Goal: Information Seeking & Learning: Learn about a topic

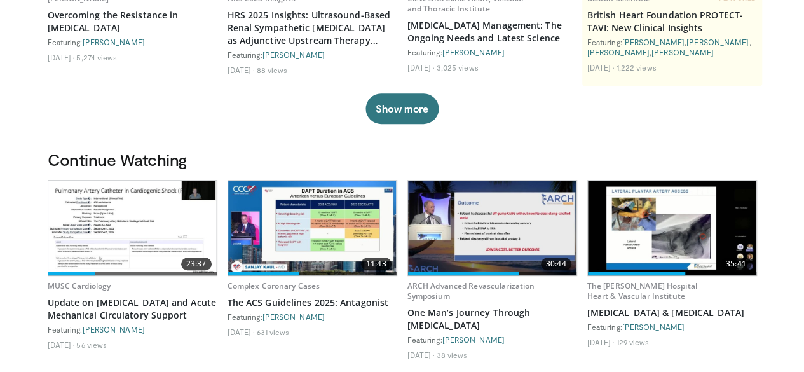
scroll to position [254, 0]
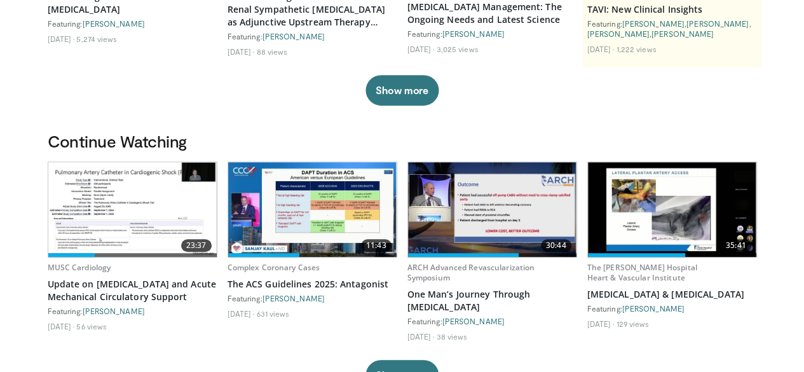
click at [99, 219] on img at bounding box center [132, 209] width 168 height 95
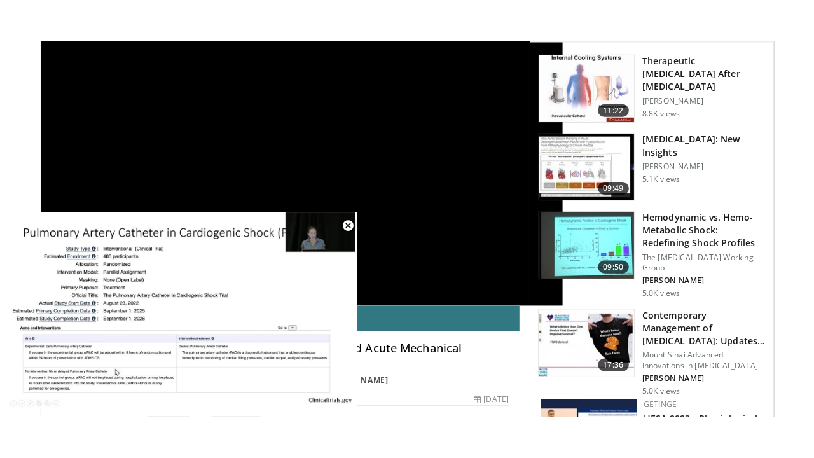
scroll to position [127, 0]
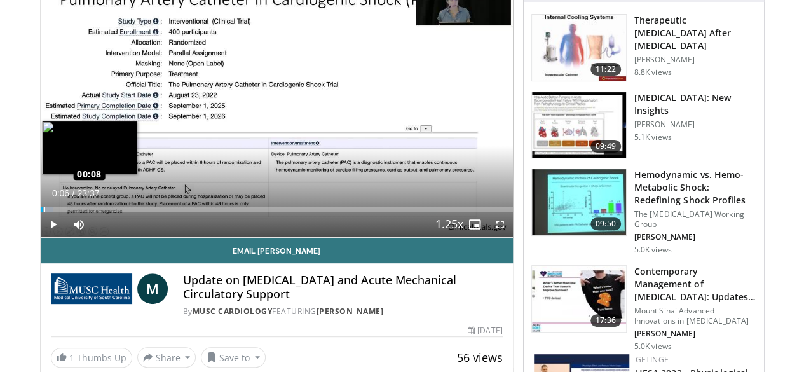
drag, startPoint x: 151, startPoint y: 231, endPoint x: 11, endPoint y: 233, distance: 140.5
click at [41, 212] on div "Loaded : 2.82% 00:06 00:08" at bounding box center [277, 209] width 472 height 5
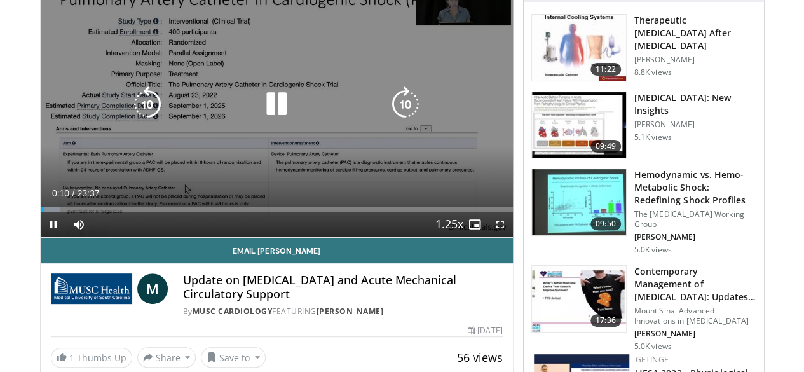
click at [261, 121] on icon "Video Player" at bounding box center [277, 104] width 36 height 36
click at [261, 118] on icon "Video Player" at bounding box center [277, 104] width 36 height 36
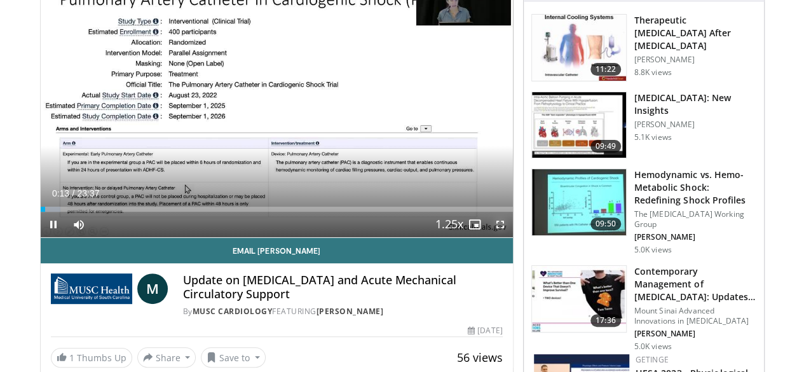
click at [507, 237] on span "Video Player" at bounding box center [500, 224] width 25 height 25
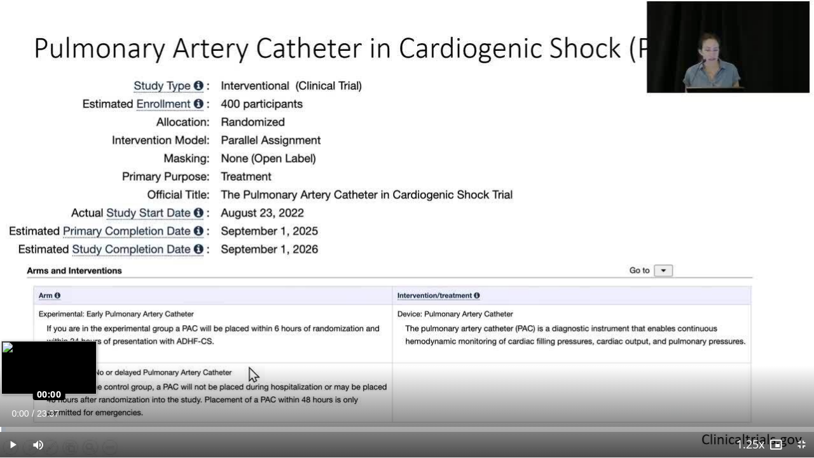
drag, startPoint x: 16, startPoint y: 430, endPoint x: 0, endPoint y: 430, distance: 15.9
click at [0, 371] on div "Loaded : 0.71% 00:00 00:00" at bounding box center [407, 429] width 814 height 5
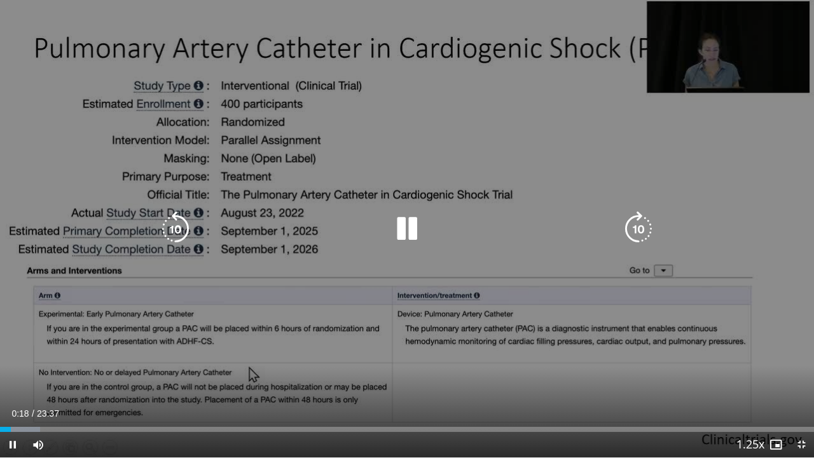
click at [633, 229] on icon "Video Player" at bounding box center [638, 229] width 36 height 36
click at [638, 228] on icon "Video Player" at bounding box center [638, 229] width 36 height 36
click at [637, 228] on icon "Video Player" at bounding box center [638, 229] width 36 height 36
click at [730, 371] on div "20 seconds Tap to unmute" at bounding box center [407, 228] width 814 height 457
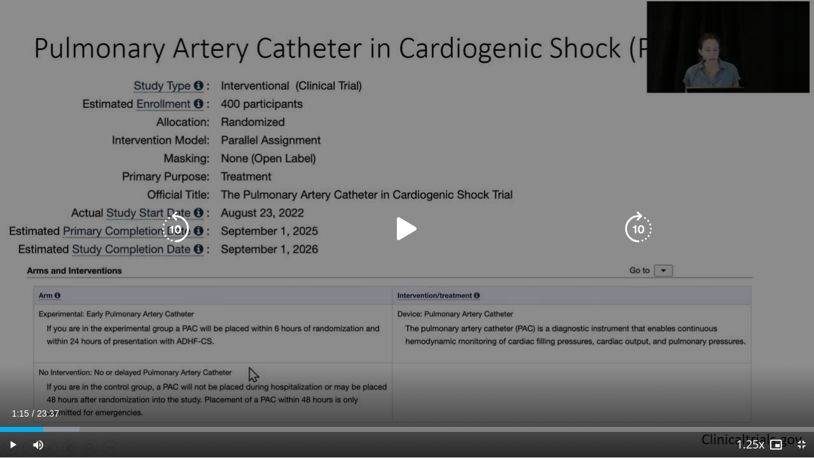
click at [741, 326] on div "20 seconds Tap to unmute" at bounding box center [407, 228] width 814 height 457
click at [406, 235] on icon "Video Player" at bounding box center [407, 229] width 36 height 36
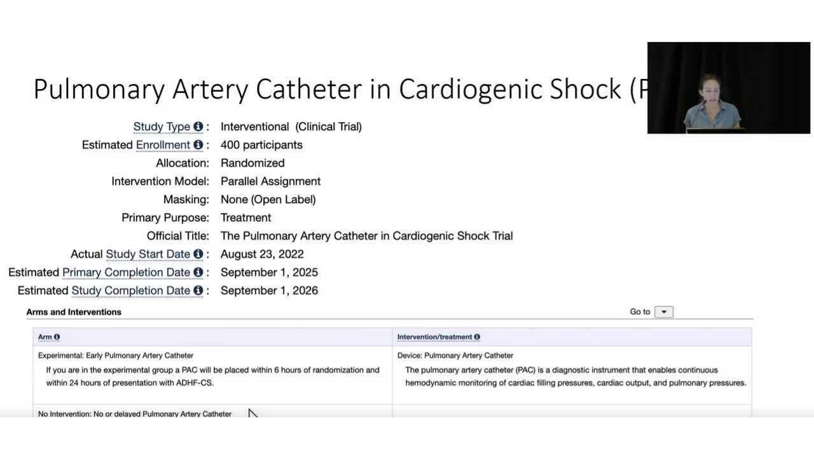
scroll to position [99, 0]
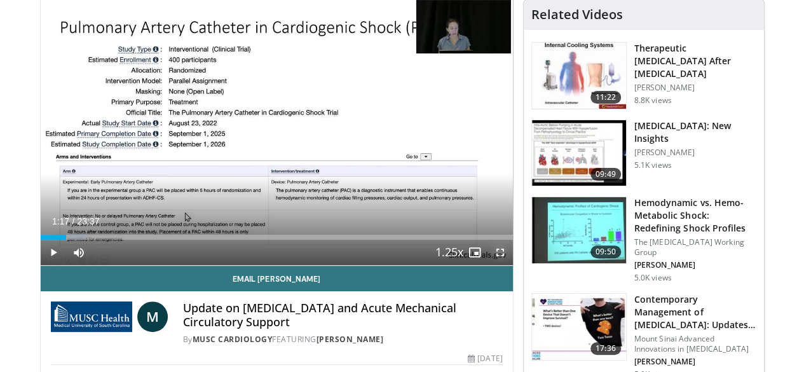
click at [511, 265] on span "Video Player" at bounding box center [500, 252] width 25 height 25
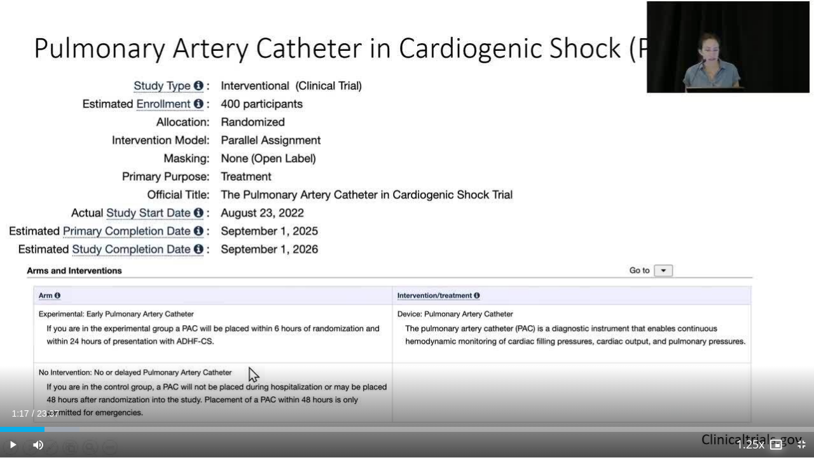
click at [773, 371] on span "Video Player" at bounding box center [775, 444] width 25 height 25
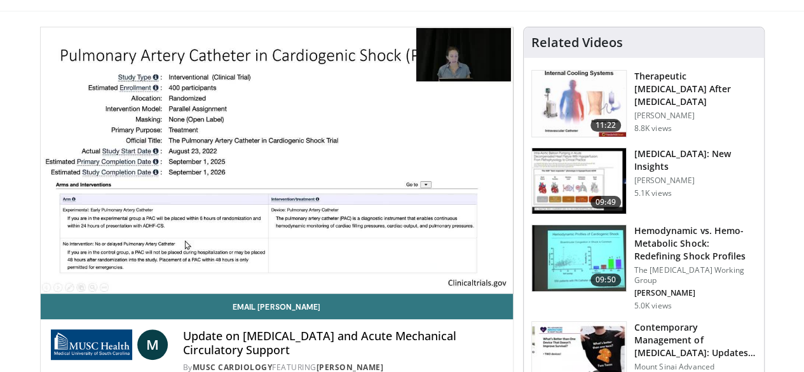
scroll to position [72, 0]
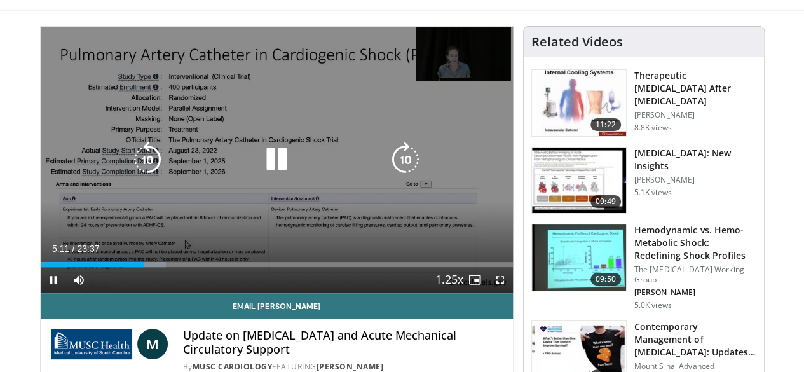
click at [264, 165] on icon "Video Player" at bounding box center [277, 160] width 36 height 36
click at [130, 171] on icon "Video Player" at bounding box center [148, 160] width 36 height 36
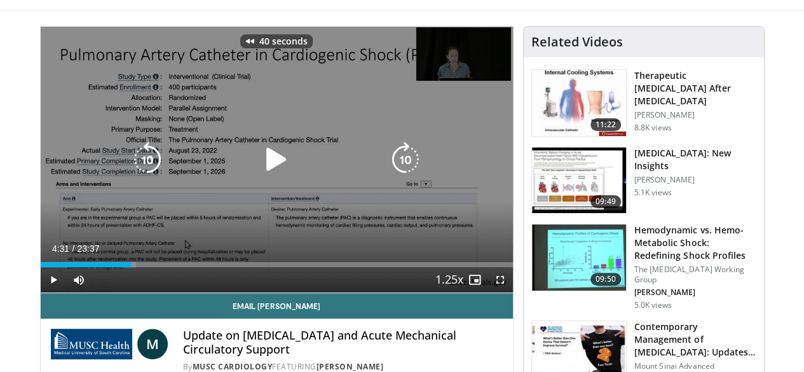
click at [130, 171] on icon "Video Player" at bounding box center [148, 160] width 36 height 36
click at [130, 174] on icon "Video Player" at bounding box center [148, 160] width 36 height 36
click at [406, 172] on icon "Video Player" at bounding box center [406, 160] width 36 height 36
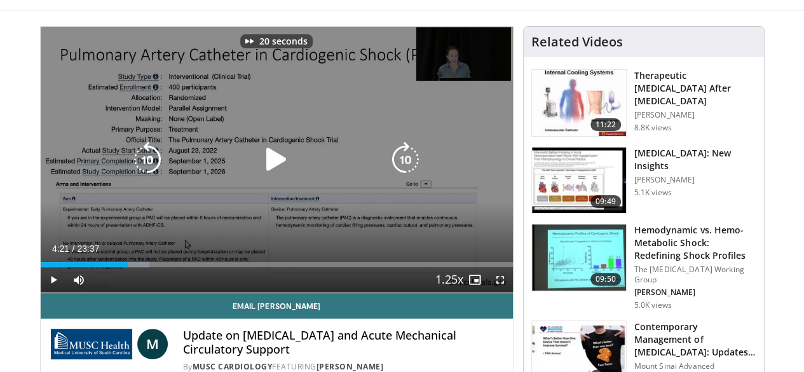
click at [259, 172] on icon "Video Player" at bounding box center [277, 160] width 36 height 36
click at [263, 169] on icon "Video Player" at bounding box center [277, 160] width 36 height 36
drag, startPoint x: 267, startPoint y: 171, endPoint x: 270, endPoint y: 213, distance: 42.1
click at [267, 171] on icon "Video Player" at bounding box center [277, 160] width 36 height 36
click at [266, 165] on icon "Video Player" at bounding box center [277, 160] width 36 height 36
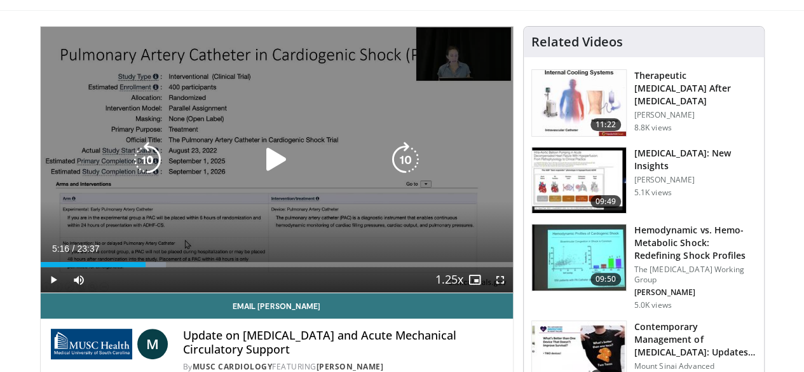
click at [259, 170] on icon "Video Player" at bounding box center [277, 160] width 36 height 36
drag, startPoint x: 268, startPoint y: 168, endPoint x: 277, endPoint y: 195, distance: 28.0
click at [268, 168] on icon "Video Player" at bounding box center [277, 160] width 36 height 36
drag, startPoint x: 262, startPoint y: 176, endPoint x: 283, endPoint y: 193, distance: 27.1
click at [262, 176] on icon "Video Player" at bounding box center [277, 160] width 36 height 36
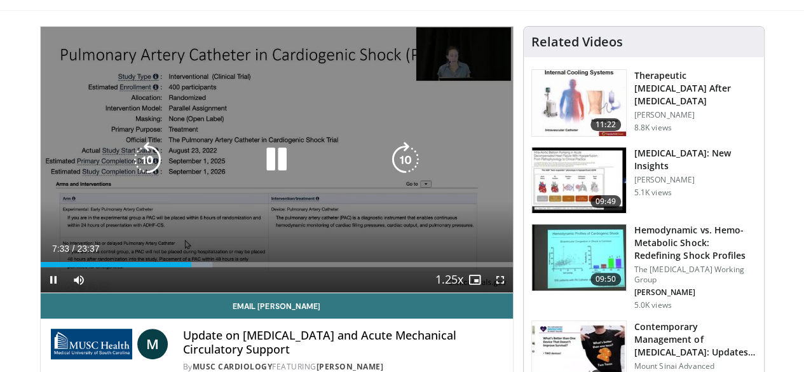
click at [412, 174] on icon "Video Player" at bounding box center [406, 160] width 36 height 36
click at [130, 171] on icon "Video Player" at bounding box center [148, 160] width 36 height 36
click at [405, 172] on icon "Video Player" at bounding box center [406, 160] width 36 height 36
drag, startPoint x: 404, startPoint y: 166, endPoint x: 407, endPoint y: 205, distance: 39.5
click at [404, 166] on icon "Video Player" at bounding box center [406, 160] width 36 height 36
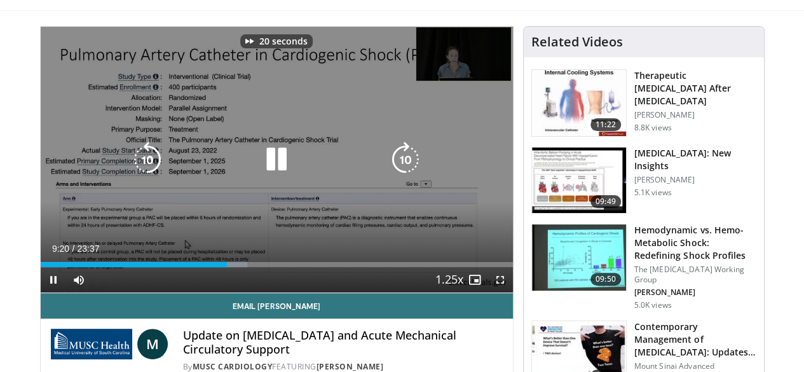
click at [402, 167] on icon "Video Player" at bounding box center [406, 160] width 36 height 36
drag, startPoint x: 261, startPoint y: 170, endPoint x: 263, endPoint y: 186, distance: 16.0
click at [261, 170] on icon "Video Player" at bounding box center [277, 160] width 36 height 36
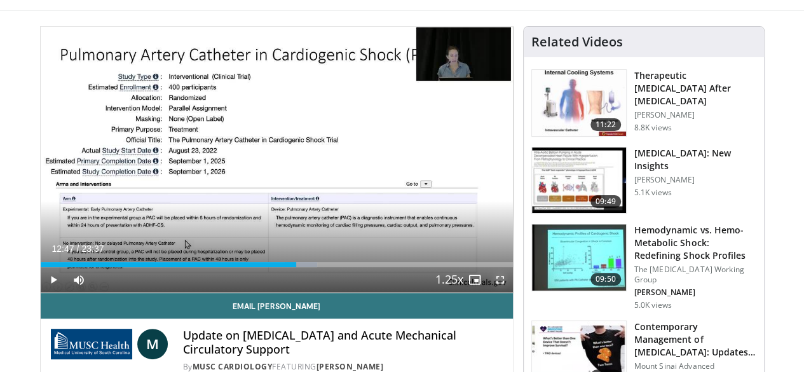
drag, startPoint x: 507, startPoint y: 296, endPoint x: 460, endPoint y: 369, distance: 87.5
click at [507, 292] on span "Video Player" at bounding box center [500, 279] width 25 height 25
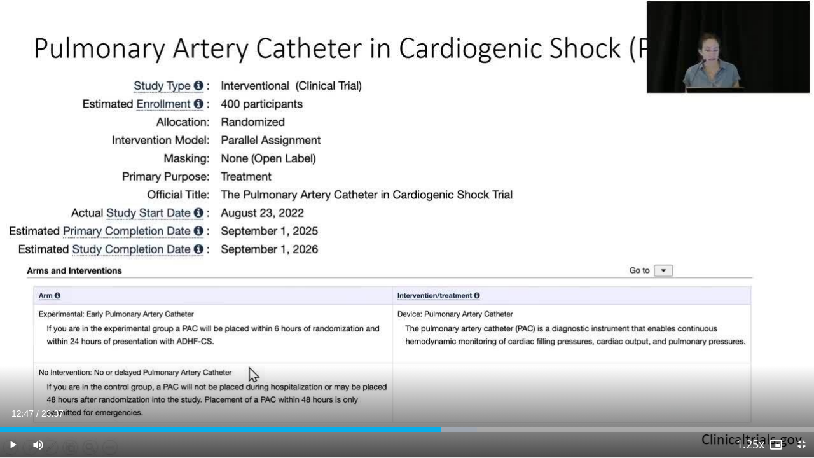
click at [493, 371] on video-js "**********" at bounding box center [407, 229] width 814 height 458
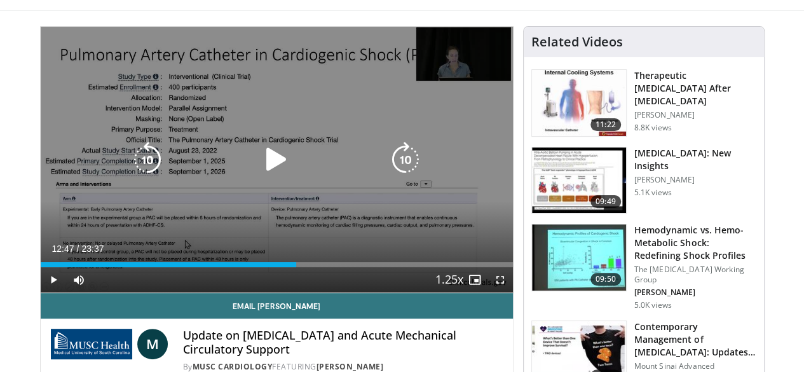
click at [270, 176] on icon "Video Player" at bounding box center [277, 160] width 36 height 36
click at [411, 174] on icon "Video Player" at bounding box center [406, 160] width 36 height 36
click at [404, 168] on icon "Video Player" at bounding box center [406, 160] width 36 height 36
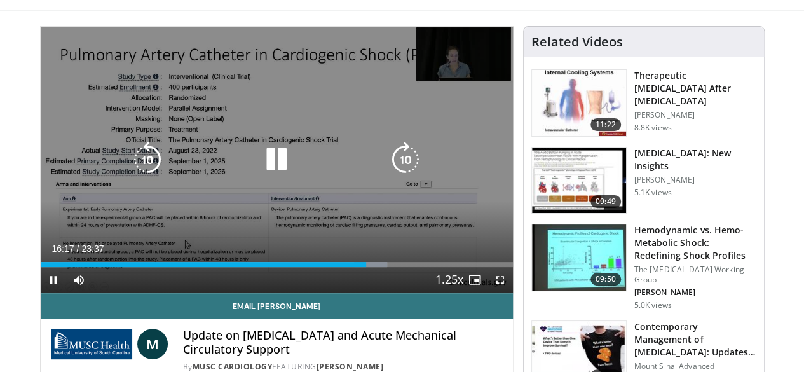
click at [130, 167] on icon "Video Player" at bounding box center [148, 160] width 36 height 36
drag, startPoint x: 406, startPoint y: 165, endPoint x: 417, endPoint y: 198, distance: 35.0
click at [406, 165] on icon "Video Player" at bounding box center [406, 160] width 36 height 36
click at [400, 165] on icon "Video Player" at bounding box center [406, 160] width 36 height 36
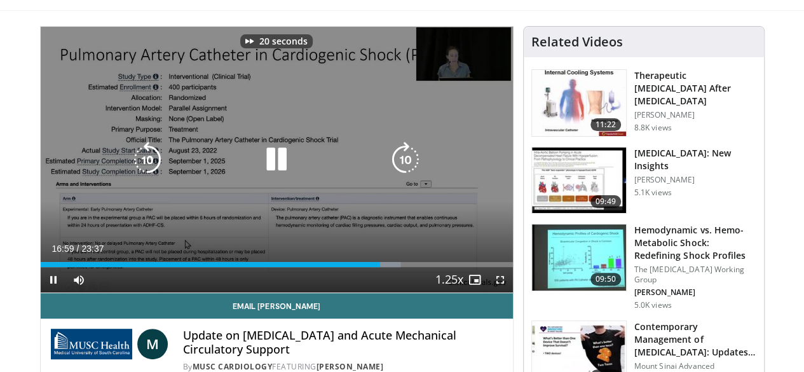
click at [401, 165] on icon "Video Player" at bounding box center [406, 160] width 36 height 36
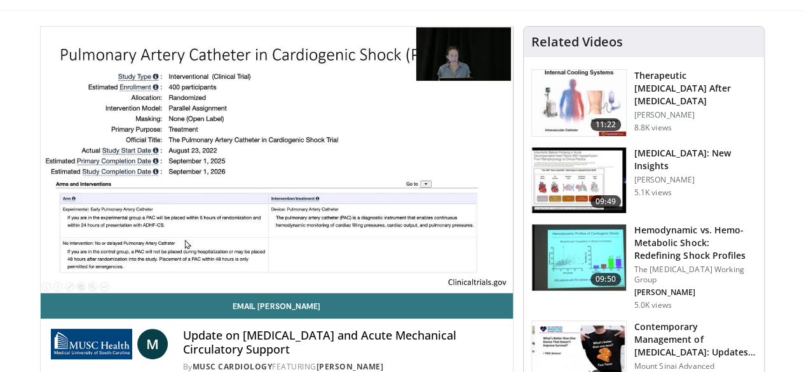
click at [596, 168] on img at bounding box center [579, 180] width 94 height 66
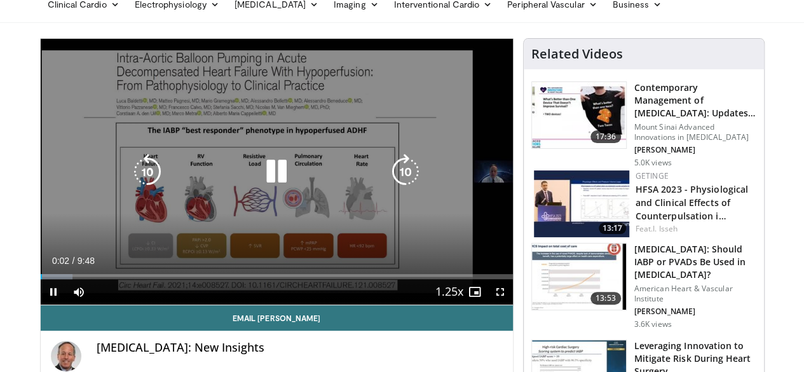
scroll to position [64, 0]
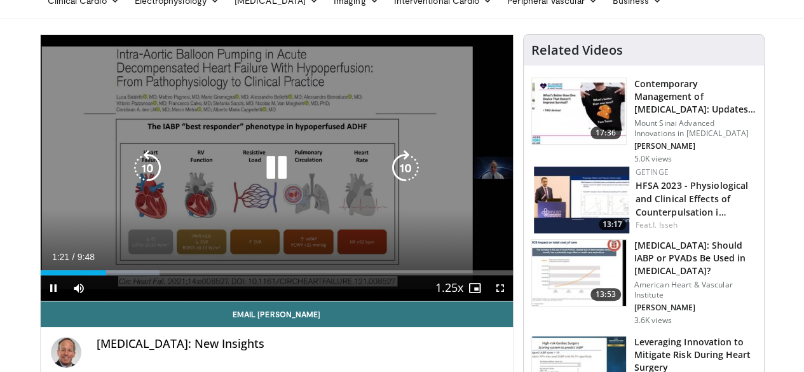
click at [130, 181] on icon "Video Player" at bounding box center [148, 168] width 36 height 36
click at [130, 175] on icon "Video Player" at bounding box center [148, 168] width 36 height 36
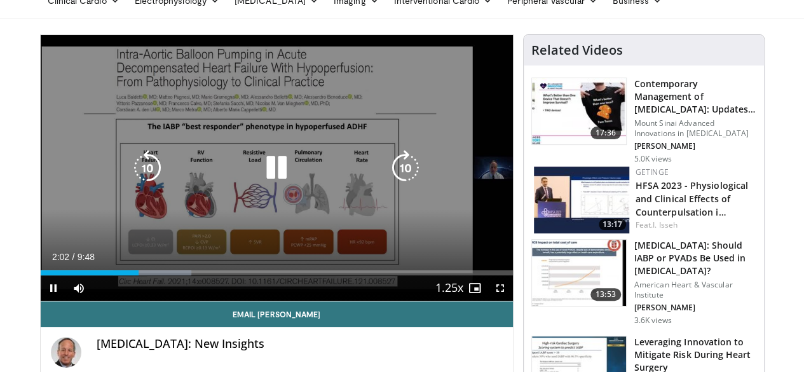
click at [130, 177] on icon "Video Player" at bounding box center [148, 168] width 36 height 36
click at [403, 177] on icon "Video Player" at bounding box center [406, 168] width 36 height 36
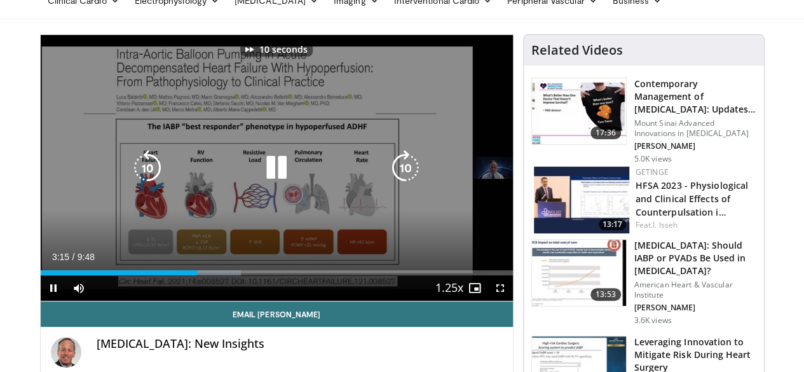
click at [403, 177] on icon "Video Player" at bounding box center [406, 168] width 36 height 36
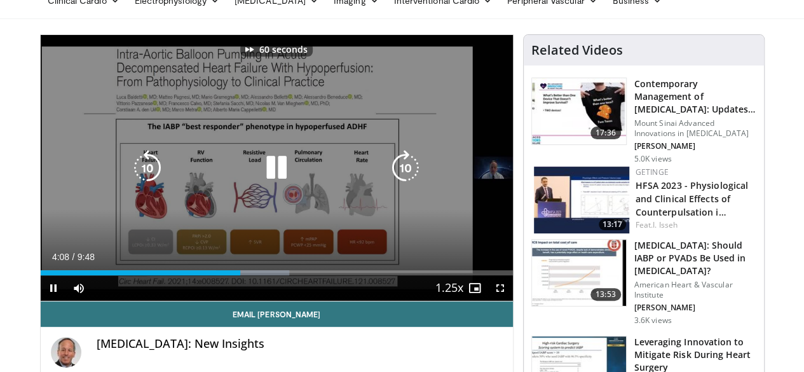
click at [403, 177] on icon "Video Player" at bounding box center [406, 168] width 36 height 36
click at [403, 179] on icon "Video Player" at bounding box center [406, 168] width 36 height 36
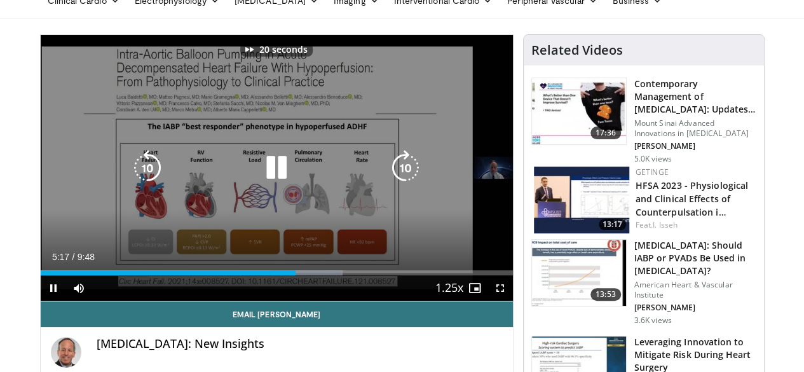
click at [403, 179] on icon "Video Player" at bounding box center [406, 168] width 36 height 36
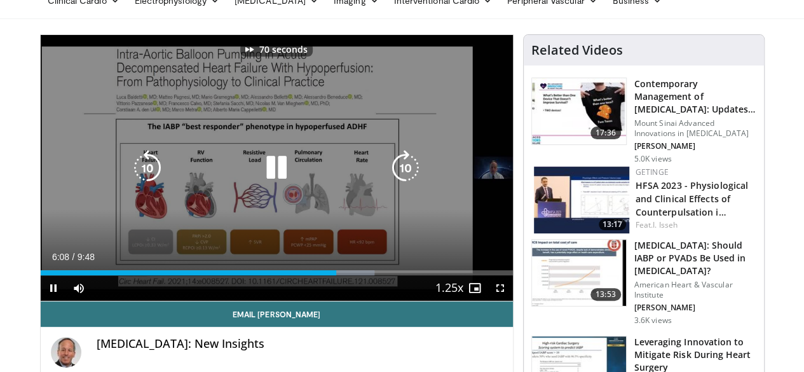
click at [403, 179] on icon "Video Player" at bounding box center [406, 168] width 36 height 36
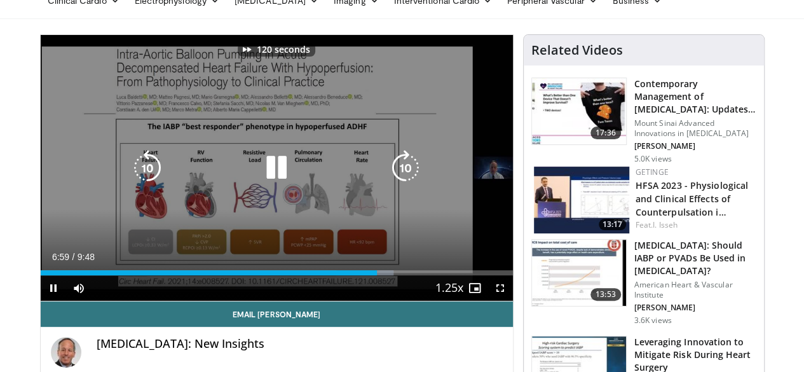
click at [403, 179] on icon "Video Player" at bounding box center [406, 168] width 36 height 36
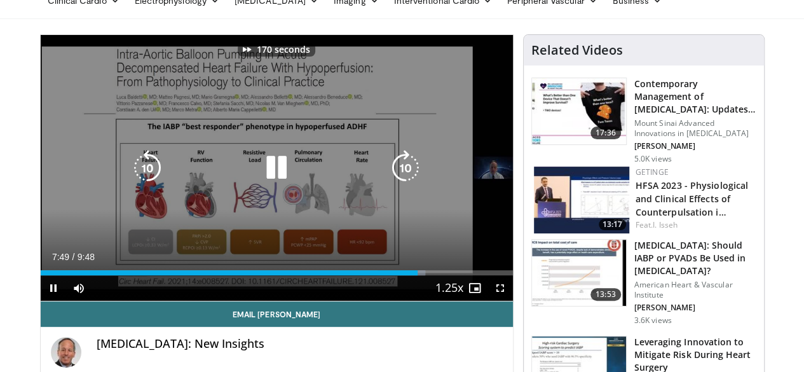
click at [403, 179] on icon "Video Player" at bounding box center [406, 168] width 36 height 36
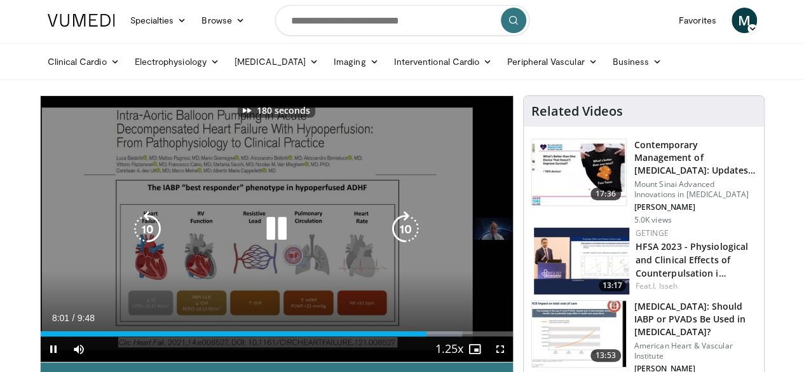
scroll to position [0, 0]
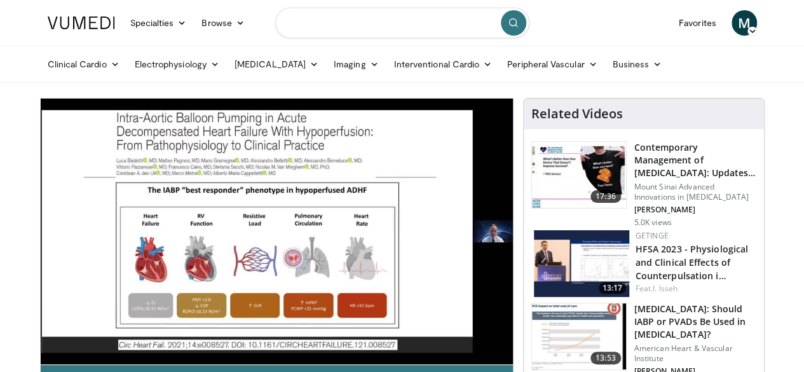
click at [343, 18] on input "Search topics, interventions" at bounding box center [402, 23] width 254 height 31
type input "**********"
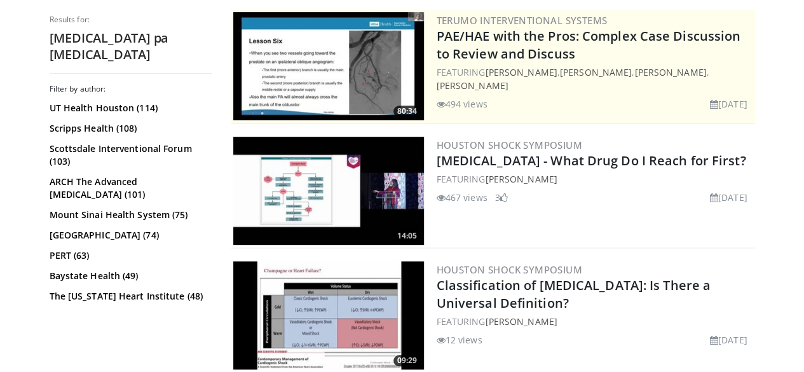
scroll to position [254, 0]
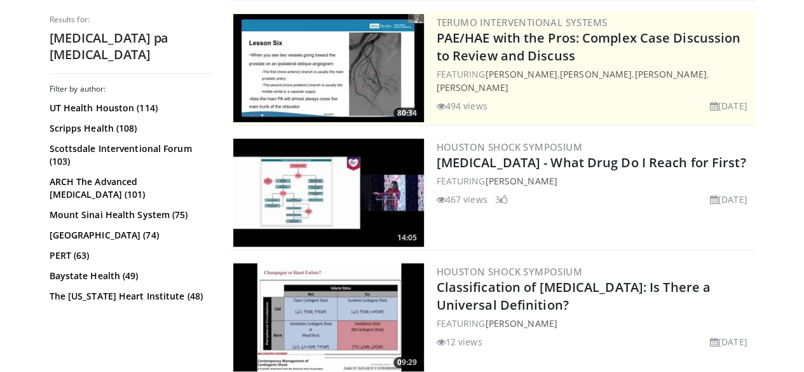
click at [338, 205] on img at bounding box center [328, 193] width 191 height 108
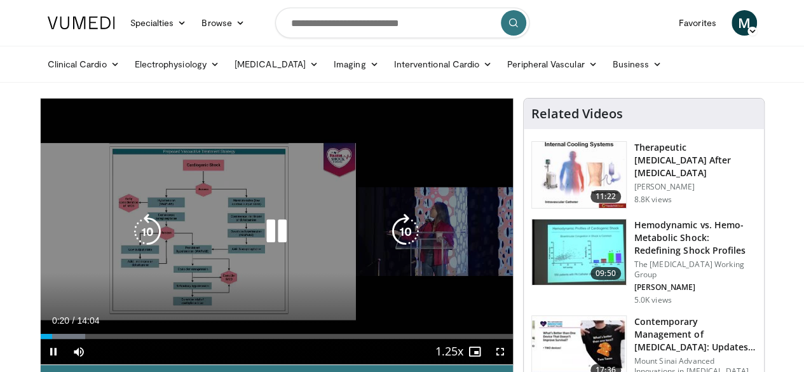
click at [406, 239] on icon "Video Player" at bounding box center [406, 232] width 36 height 36
click at [401, 322] on div "30 seconds Tap to unmute" at bounding box center [277, 232] width 472 height 266
click at [263, 242] on icon "Video Player" at bounding box center [277, 232] width 36 height 36
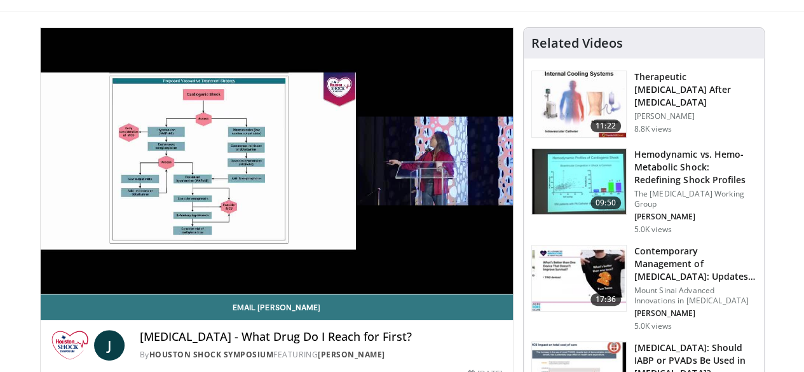
scroll to position [64, 0]
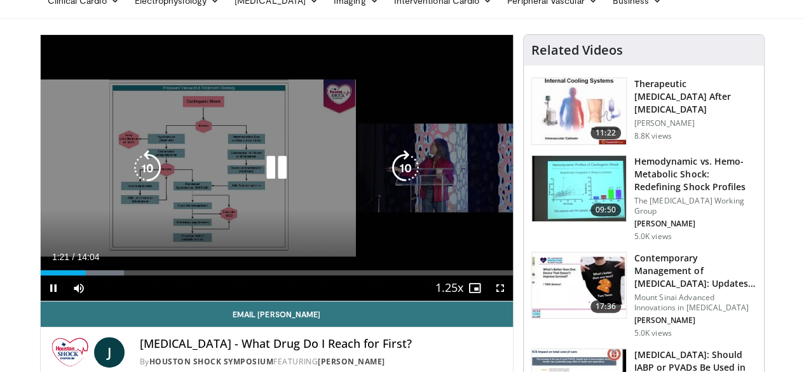
click at [409, 175] on icon "Video Player" at bounding box center [406, 168] width 36 height 36
click at [130, 176] on icon "Video Player" at bounding box center [148, 168] width 36 height 36
click at [130, 183] on icon "Video Player" at bounding box center [148, 168] width 36 height 36
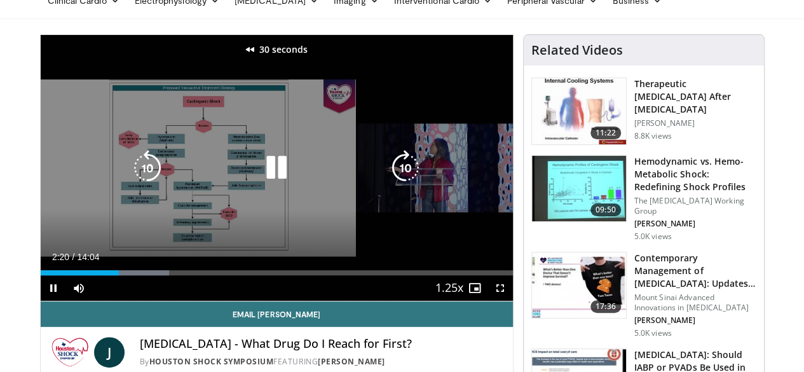
click at [130, 183] on icon "Video Player" at bounding box center [148, 168] width 36 height 36
drag, startPoint x: 126, startPoint y: 175, endPoint x: 141, endPoint y: 200, distance: 29.1
click at [130, 179] on icon "Video Player" at bounding box center [148, 168] width 36 height 36
drag, startPoint x: 125, startPoint y: 175, endPoint x: 166, endPoint y: 250, distance: 85.3
click at [130, 175] on icon "Video Player" at bounding box center [148, 168] width 36 height 36
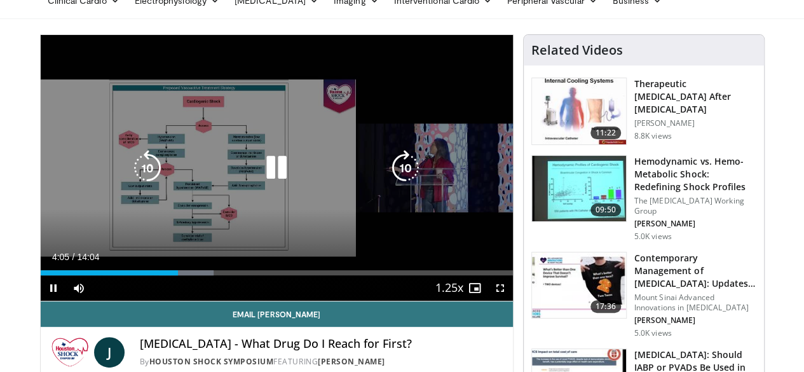
click at [130, 177] on icon "Video Player" at bounding box center [148, 168] width 36 height 36
click at [130, 178] on icon "Video Player" at bounding box center [148, 168] width 36 height 36
click at [264, 177] on icon "Video Player" at bounding box center [277, 168] width 36 height 36
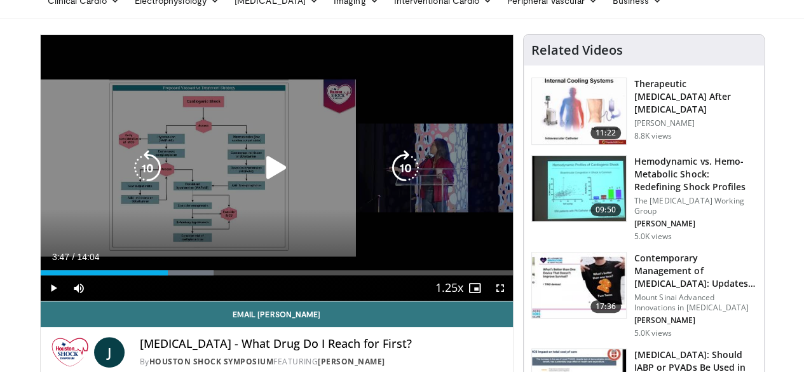
click at [259, 180] on icon "Video Player" at bounding box center [277, 168] width 36 height 36
click at [267, 179] on icon "Video Player" at bounding box center [277, 168] width 36 height 36
click at [261, 180] on icon "Video Player" at bounding box center [277, 168] width 36 height 36
click at [266, 181] on icon "Video Player" at bounding box center [277, 168] width 36 height 36
click at [130, 180] on icon "Video Player" at bounding box center [148, 168] width 36 height 36
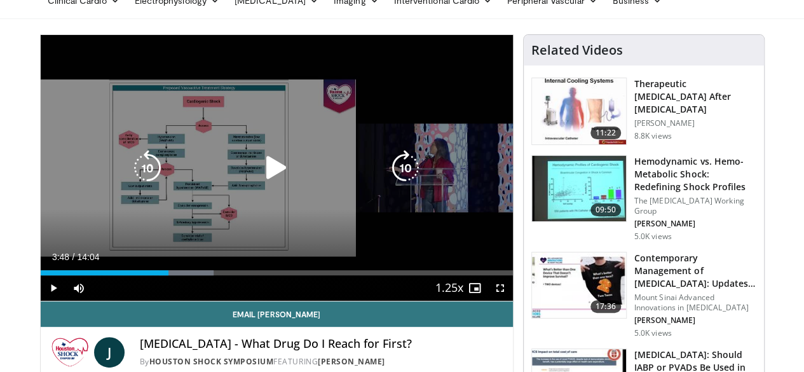
click at [264, 180] on icon "Video Player" at bounding box center [277, 168] width 36 height 36
click at [130, 182] on icon "Video Player" at bounding box center [148, 168] width 36 height 36
click at [130, 173] on icon "Video Player" at bounding box center [148, 168] width 36 height 36
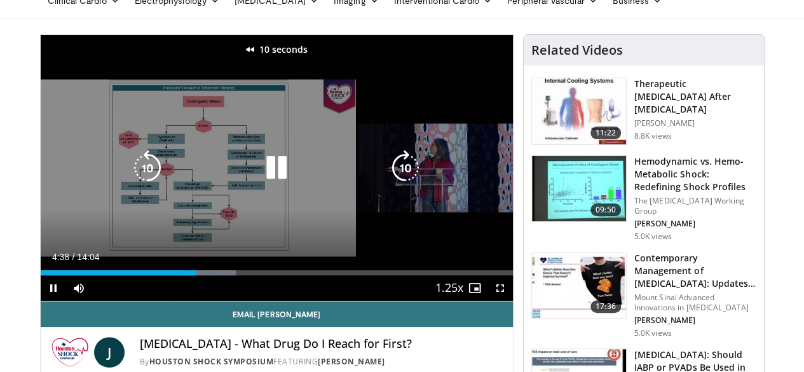
click at [130, 176] on icon "Video Player" at bounding box center [148, 168] width 36 height 36
drag, startPoint x: 132, startPoint y: 177, endPoint x: 132, endPoint y: 184, distance: 7.0
click at [132, 176] on icon "Video Player" at bounding box center [148, 168] width 36 height 36
click at [130, 176] on icon "Video Player" at bounding box center [148, 168] width 36 height 36
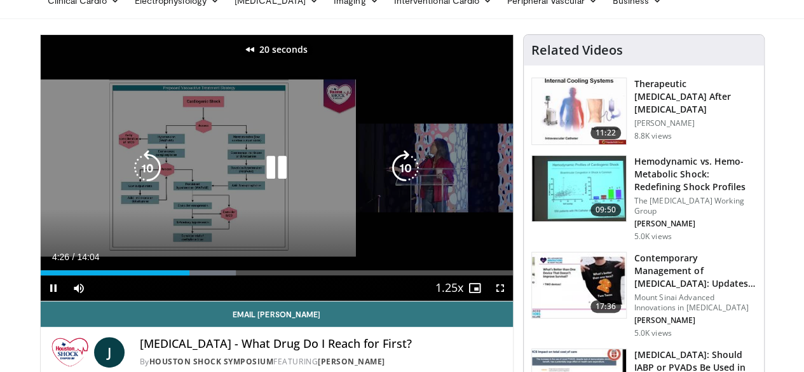
click at [130, 176] on icon "Video Player" at bounding box center [148, 168] width 36 height 36
click at [132, 180] on icon "Video Player" at bounding box center [148, 168] width 36 height 36
click at [130, 175] on icon "Video Player" at bounding box center [148, 168] width 36 height 36
click at [130, 176] on icon "Video Player" at bounding box center [148, 168] width 36 height 36
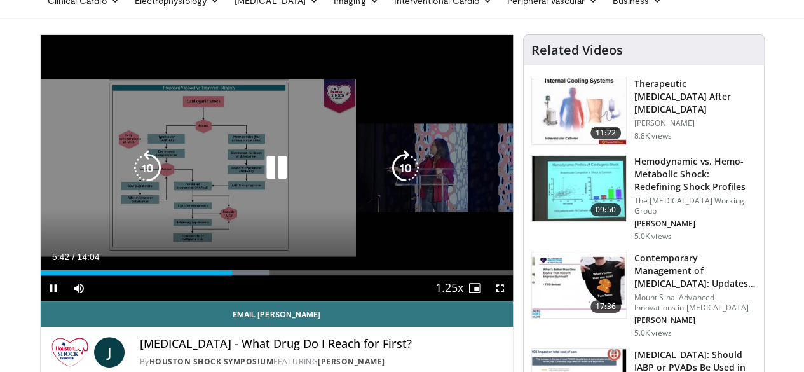
click at [405, 174] on icon "Video Player" at bounding box center [406, 168] width 36 height 36
click at [403, 179] on icon "Video Player" at bounding box center [406, 168] width 36 height 36
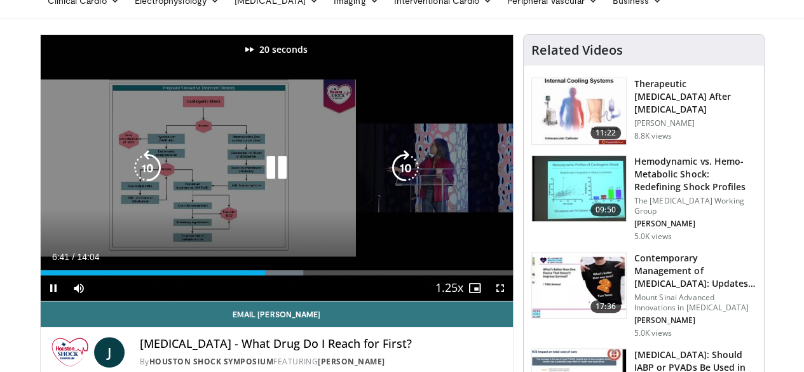
click at [403, 179] on icon "Video Player" at bounding box center [406, 168] width 36 height 36
click at [130, 171] on icon "Video Player" at bounding box center [148, 168] width 36 height 36
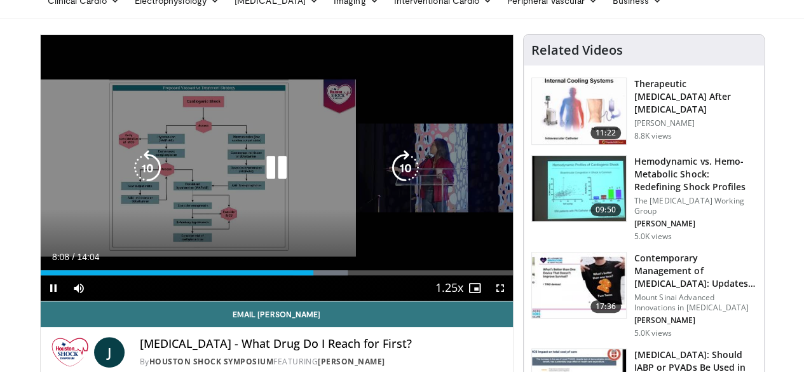
click at [262, 179] on icon "Video Player" at bounding box center [277, 168] width 36 height 36
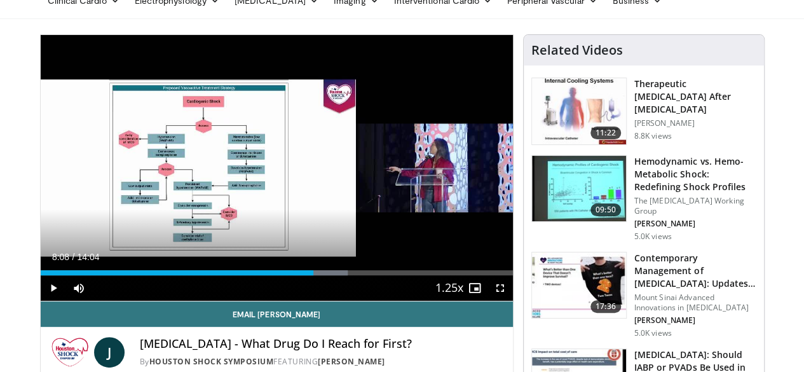
click at [577, 179] on img at bounding box center [579, 189] width 94 height 66
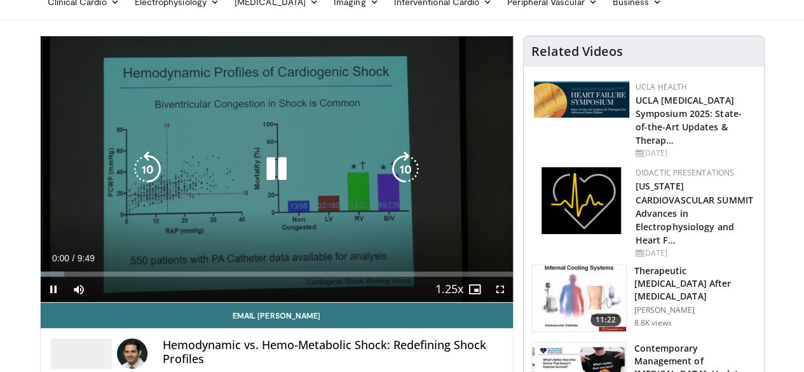
scroll to position [64, 0]
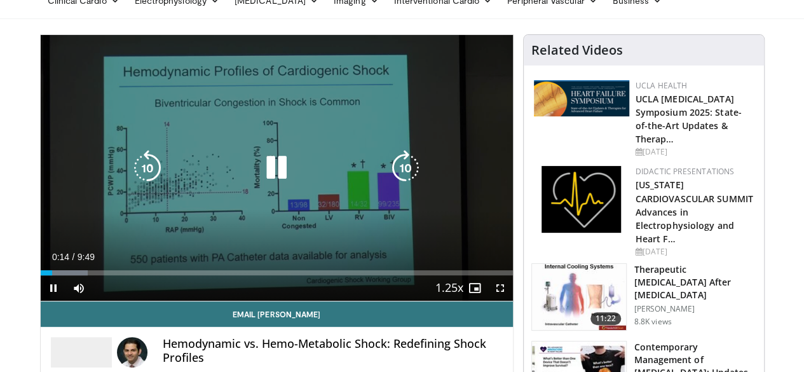
click at [406, 177] on icon "Video Player" at bounding box center [406, 168] width 36 height 36
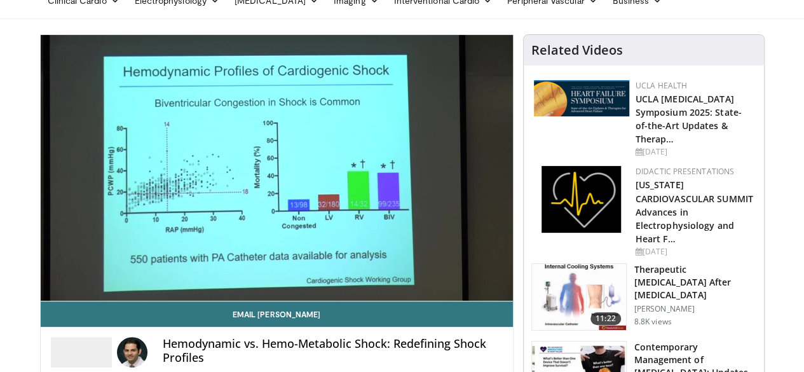
click at [406, 177] on div "20 seconds Tap to unmute" at bounding box center [277, 168] width 472 height 266
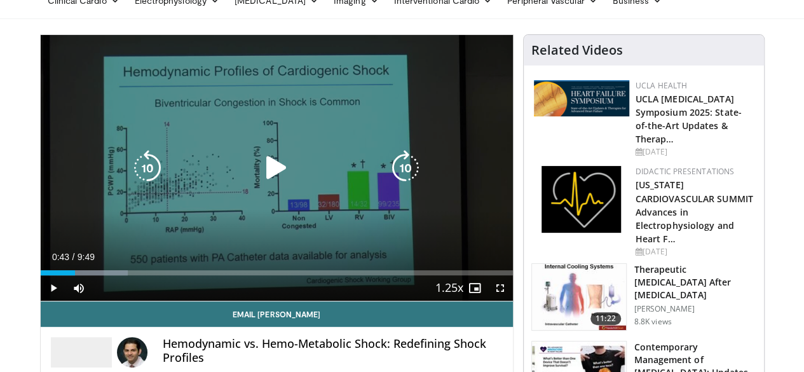
click at [409, 172] on icon "Video Player" at bounding box center [406, 168] width 36 height 36
click at [407, 180] on icon "Video Player" at bounding box center [406, 168] width 36 height 36
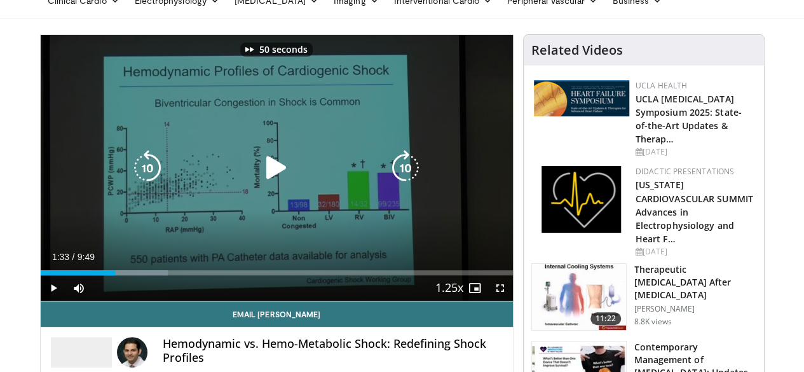
click at [407, 180] on icon "Video Player" at bounding box center [406, 168] width 36 height 36
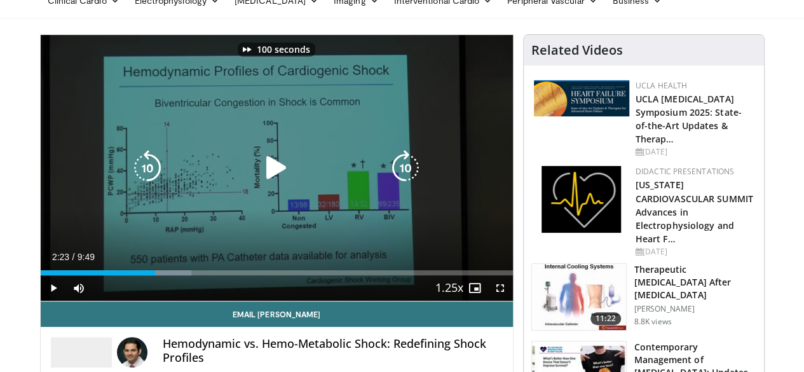
click at [407, 180] on icon "Video Player" at bounding box center [406, 168] width 36 height 36
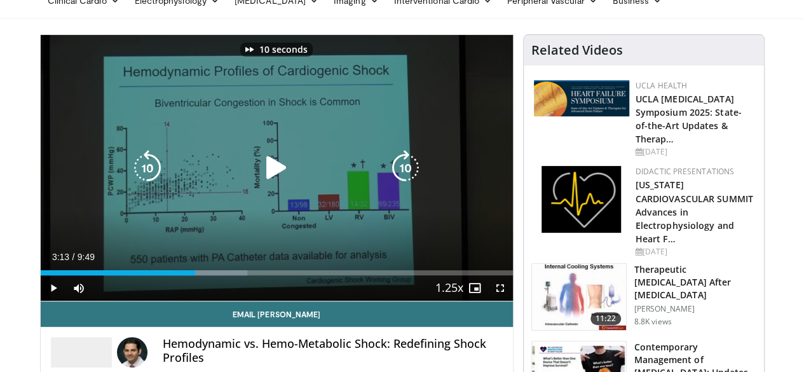
click at [407, 180] on icon "Video Player" at bounding box center [406, 168] width 36 height 36
click at [130, 175] on icon "Video Player" at bounding box center [148, 168] width 36 height 36
click at [406, 176] on icon "Video Player" at bounding box center [406, 168] width 36 height 36
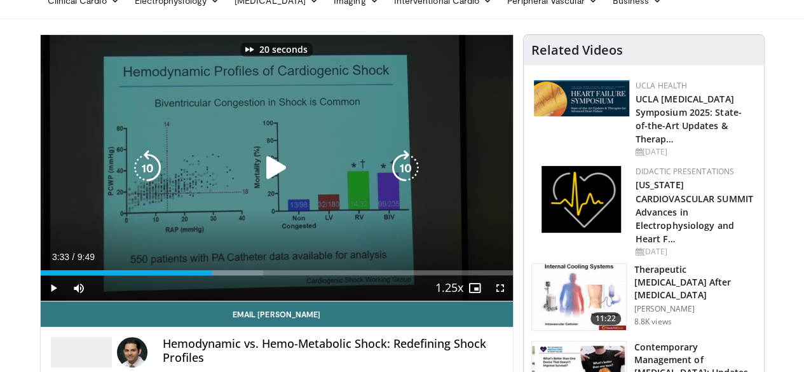
click at [406, 176] on icon "Video Player" at bounding box center [406, 168] width 36 height 36
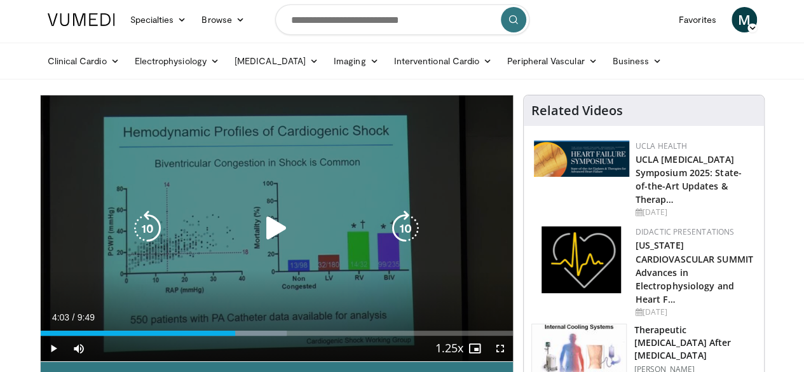
scroll to position [0, 0]
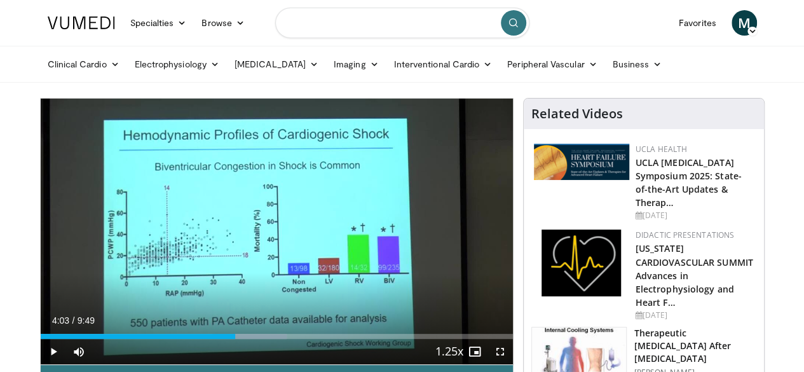
click at [326, 25] on input "Search topics, interventions" at bounding box center [402, 23] width 254 height 31
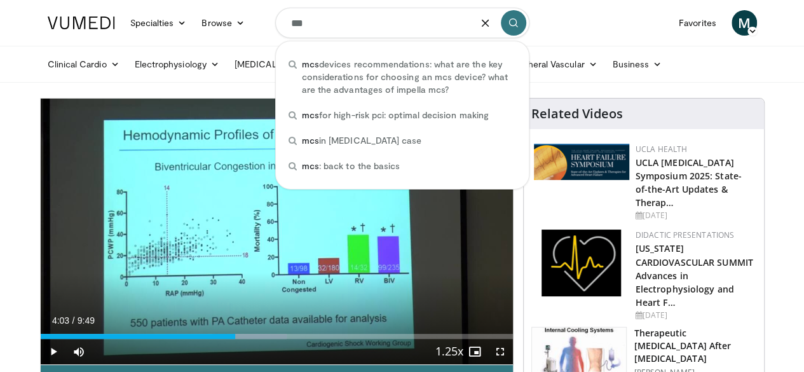
type input "***"
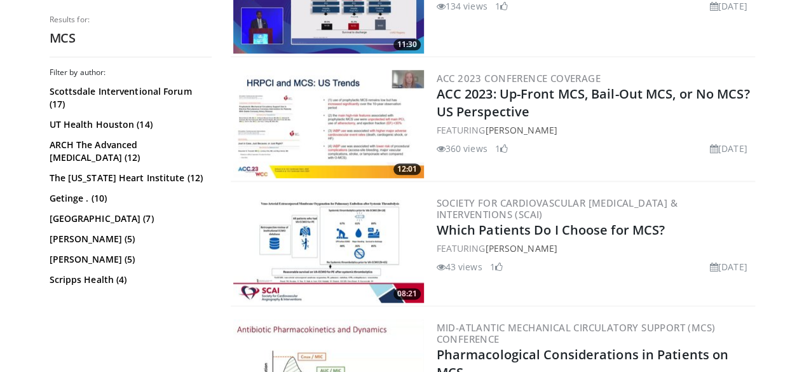
scroll to position [699, 0]
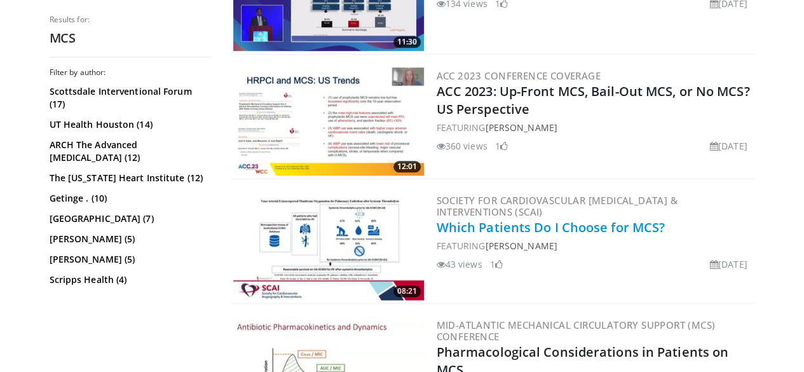
click at [564, 219] on link "Which Patients Do I Choose for MCS?" at bounding box center [551, 227] width 229 height 17
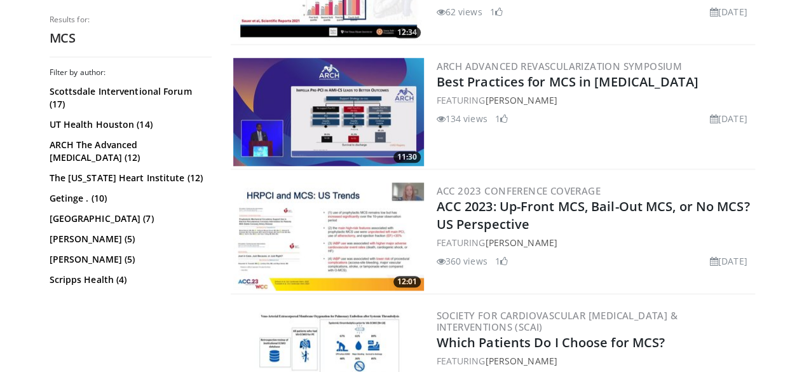
scroll to position [572, 0]
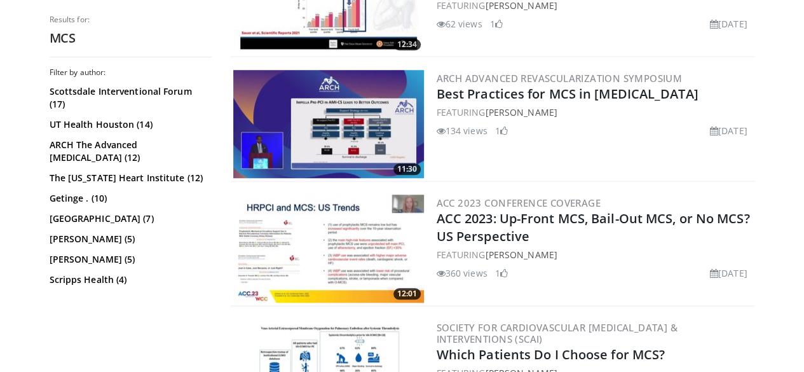
click at [319, 116] on img at bounding box center [328, 124] width 191 height 108
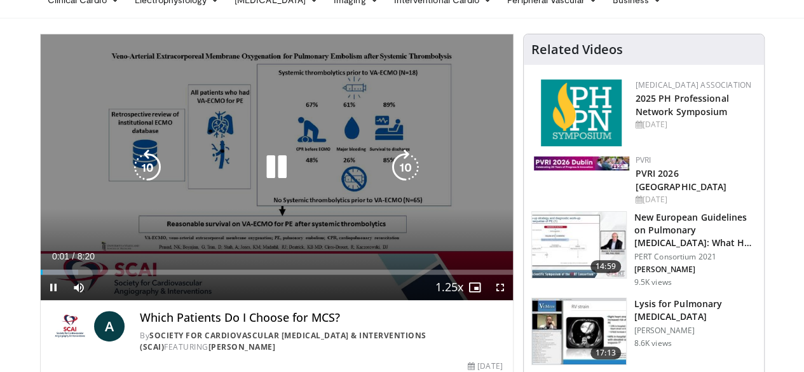
scroll to position [64, 0]
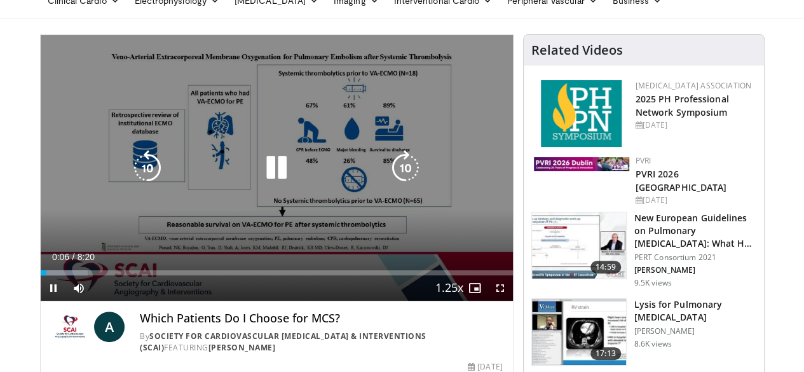
drag, startPoint x: 411, startPoint y: 174, endPoint x: 420, endPoint y: 198, distance: 24.9
click at [412, 175] on icon "Video Player" at bounding box center [406, 168] width 36 height 36
click at [406, 177] on icon "Video Player" at bounding box center [406, 168] width 36 height 36
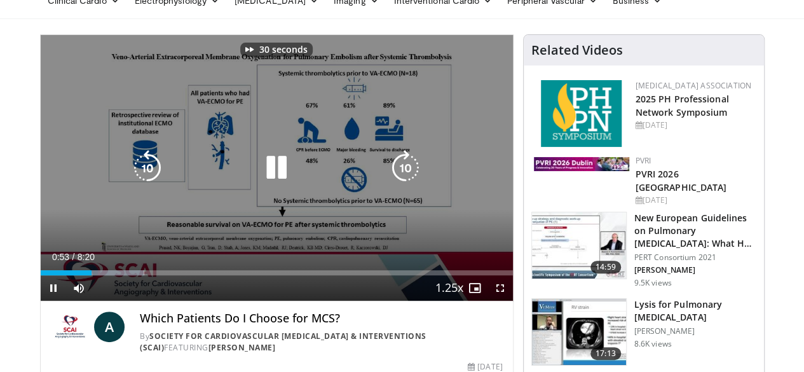
click at [406, 177] on icon "Video Player" at bounding box center [406, 168] width 36 height 36
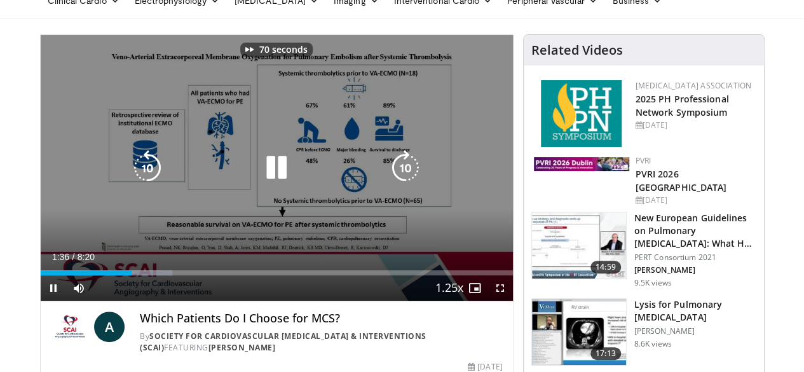
click at [406, 177] on icon "Video Player" at bounding box center [406, 168] width 36 height 36
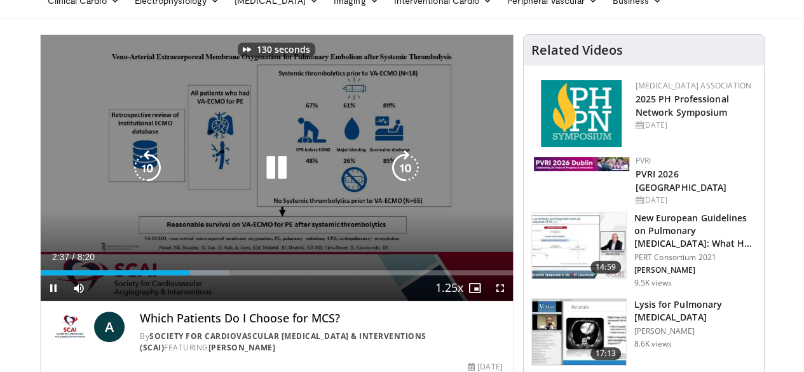
click at [406, 177] on icon "Video Player" at bounding box center [406, 168] width 36 height 36
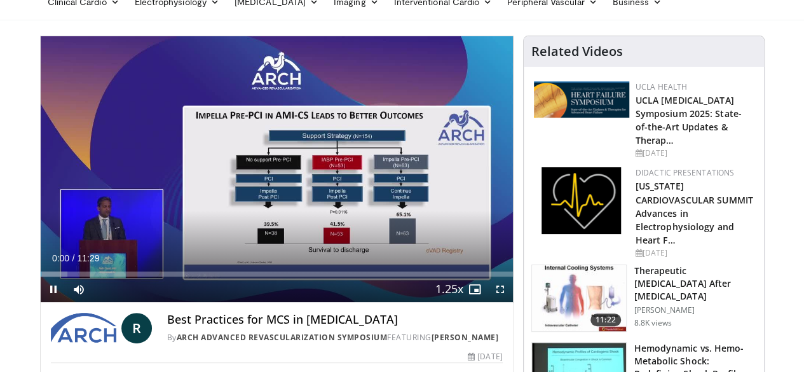
scroll to position [64, 0]
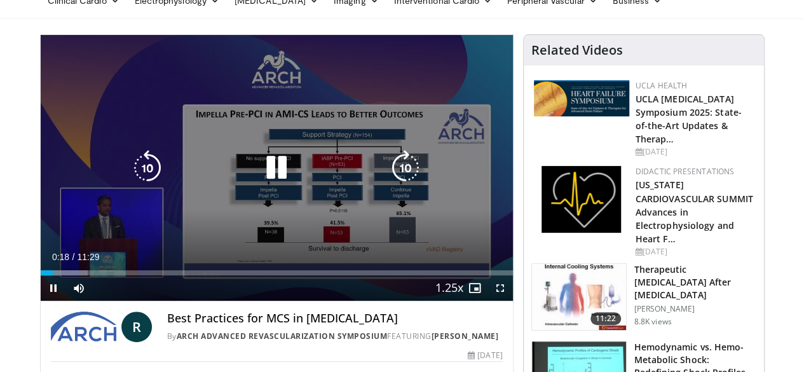
click at [409, 180] on icon "Video Player" at bounding box center [406, 168] width 36 height 36
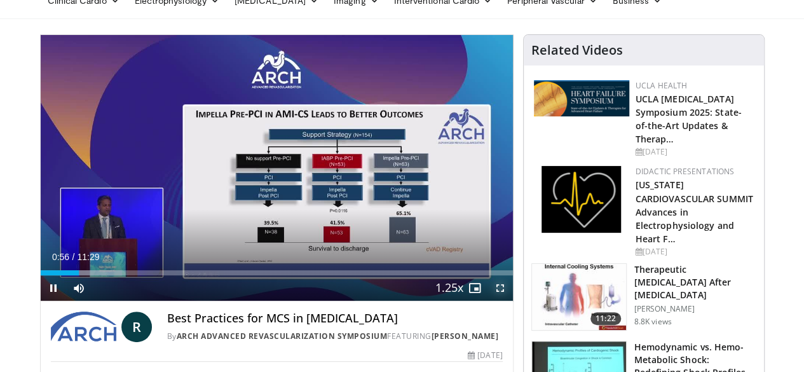
click at [509, 301] on span "Video Player" at bounding box center [500, 287] width 25 height 25
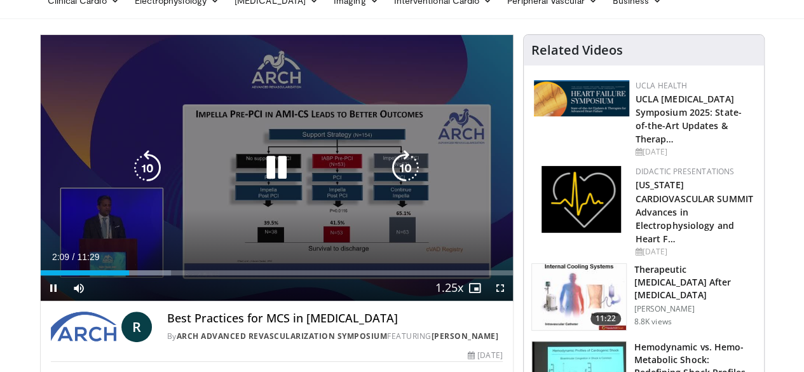
drag, startPoint x: 109, startPoint y: 186, endPoint x: 117, endPoint y: 190, distance: 8.8
click at [130, 186] on icon "Video Player" at bounding box center [148, 168] width 36 height 36
click at [130, 181] on icon "Video Player" at bounding box center [148, 168] width 36 height 36
click at [130, 182] on icon "Video Player" at bounding box center [148, 168] width 36 height 36
click at [401, 176] on icon "Video Player" at bounding box center [406, 168] width 36 height 36
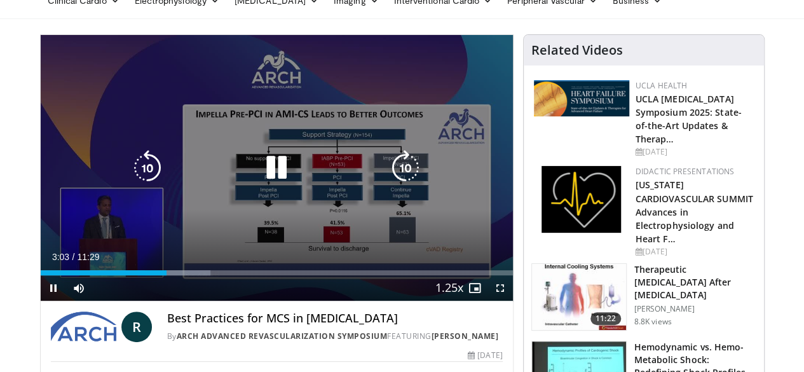
click at [404, 177] on icon "Video Player" at bounding box center [406, 168] width 36 height 36
click at [405, 180] on icon "Video Player" at bounding box center [406, 168] width 36 height 36
click at [405, 179] on icon "Video Player" at bounding box center [406, 168] width 36 height 36
click at [130, 176] on icon "Video Player" at bounding box center [148, 168] width 36 height 36
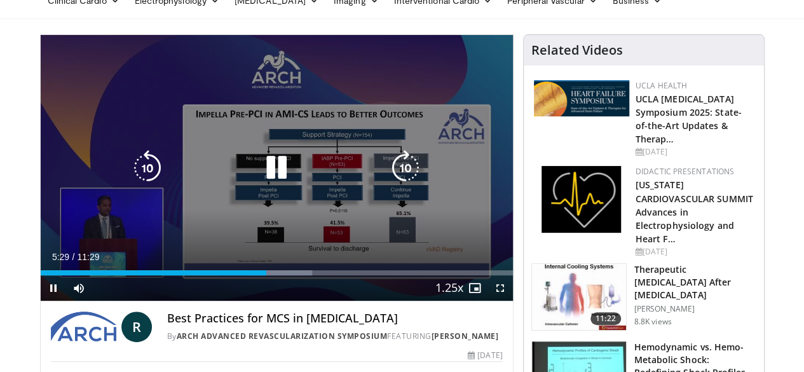
click at [130, 177] on icon "Video Player" at bounding box center [148, 168] width 36 height 36
click at [413, 181] on icon "Video Player" at bounding box center [406, 168] width 36 height 36
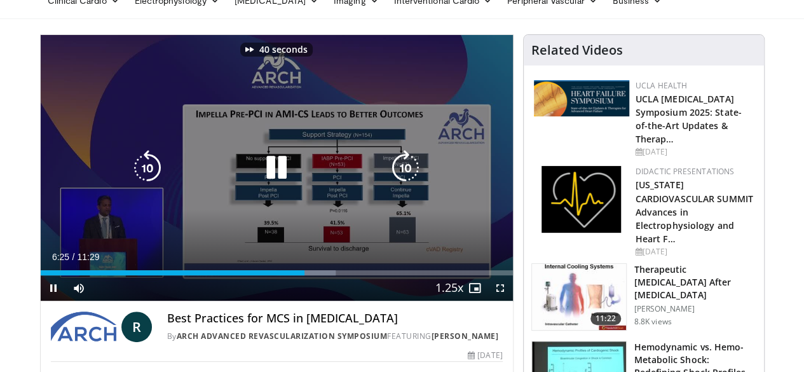
click at [413, 181] on icon "Video Player" at bounding box center [406, 168] width 36 height 36
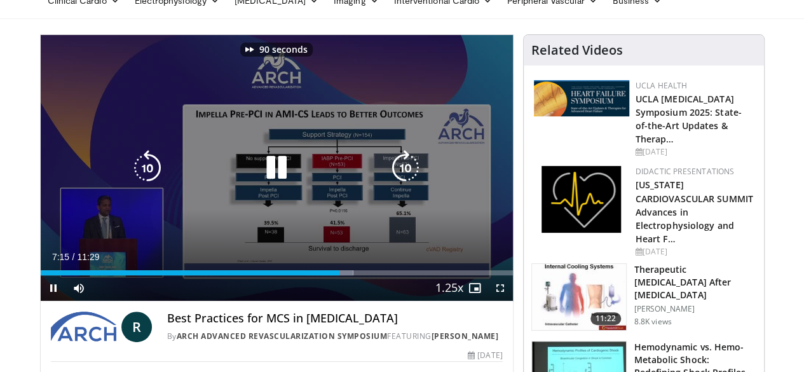
click at [413, 181] on icon "Video Player" at bounding box center [406, 168] width 36 height 36
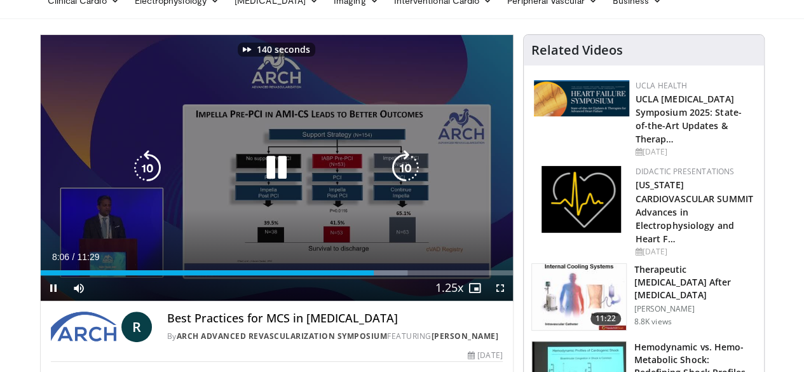
click at [413, 181] on icon "Video Player" at bounding box center [406, 168] width 36 height 36
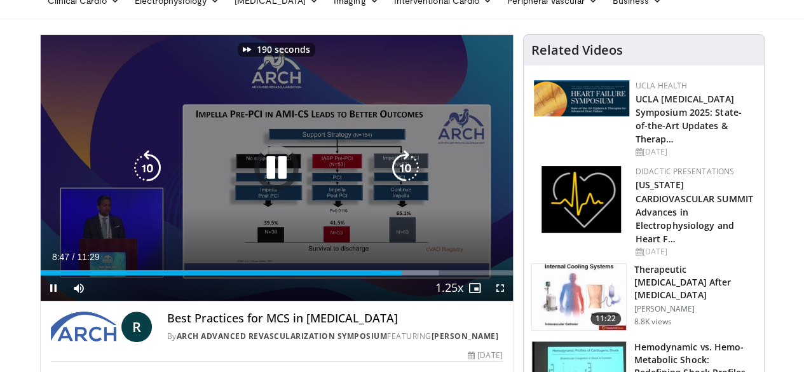
click at [413, 181] on icon "Video Player" at bounding box center [406, 168] width 36 height 36
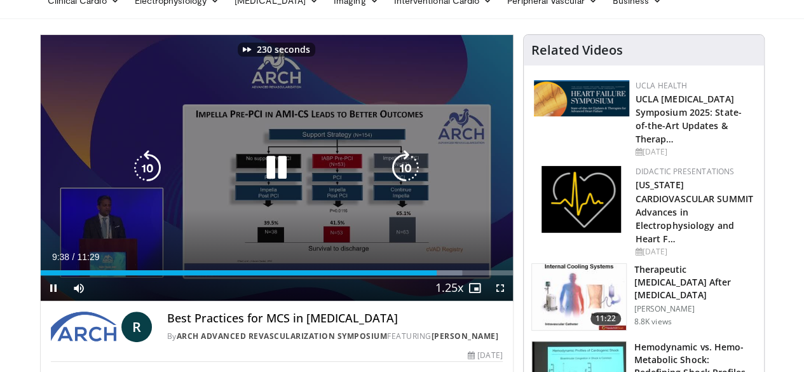
click at [413, 181] on icon "Video Player" at bounding box center [406, 168] width 36 height 36
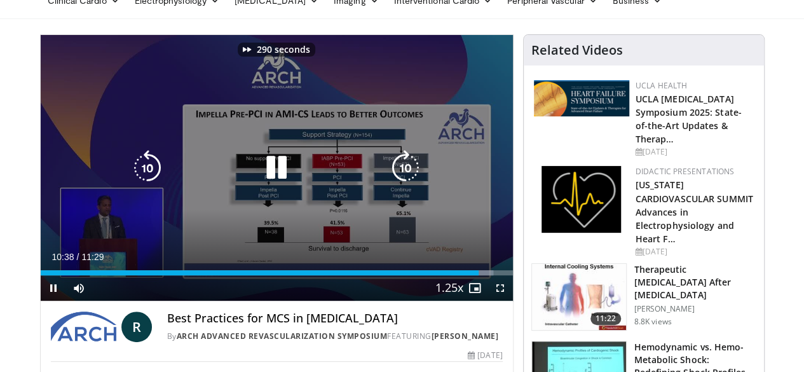
click at [413, 181] on icon "Video Player" at bounding box center [406, 168] width 36 height 36
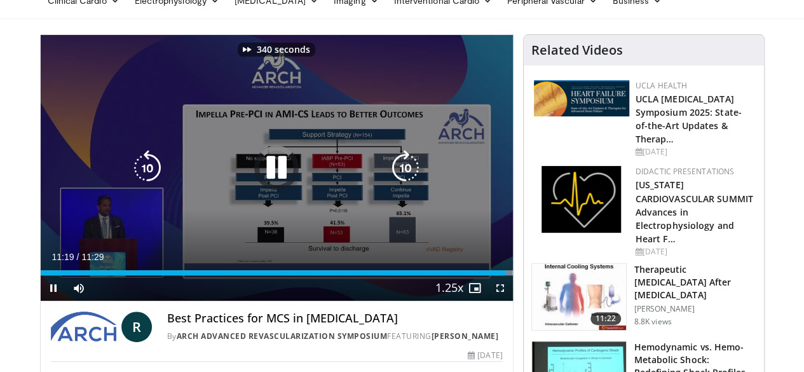
click at [413, 181] on icon "Video Player" at bounding box center [406, 168] width 36 height 36
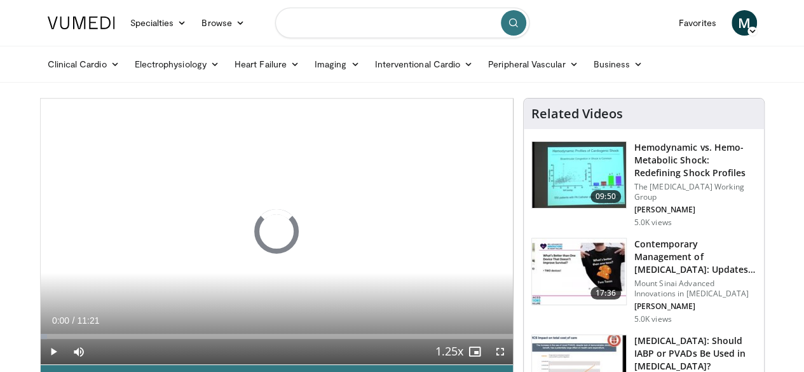
click at [351, 20] on input "Search topics, interventions" at bounding box center [402, 23] width 254 height 31
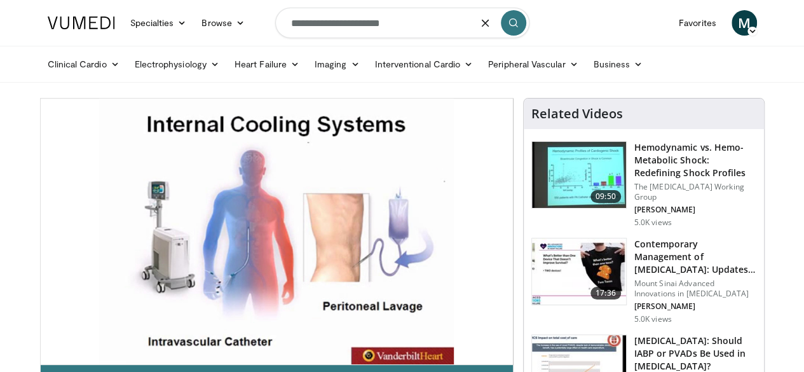
type input "**********"
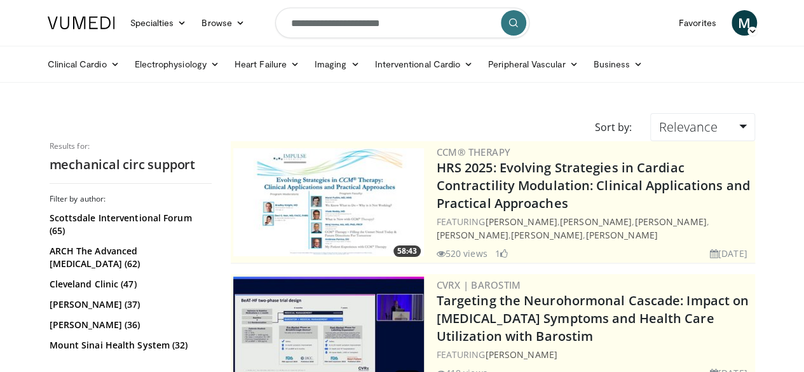
click at [426, 27] on input "**********" at bounding box center [402, 23] width 254 height 31
type input "**********"
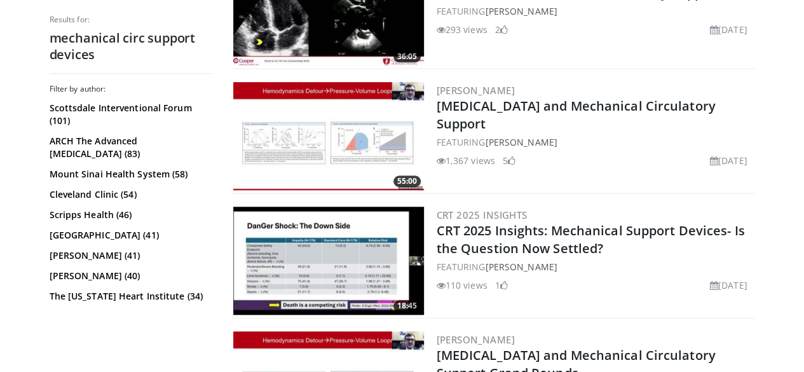
scroll to position [445, 0]
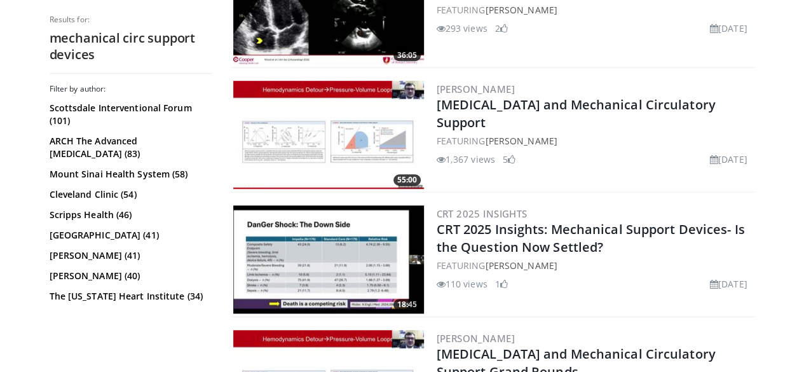
drag, startPoint x: 365, startPoint y: 123, endPoint x: 364, endPoint y: 140, distance: 17.8
click at [365, 123] on img at bounding box center [328, 135] width 191 height 108
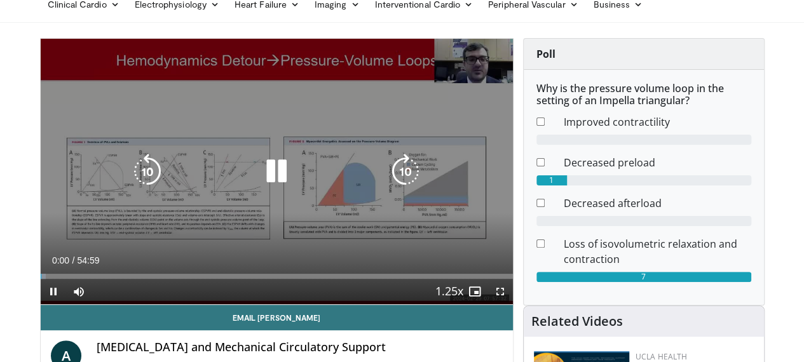
scroll to position [64, 0]
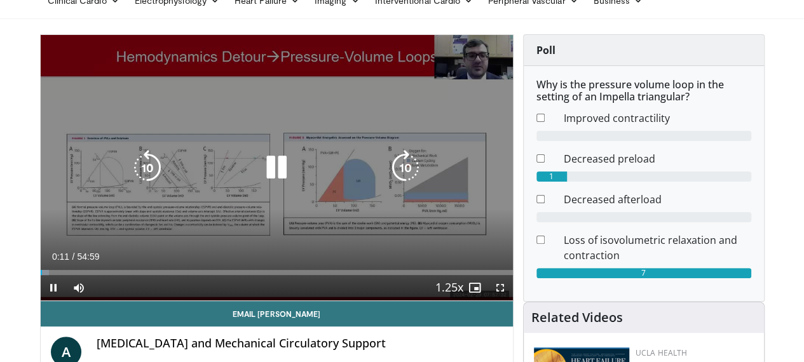
click at [413, 172] on icon "Video Player" at bounding box center [406, 168] width 36 height 36
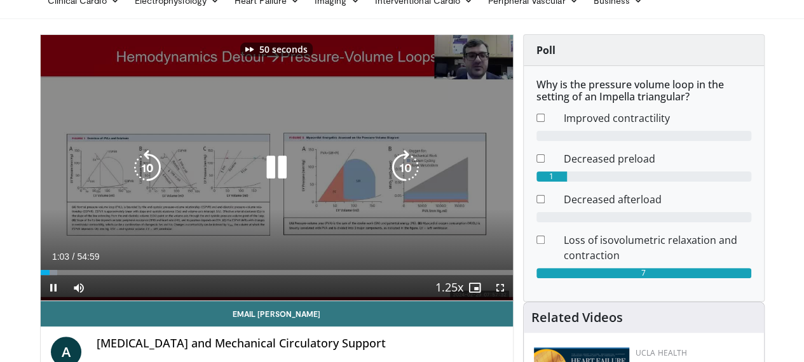
click at [413, 172] on icon "Video Player" at bounding box center [406, 168] width 36 height 36
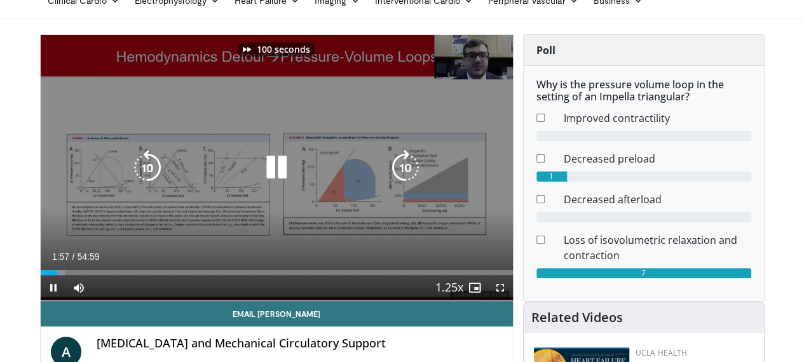
click at [413, 172] on icon "Video Player" at bounding box center [406, 168] width 36 height 36
click at [411, 175] on icon "Video Player" at bounding box center [406, 168] width 36 height 36
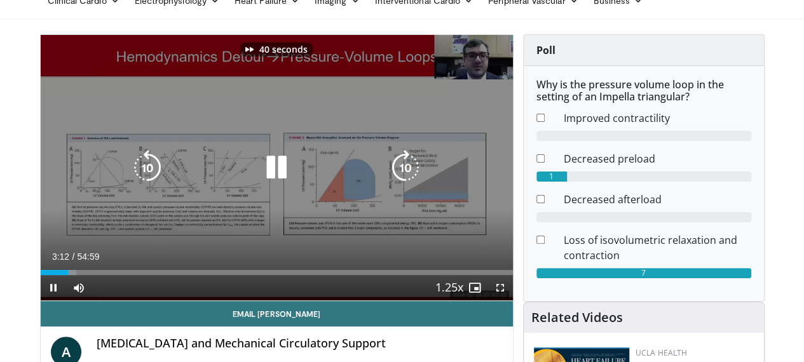
click at [411, 175] on icon "Video Player" at bounding box center [406, 168] width 36 height 36
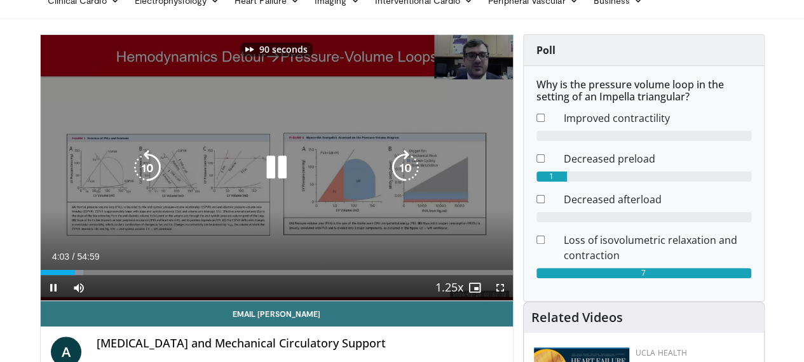
click at [411, 175] on icon "Video Player" at bounding box center [406, 168] width 36 height 36
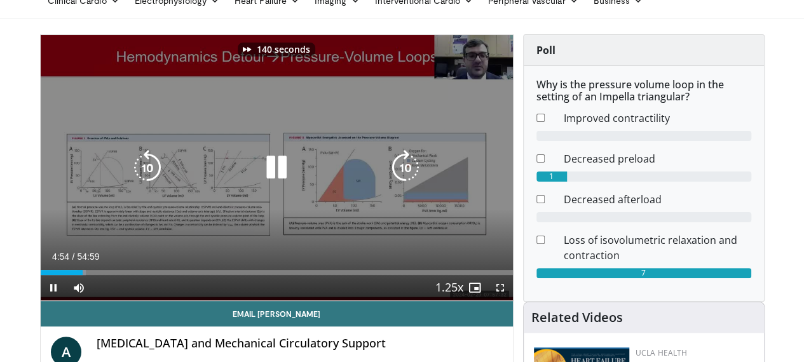
click at [411, 175] on icon "Video Player" at bounding box center [406, 168] width 36 height 36
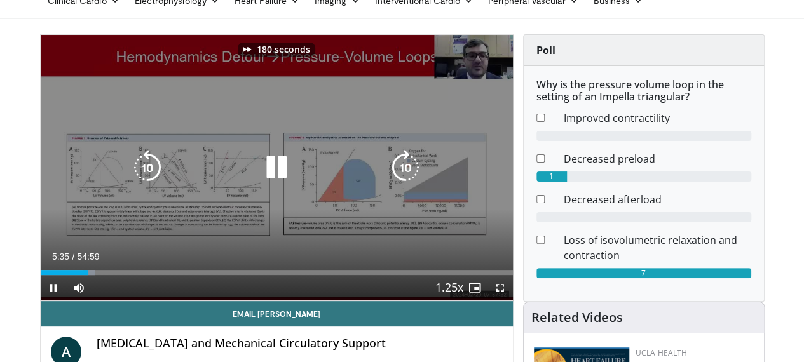
click at [411, 175] on icon "Video Player" at bounding box center [406, 168] width 36 height 36
click at [403, 176] on icon "Video Player" at bounding box center [406, 168] width 36 height 36
click at [401, 179] on icon "Video Player" at bounding box center [406, 168] width 36 height 36
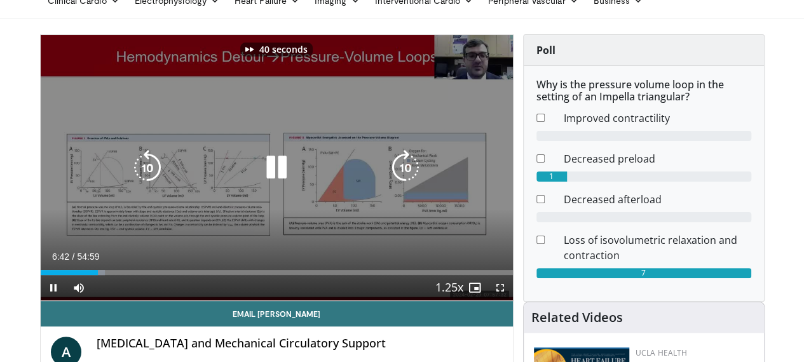
click at [401, 179] on icon "Video Player" at bounding box center [406, 168] width 36 height 36
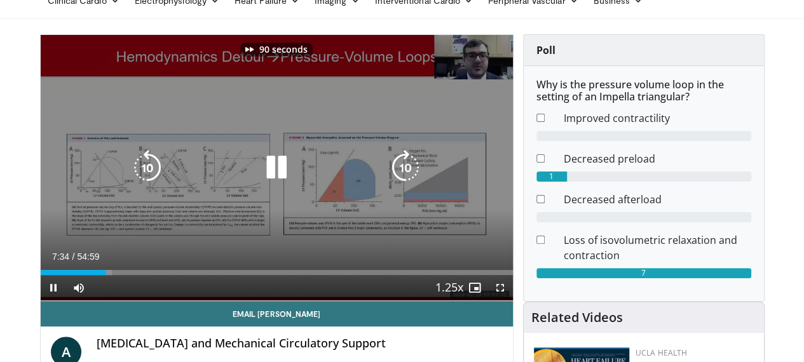
click at [401, 179] on icon "Video Player" at bounding box center [406, 168] width 36 height 36
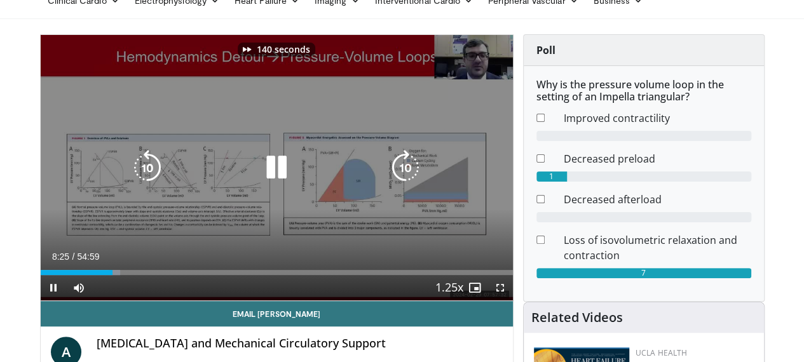
click at [401, 179] on icon "Video Player" at bounding box center [406, 168] width 36 height 36
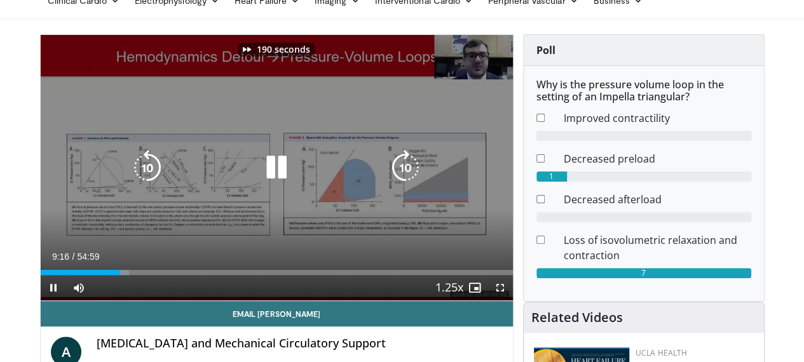
click at [401, 179] on icon "Video Player" at bounding box center [406, 168] width 36 height 36
click at [130, 181] on icon "Video Player" at bounding box center [148, 168] width 36 height 36
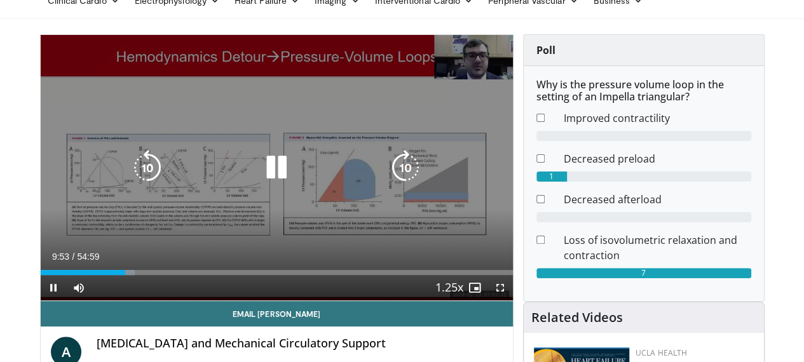
click at [415, 170] on icon "Video Player" at bounding box center [406, 168] width 36 height 36
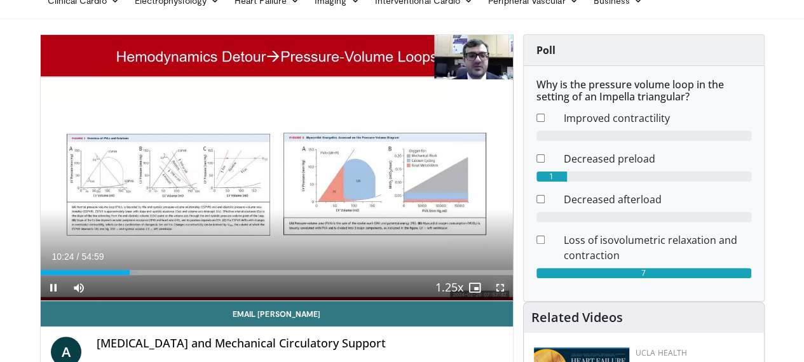
click at [507, 301] on span "Video Player" at bounding box center [500, 287] width 25 height 25
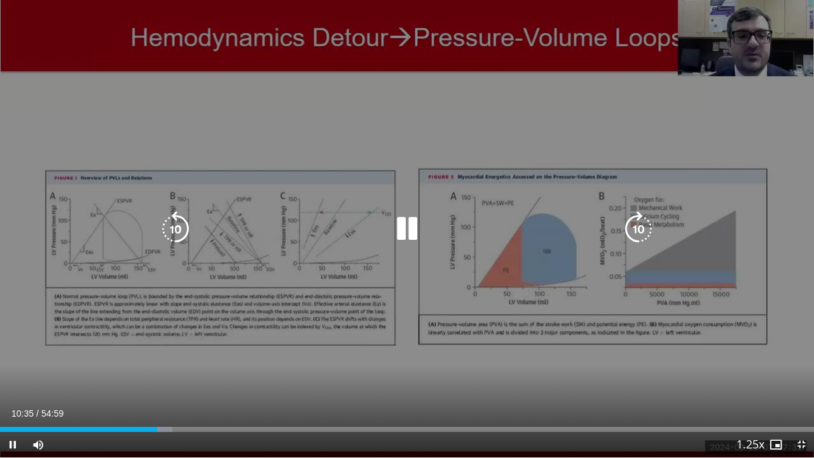
click at [632, 226] on icon "Video Player" at bounding box center [638, 229] width 36 height 36
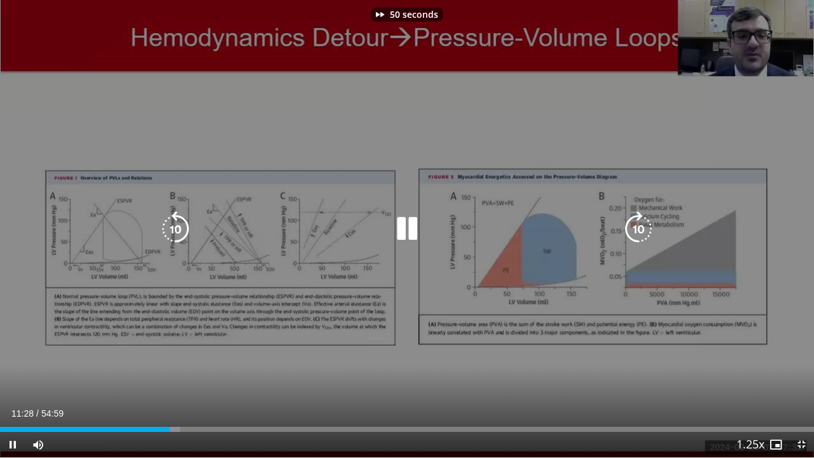
click at [632, 226] on icon "Video Player" at bounding box center [638, 229] width 36 height 36
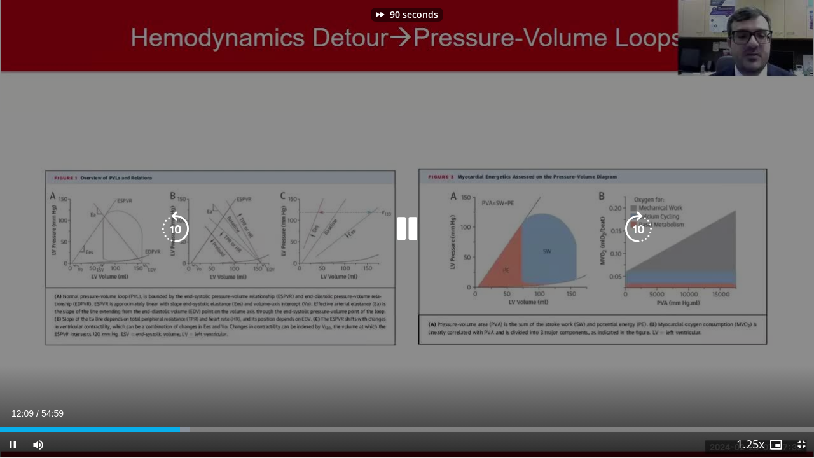
click at [632, 226] on icon "Video Player" at bounding box center [638, 229] width 36 height 36
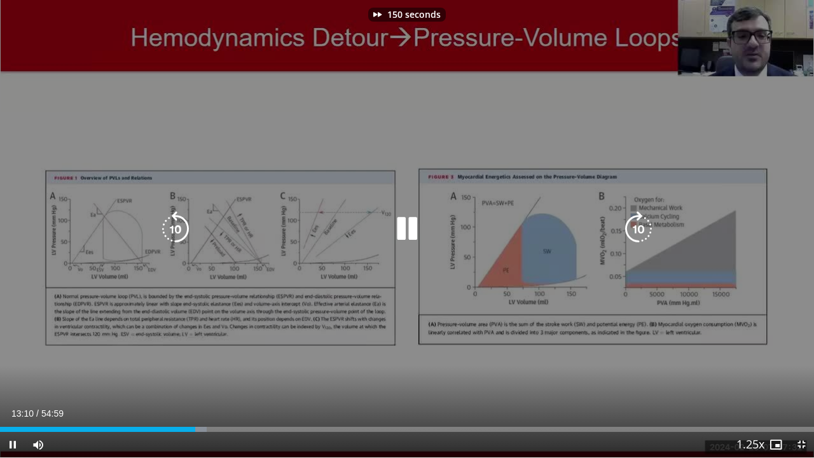
click at [632, 226] on icon "Video Player" at bounding box center [638, 229] width 36 height 36
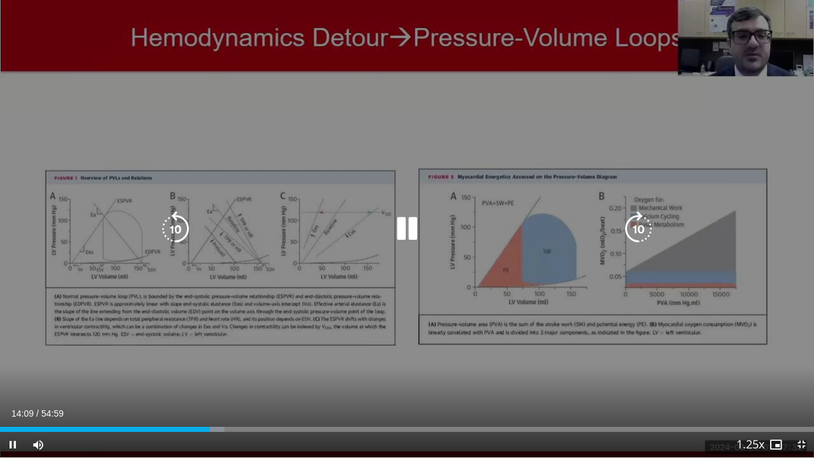
click at [639, 229] on icon "Video Player" at bounding box center [638, 229] width 36 height 36
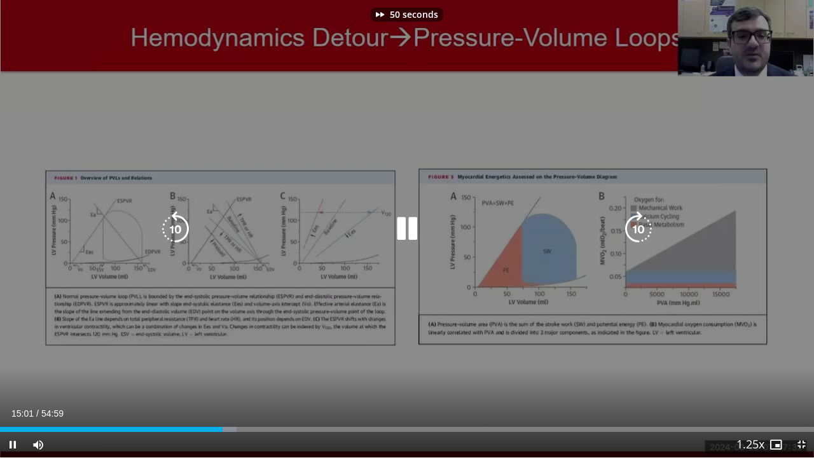
click at [639, 229] on icon "Video Player" at bounding box center [638, 229] width 36 height 36
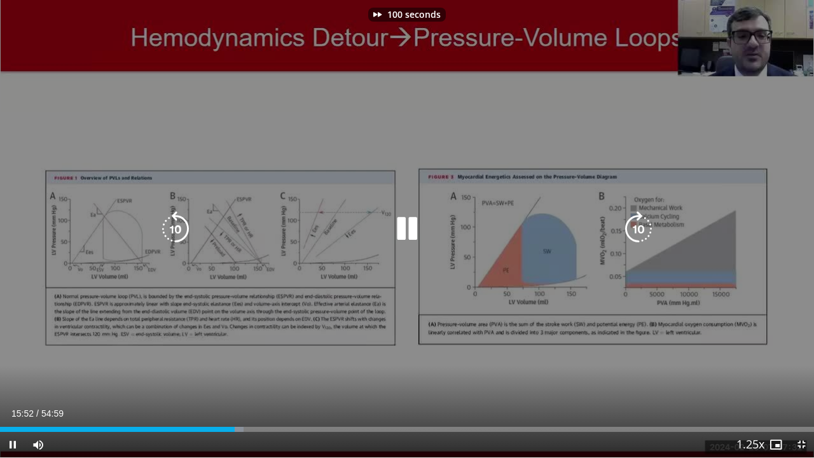
click at [639, 229] on icon "Video Player" at bounding box center [638, 229] width 36 height 36
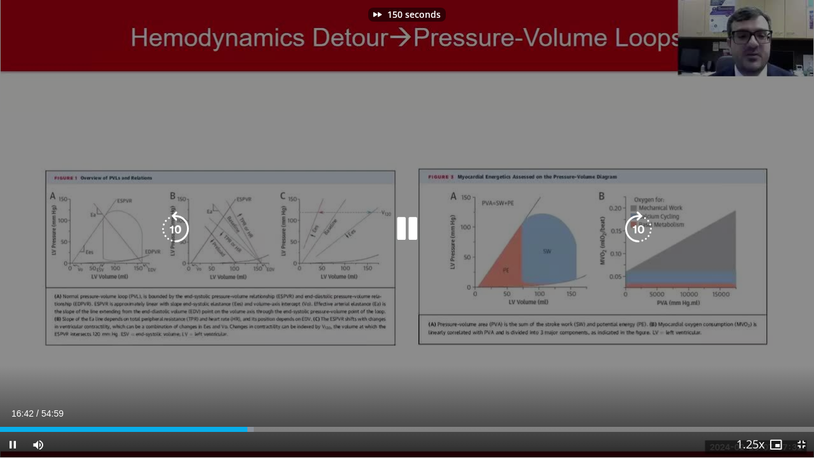
click at [639, 229] on icon "Video Player" at bounding box center [638, 229] width 36 height 36
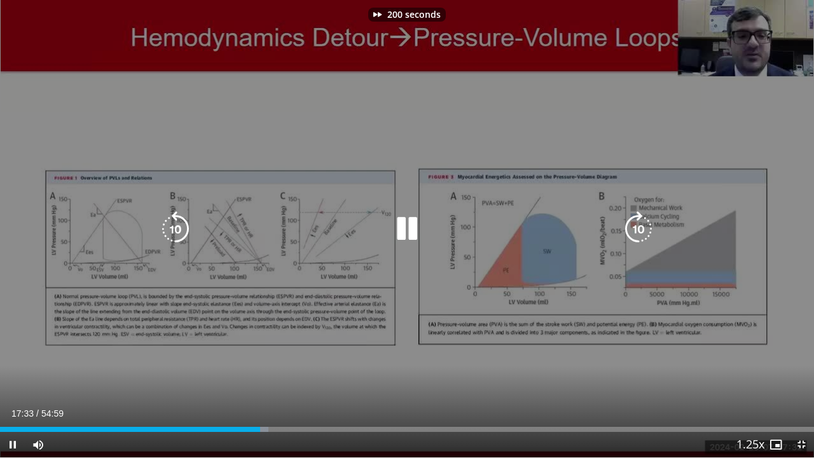
click at [639, 229] on icon "Video Player" at bounding box center [638, 229] width 36 height 36
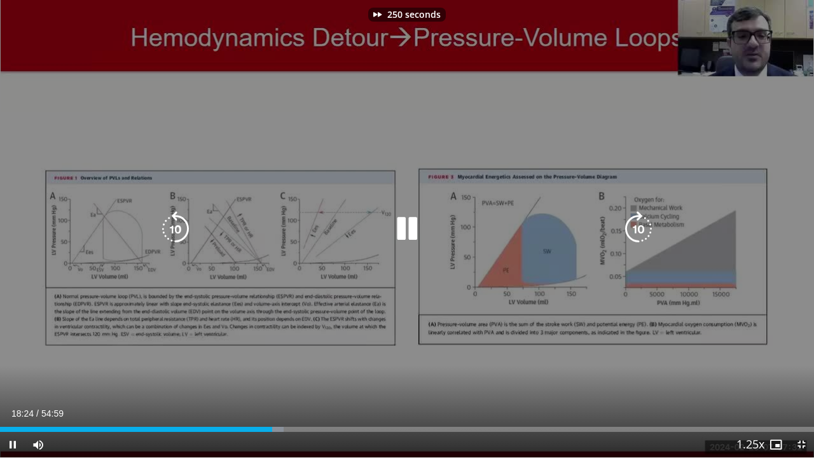
click at [639, 229] on icon "Video Player" at bounding box center [638, 229] width 36 height 36
click at [181, 235] on icon "Video Player" at bounding box center [176, 229] width 36 height 36
click at [636, 231] on icon "Video Player" at bounding box center [638, 229] width 36 height 36
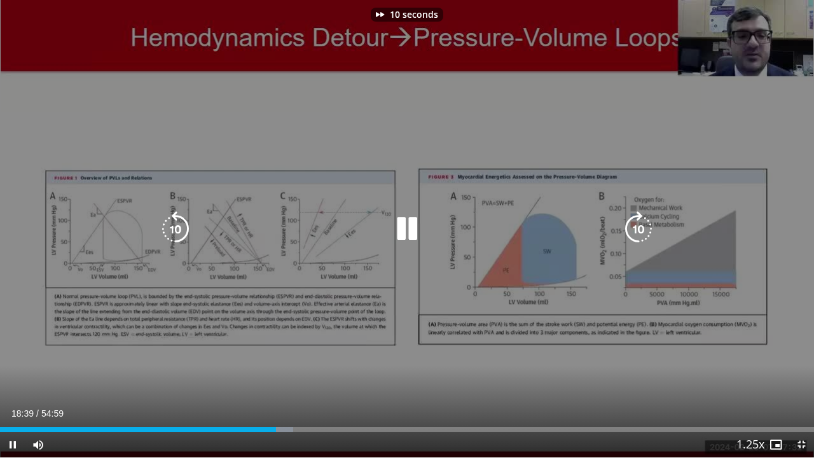
click at [636, 231] on icon "Video Player" at bounding box center [638, 229] width 36 height 36
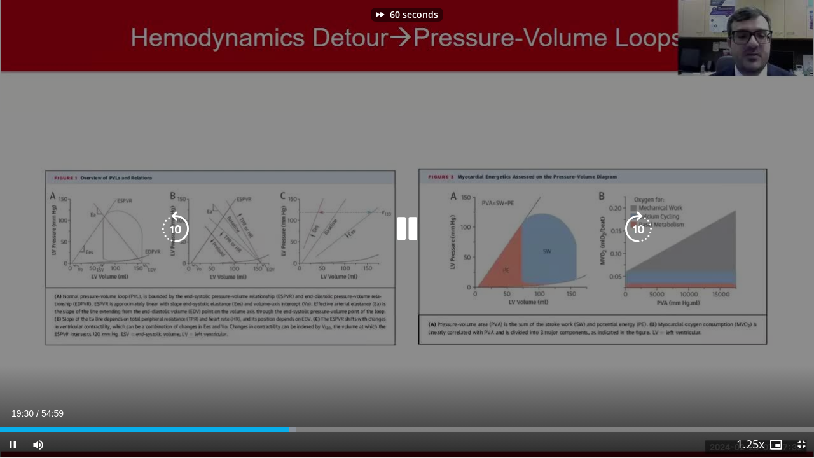
click at [636, 231] on icon "Video Player" at bounding box center [638, 229] width 36 height 36
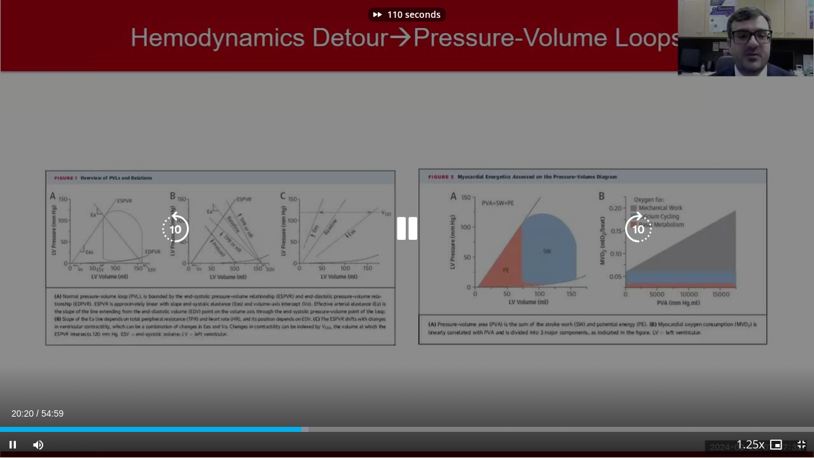
click at [636, 231] on icon "Video Player" at bounding box center [638, 229] width 36 height 36
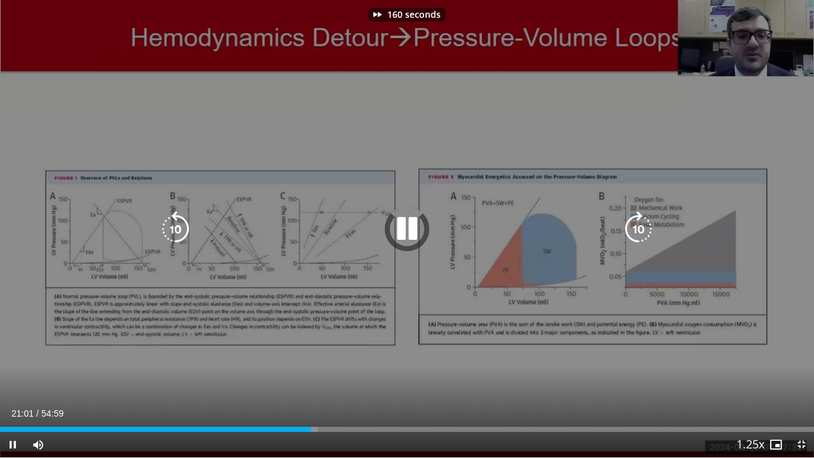
click at [636, 231] on icon "Video Player" at bounding box center [638, 229] width 36 height 36
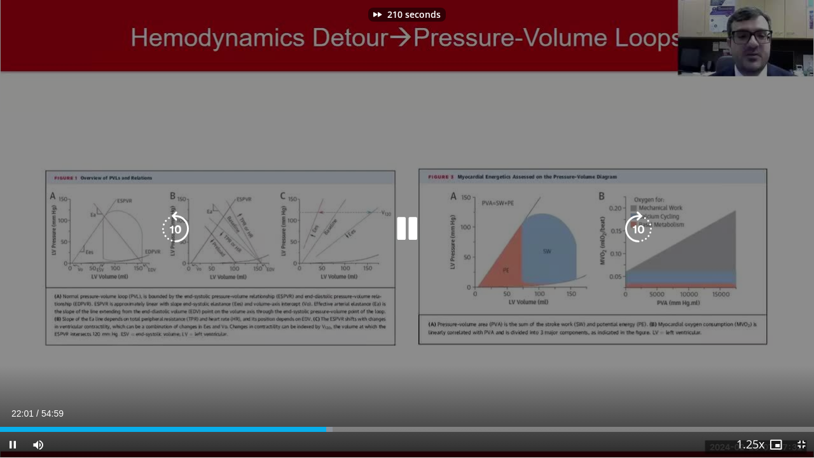
click at [636, 231] on icon "Video Player" at bounding box center [638, 229] width 36 height 36
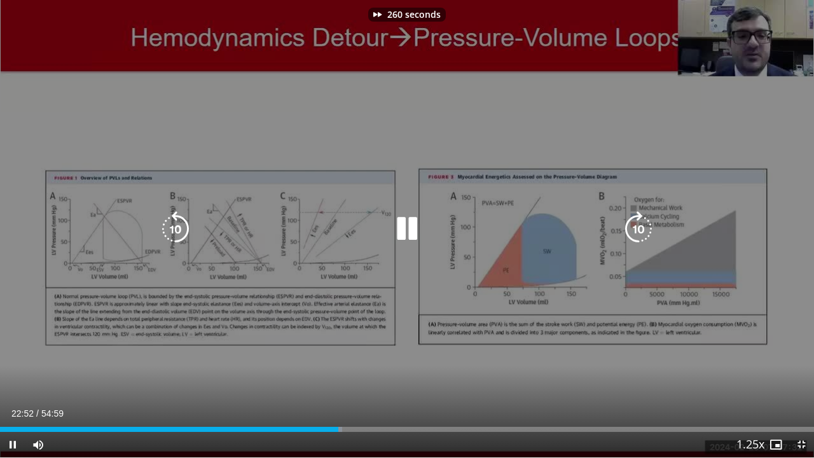
click at [636, 231] on icon "Video Player" at bounding box center [638, 229] width 36 height 36
click at [184, 225] on icon "Video Player" at bounding box center [176, 229] width 36 height 36
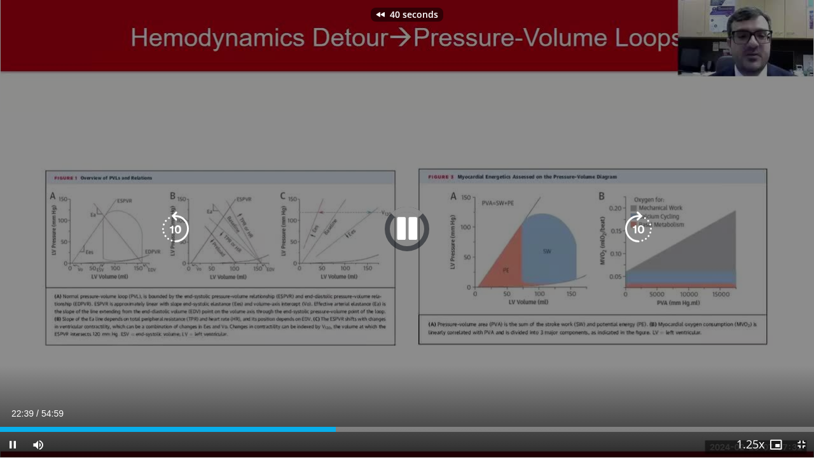
click at [184, 225] on icon "Video Player" at bounding box center [176, 229] width 36 height 36
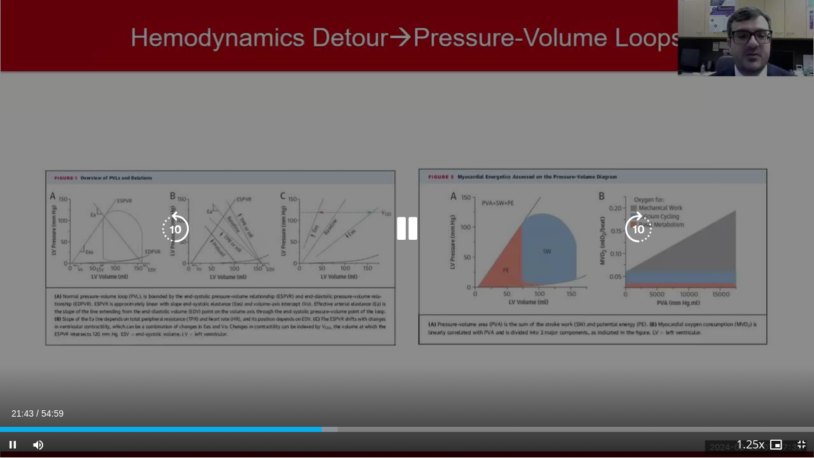
click at [635, 217] on icon "Video Player" at bounding box center [638, 229] width 36 height 36
click at [638, 217] on icon "Video Player" at bounding box center [638, 229] width 36 height 36
click at [636, 223] on icon "Video Player" at bounding box center [638, 229] width 36 height 36
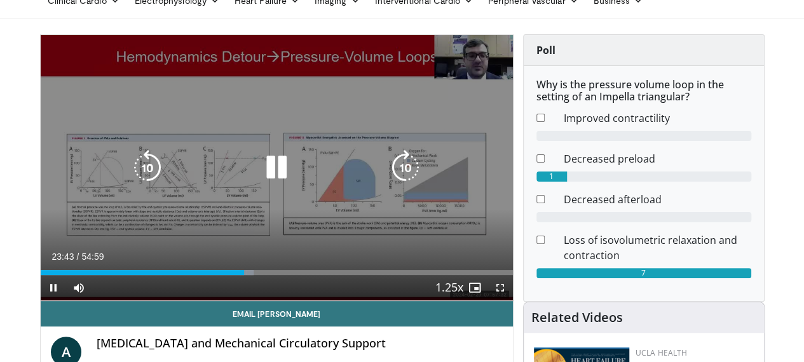
click at [130, 175] on icon "Video Player" at bounding box center [148, 168] width 36 height 36
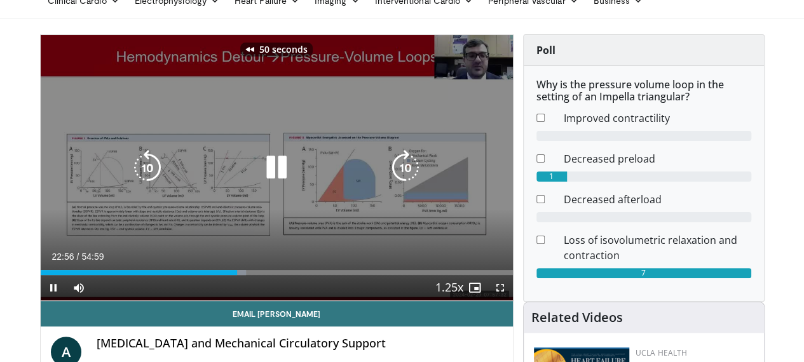
click at [130, 177] on icon "Video Player" at bounding box center [148, 168] width 36 height 36
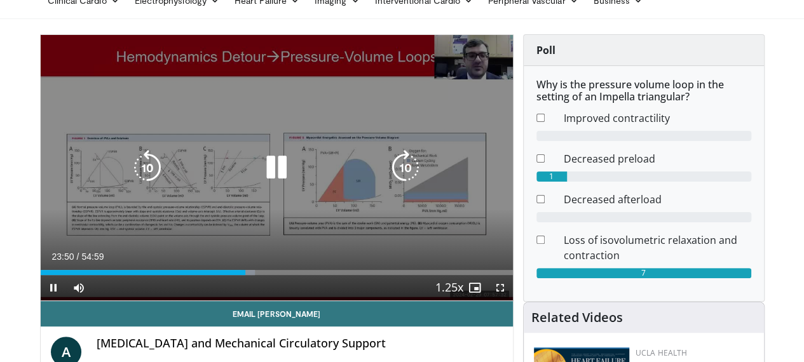
click at [263, 169] on icon "Video Player" at bounding box center [277, 168] width 36 height 36
click at [259, 186] on icon "Video Player" at bounding box center [277, 168] width 36 height 36
click at [409, 181] on icon "Video Player" at bounding box center [406, 168] width 36 height 36
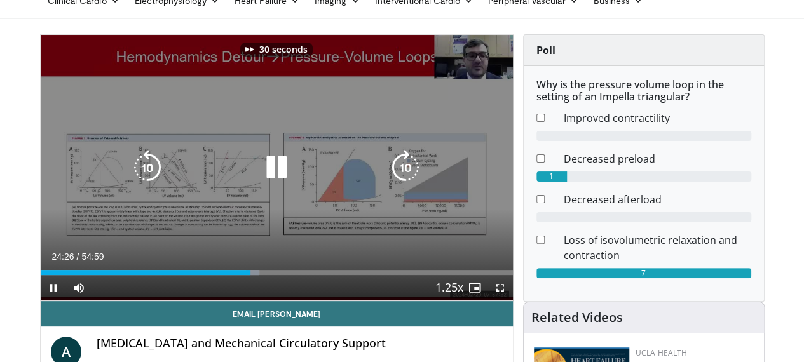
click at [409, 181] on icon "Video Player" at bounding box center [406, 168] width 36 height 36
click at [130, 174] on icon "Video Player" at bounding box center [148, 168] width 36 height 36
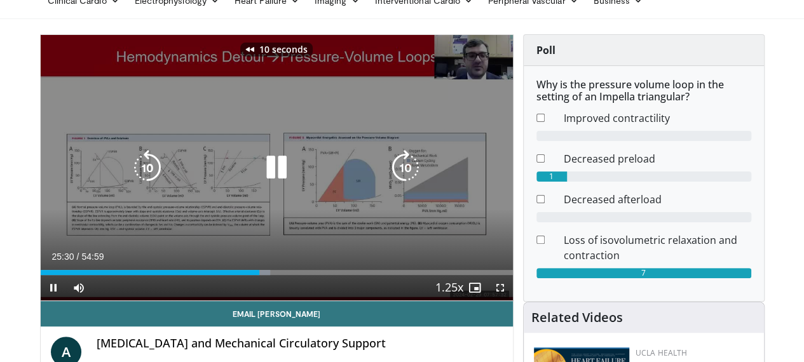
click at [130, 174] on icon "Video Player" at bounding box center [148, 168] width 36 height 36
click at [408, 182] on icon "Video Player" at bounding box center [406, 168] width 36 height 36
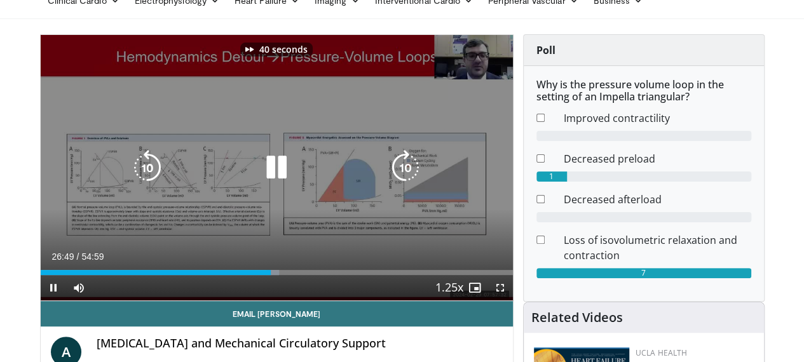
click at [408, 182] on icon "Video Player" at bounding box center [406, 168] width 36 height 36
click at [407, 182] on icon "Video Player" at bounding box center [406, 168] width 36 height 36
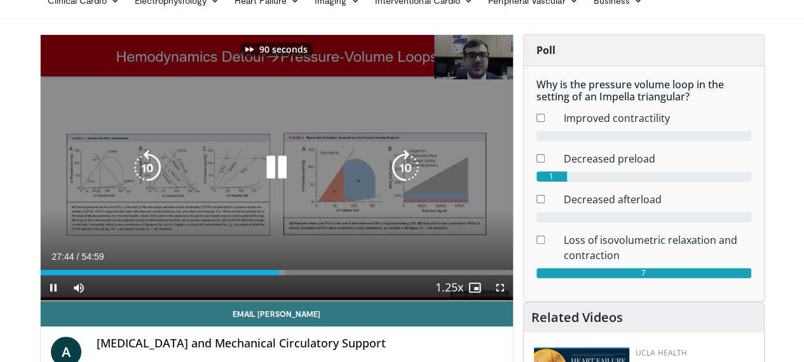
click at [407, 182] on icon "Video Player" at bounding box center [406, 168] width 36 height 36
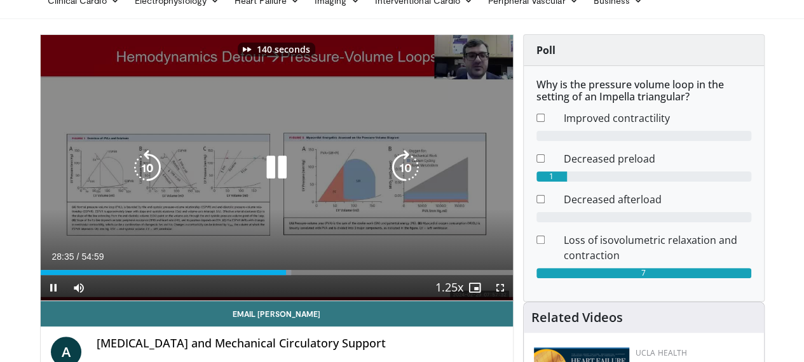
click at [407, 182] on icon "Video Player" at bounding box center [406, 168] width 36 height 36
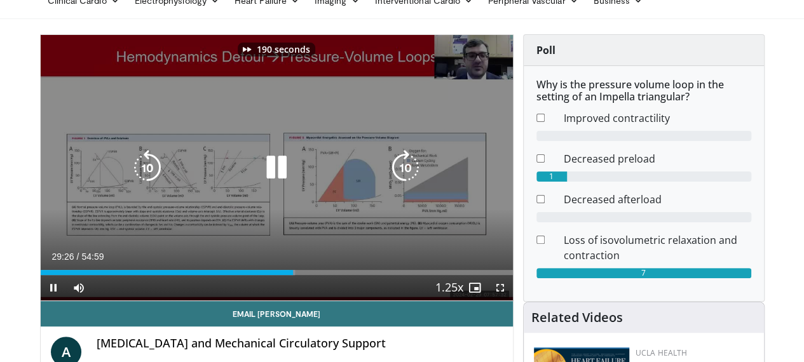
click at [407, 182] on icon "Video Player" at bounding box center [406, 168] width 36 height 36
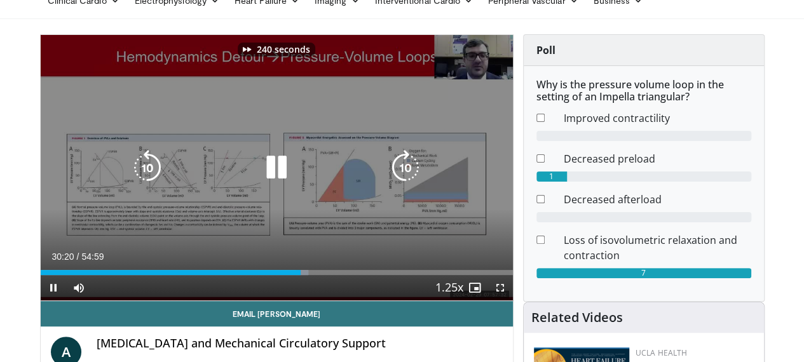
click at [407, 182] on icon "Video Player" at bounding box center [406, 168] width 36 height 36
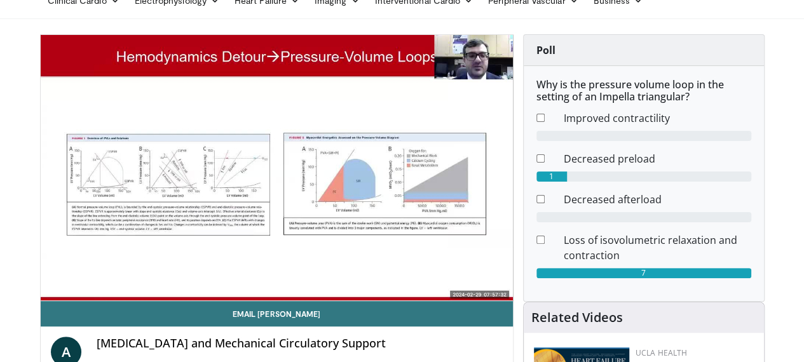
click at [406, 174] on div "250 seconds Tap to unmute" at bounding box center [277, 168] width 472 height 266
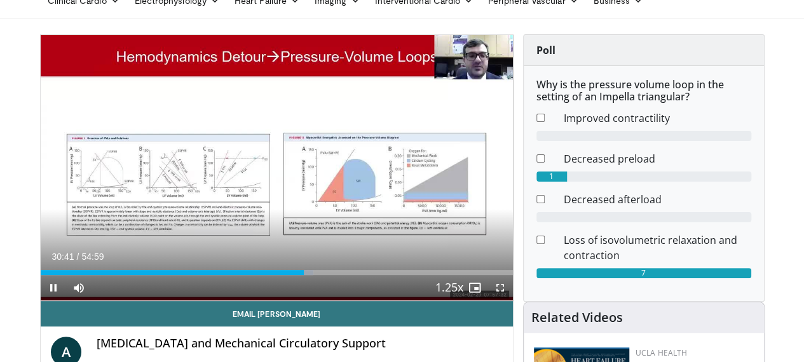
click at [406, 174] on div "250 seconds Tap to unmute" at bounding box center [277, 168] width 472 height 266
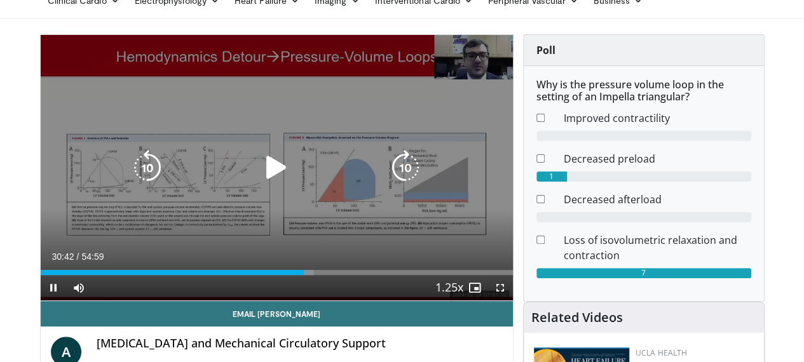
click at [416, 180] on icon "Video Player" at bounding box center [406, 168] width 36 height 36
click at [268, 180] on icon "Video Player" at bounding box center [277, 168] width 36 height 36
click at [408, 177] on icon "Video Player" at bounding box center [406, 168] width 36 height 36
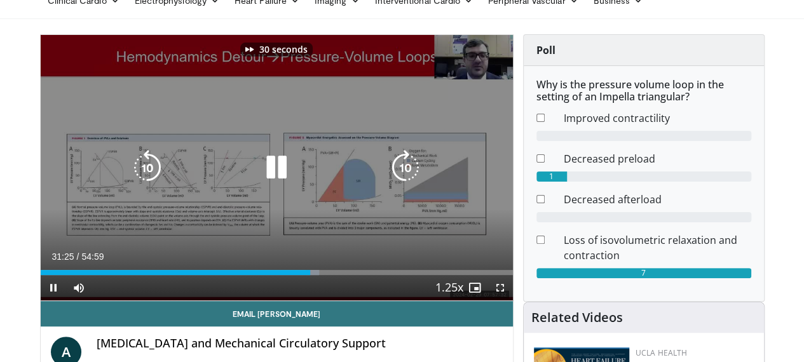
click at [408, 177] on icon "Video Player" at bounding box center [406, 168] width 36 height 36
click at [130, 177] on icon "Video Player" at bounding box center [148, 168] width 36 height 36
click at [404, 179] on icon "Video Player" at bounding box center [406, 168] width 36 height 36
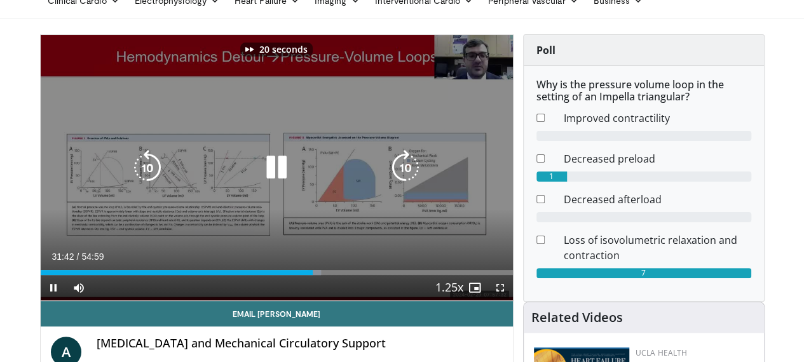
click at [404, 179] on icon "Video Player" at bounding box center [406, 168] width 36 height 36
drag, startPoint x: 120, startPoint y: 178, endPoint x: 144, endPoint y: 203, distance: 34.2
click at [130, 178] on icon "Video Player" at bounding box center [148, 168] width 36 height 36
click at [130, 172] on icon "Video Player" at bounding box center [148, 168] width 36 height 36
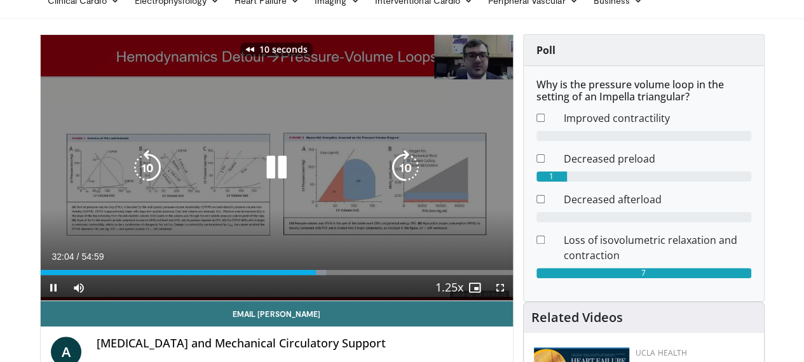
click at [130, 172] on icon "Video Player" at bounding box center [148, 168] width 36 height 36
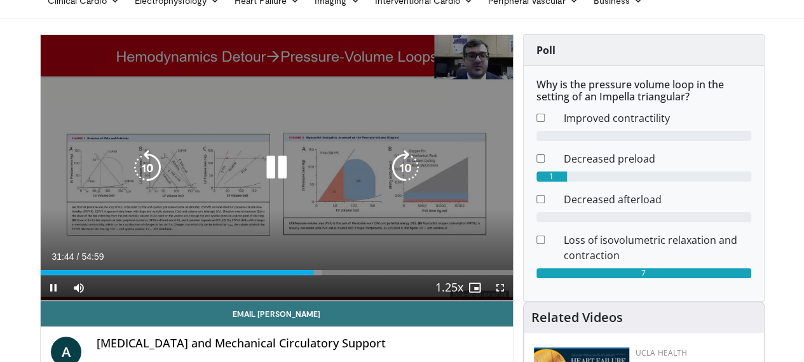
click at [263, 177] on icon "Video Player" at bounding box center [277, 168] width 36 height 36
click at [404, 180] on icon "Video Player" at bounding box center [406, 168] width 36 height 36
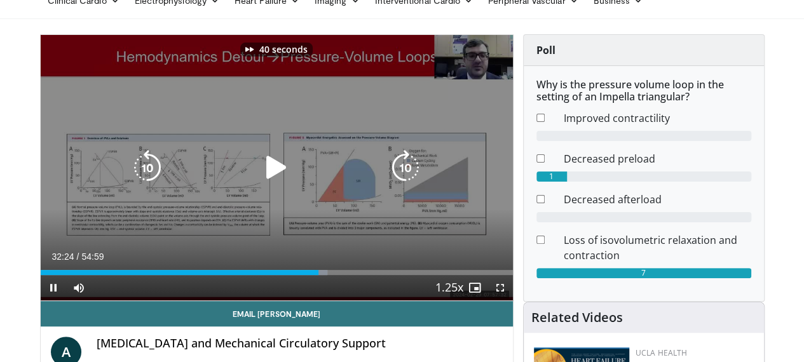
click at [404, 180] on icon "Video Player" at bounding box center [406, 168] width 36 height 36
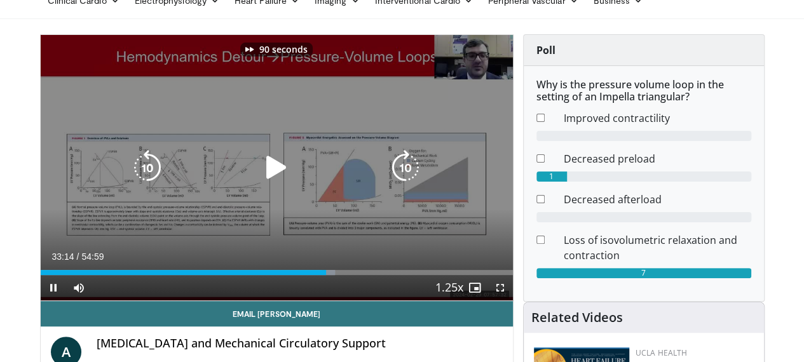
click at [404, 180] on icon "Video Player" at bounding box center [406, 168] width 36 height 36
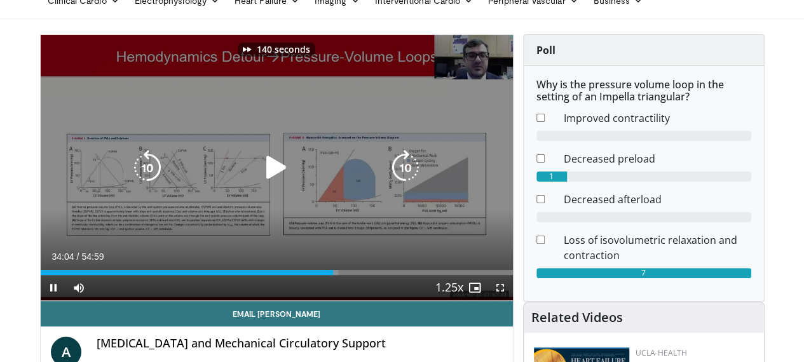
click at [404, 180] on icon "Video Player" at bounding box center [406, 168] width 36 height 36
click at [130, 176] on icon "Video Player" at bounding box center [148, 168] width 36 height 36
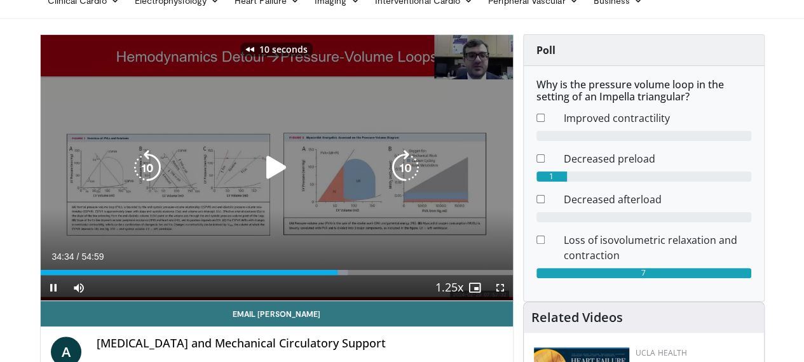
click at [130, 176] on icon "Video Player" at bounding box center [148, 168] width 36 height 36
click at [272, 175] on icon "Video Player" at bounding box center [277, 168] width 36 height 36
click at [130, 177] on icon "Video Player" at bounding box center [148, 168] width 36 height 36
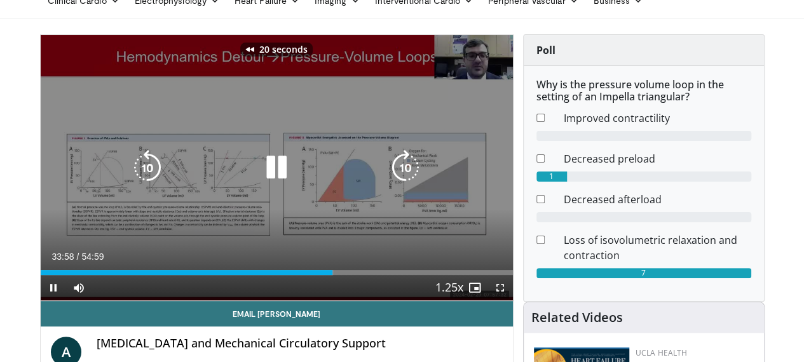
click at [130, 177] on icon "Video Player" at bounding box center [148, 168] width 36 height 36
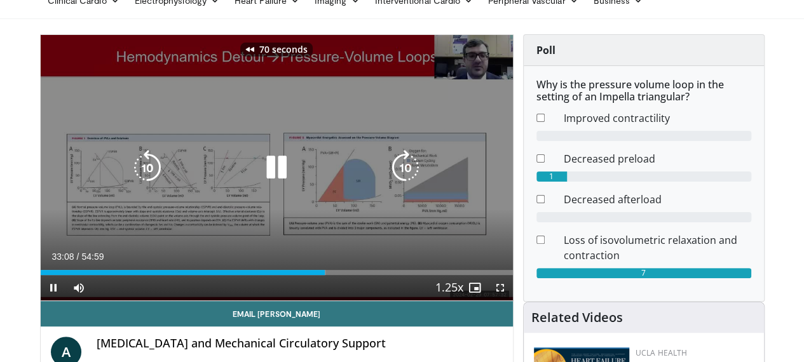
click at [130, 177] on icon "Video Player" at bounding box center [148, 168] width 36 height 36
click at [408, 175] on icon "Video Player" at bounding box center [406, 168] width 36 height 36
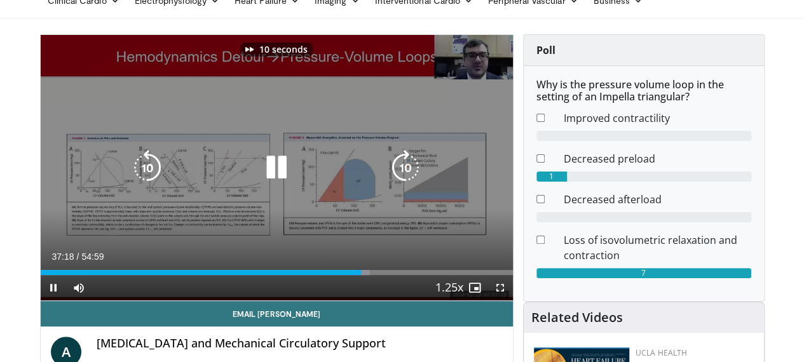
click at [408, 175] on icon "Video Player" at bounding box center [406, 168] width 36 height 36
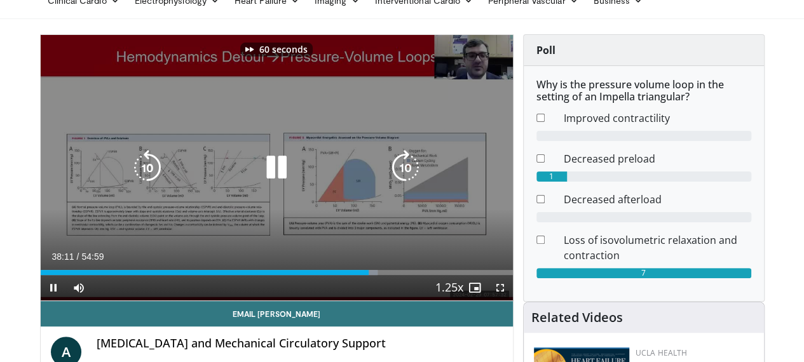
click at [408, 175] on icon "Video Player" at bounding box center [406, 168] width 36 height 36
click at [130, 181] on icon "Video Player" at bounding box center [148, 168] width 36 height 36
click at [130, 176] on icon "Video Player" at bounding box center [148, 168] width 36 height 36
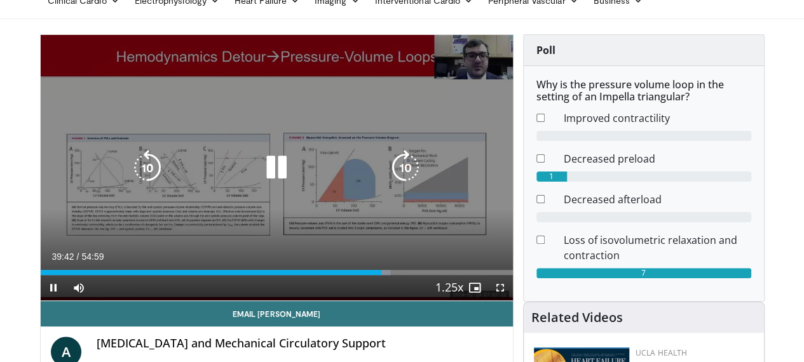
click at [404, 182] on icon "Video Player" at bounding box center [406, 168] width 36 height 36
click at [130, 172] on icon "Video Player" at bounding box center [148, 168] width 36 height 36
click at [130, 175] on icon "Video Player" at bounding box center [148, 168] width 36 height 36
click at [130, 186] on icon "Video Player" at bounding box center [148, 168] width 36 height 36
click at [407, 177] on icon "Video Player" at bounding box center [406, 168] width 36 height 36
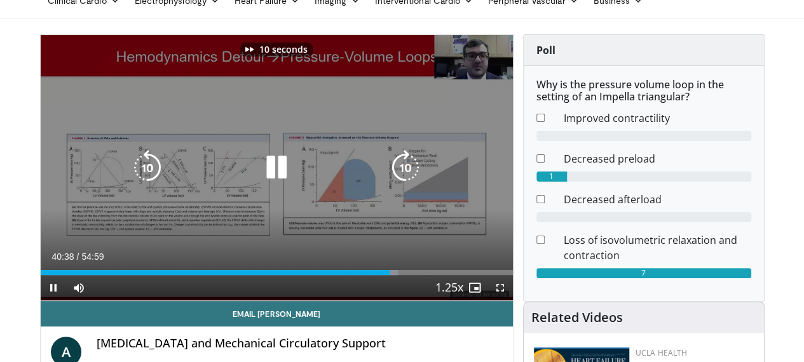
click at [407, 177] on icon "Video Player" at bounding box center [406, 168] width 36 height 36
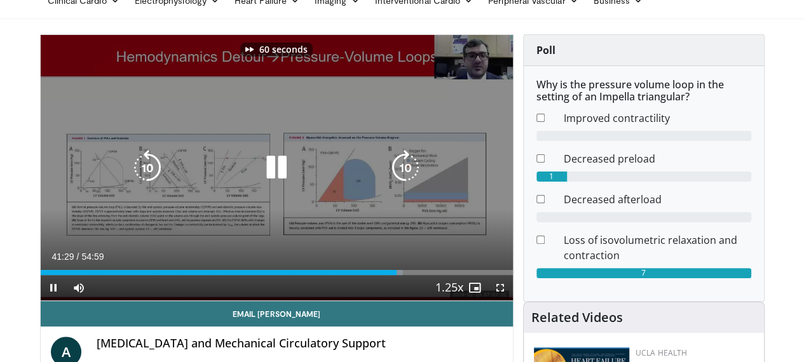
click at [407, 177] on icon "Video Player" at bounding box center [406, 168] width 36 height 36
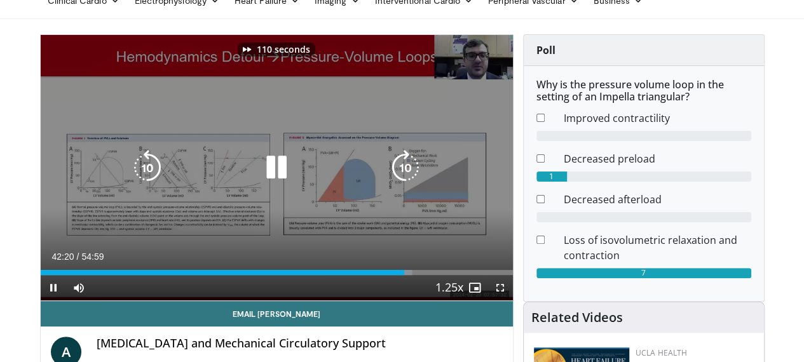
click at [407, 177] on icon "Video Player" at bounding box center [406, 168] width 36 height 36
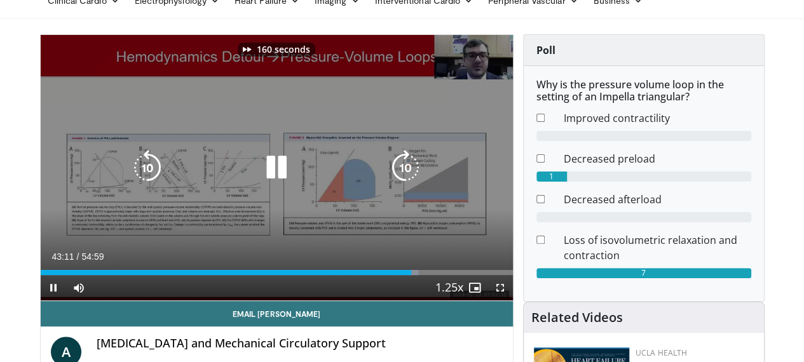
click at [407, 177] on icon "Video Player" at bounding box center [406, 168] width 36 height 36
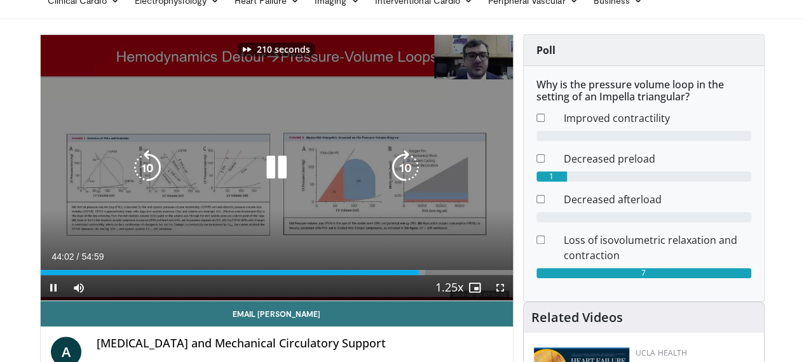
click at [407, 177] on icon "Video Player" at bounding box center [406, 168] width 36 height 36
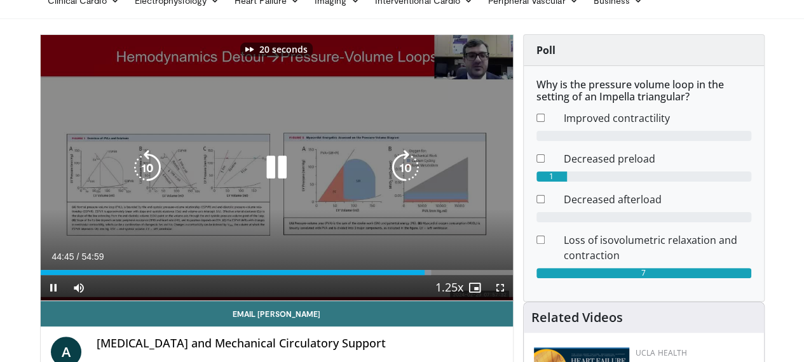
click at [407, 177] on icon "Video Player" at bounding box center [406, 168] width 36 height 36
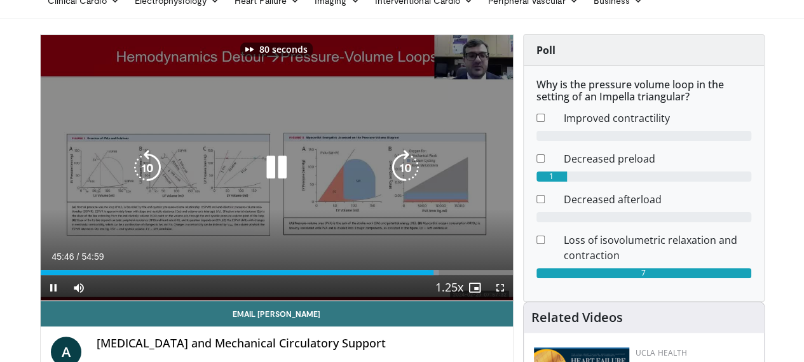
click at [407, 177] on icon "Video Player" at bounding box center [406, 168] width 36 height 36
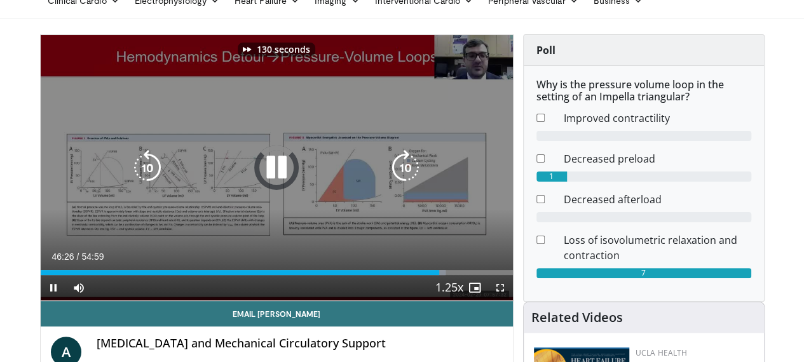
click at [407, 177] on icon "Video Player" at bounding box center [406, 168] width 36 height 36
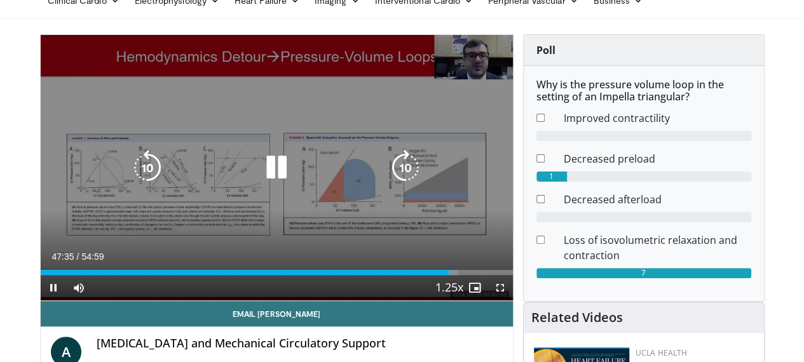
click at [130, 178] on icon "Video Player" at bounding box center [148, 168] width 36 height 36
click at [413, 172] on icon "Video Player" at bounding box center [406, 168] width 36 height 36
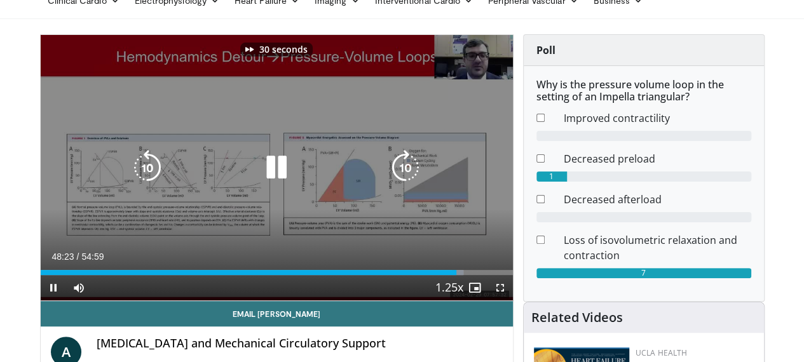
click at [413, 172] on icon "Video Player" at bounding box center [406, 168] width 36 height 36
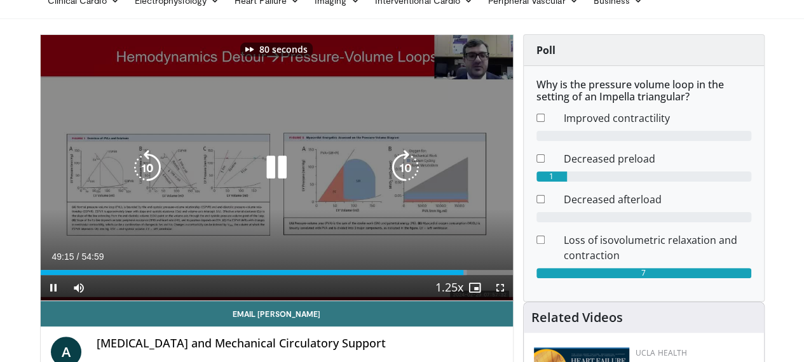
click at [413, 172] on icon "Video Player" at bounding box center [406, 168] width 36 height 36
click at [413, 175] on icon "Video Player" at bounding box center [406, 168] width 36 height 36
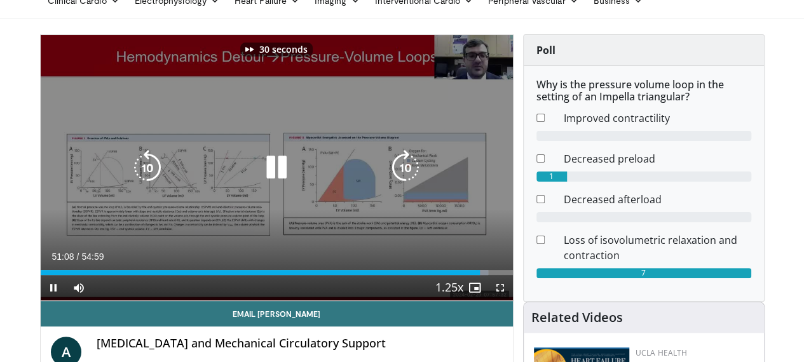
click at [413, 175] on icon "Video Player" at bounding box center [406, 168] width 36 height 36
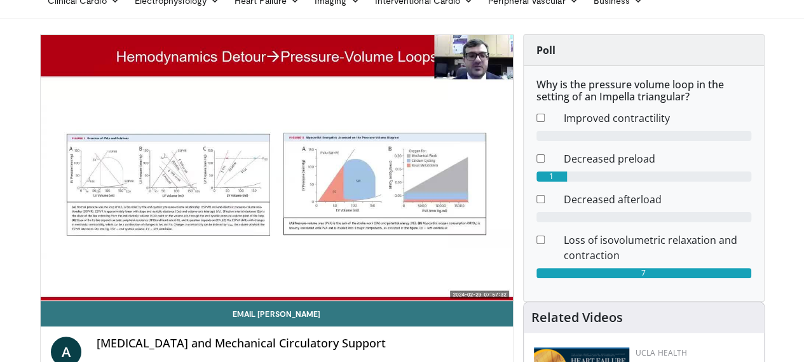
click at [413, 175] on div "50 seconds Tap to unmute" at bounding box center [277, 168] width 472 height 266
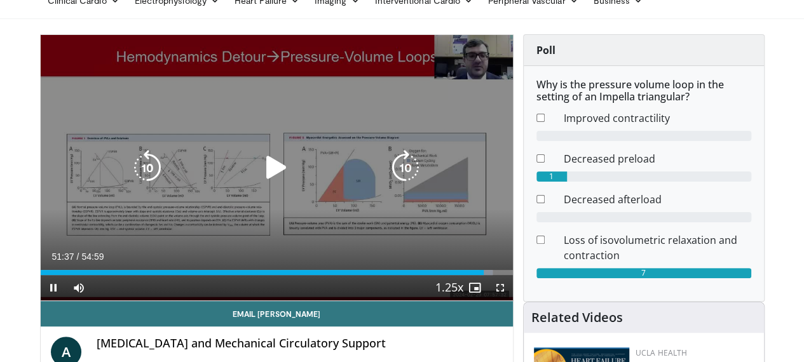
click at [406, 182] on icon "Video Player" at bounding box center [406, 168] width 36 height 36
click at [264, 174] on icon "Video Player" at bounding box center [277, 168] width 36 height 36
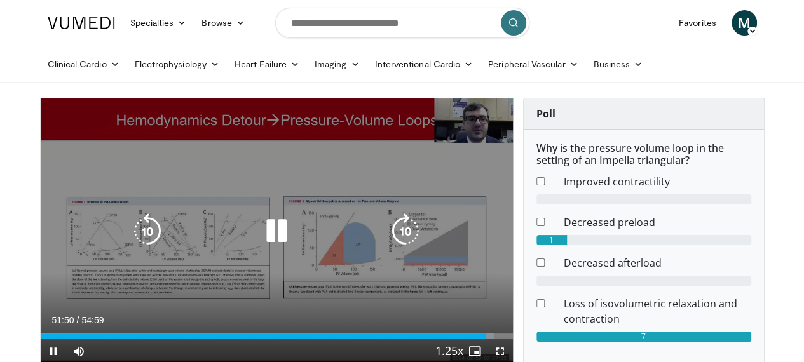
scroll to position [0, 0]
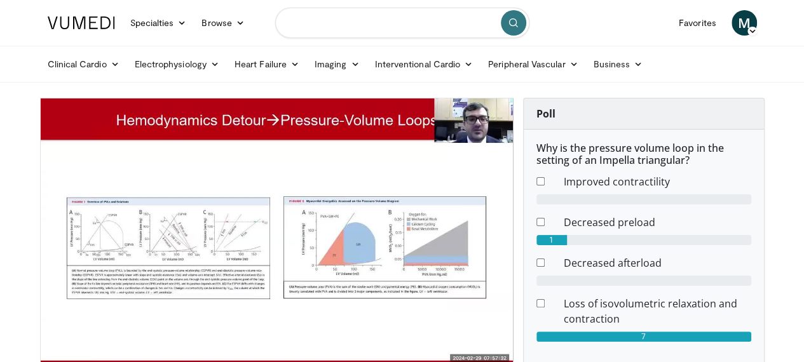
click at [428, 21] on input "Search topics, interventions" at bounding box center [402, 23] width 254 height 31
type input "*********"
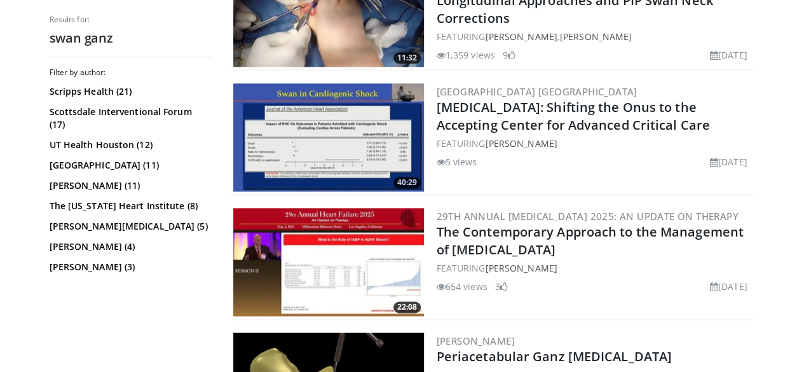
scroll to position [826, 0]
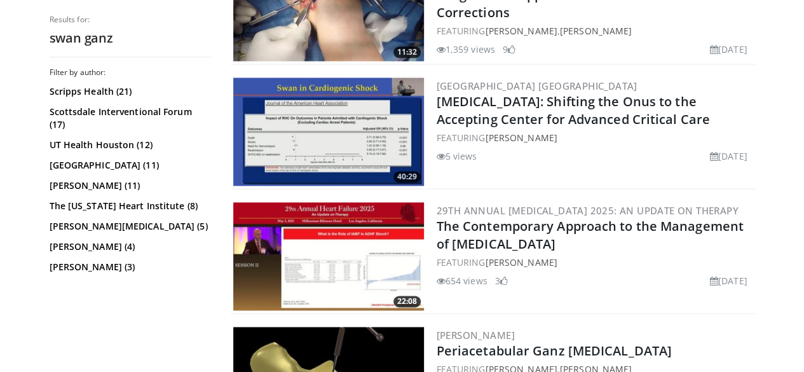
click at [365, 228] on img at bounding box center [328, 256] width 191 height 108
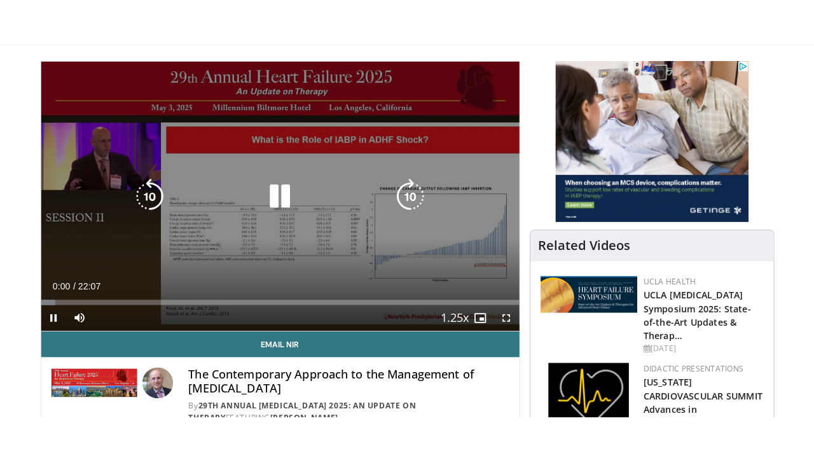
scroll to position [127, 0]
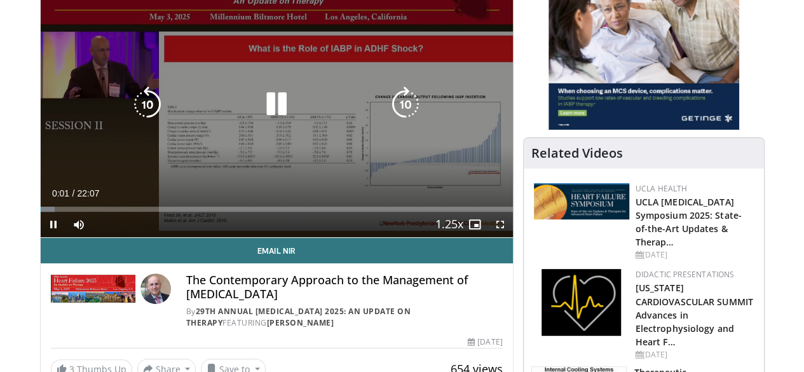
click at [405, 118] on icon "Video Player" at bounding box center [406, 104] width 36 height 36
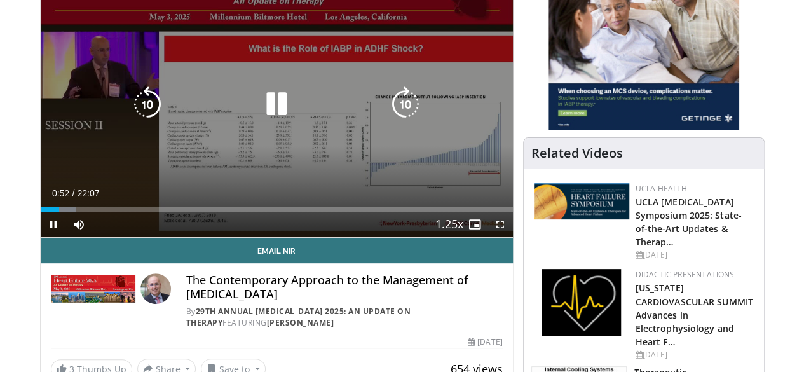
click at [405, 118] on icon "Video Player" at bounding box center [406, 104] width 36 height 36
click at [404, 118] on icon "Video Player" at bounding box center [406, 104] width 36 height 36
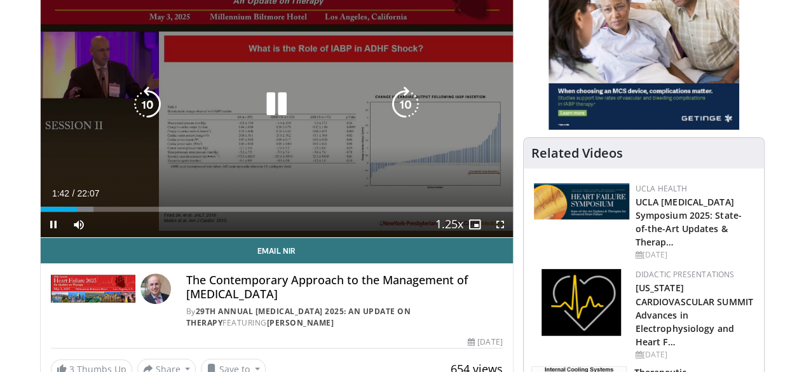
click at [404, 118] on icon "Video Player" at bounding box center [406, 104] width 36 height 36
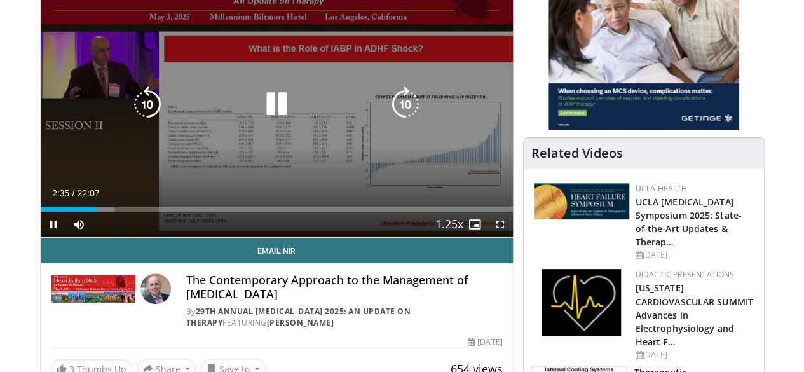
click at [404, 118] on icon "Video Player" at bounding box center [406, 104] width 36 height 36
click at [404, 115] on icon "Video Player" at bounding box center [406, 104] width 36 height 36
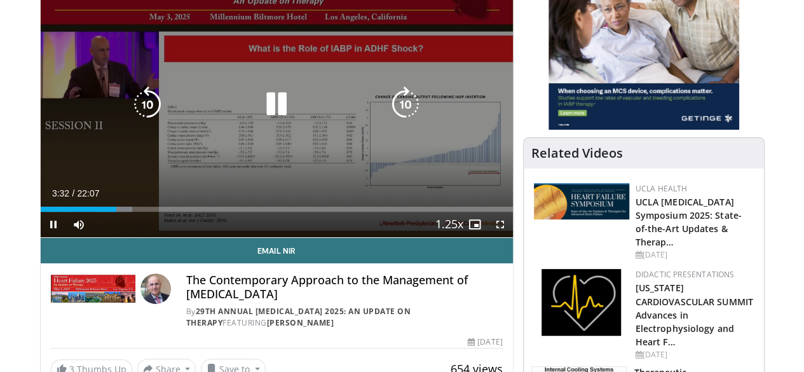
click at [404, 115] on icon "Video Player" at bounding box center [406, 104] width 36 height 36
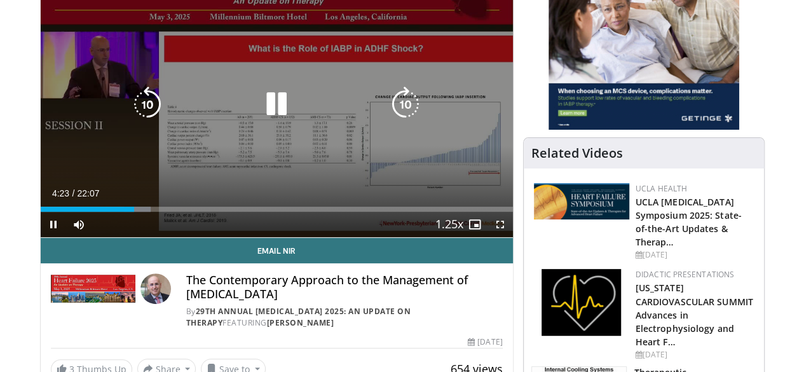
click at [404, 115] on icon "Video Player" at bounding box center [406, 104] width 36 height 36
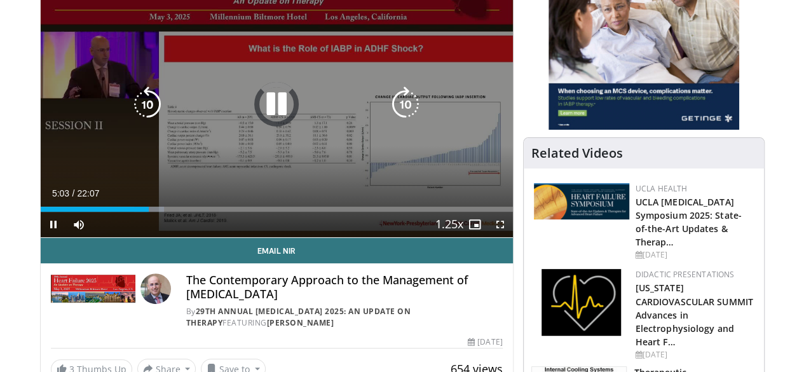
click at [404, 115] on icon "Video Player" at bounding box center [406, 104] width 36 height 36
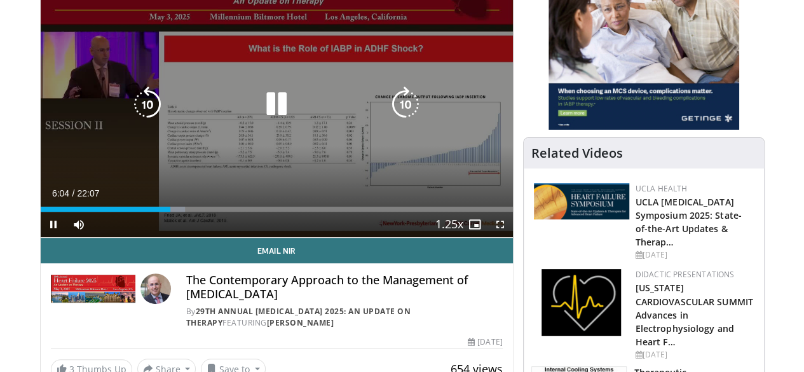
click at [404, 115] on icon "Video Player" at bounding box center [406, 104] width 36 height 36
click at [130, 117] on icon "Video Player" at bounding box center [148, 104] width 36 height 36
click at [130, 119] on icon "Video Player" at bounding box center [148, 104] width 36 height 36
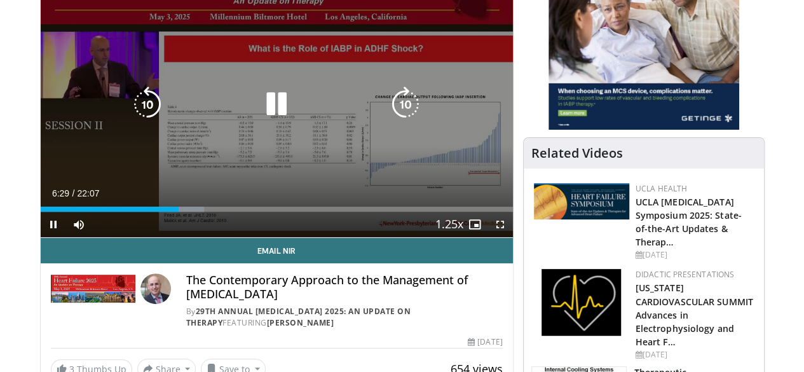
click at [130, 119] on icon "Video Player" at bounding box center [148, 104] width 36 height 36
click at [259, 115] on icon "Video Player" at bounding box center [277, 104] width 36 height 36
click at [130, 121] on icon "Video Player" at bounding box center [148, 104] width 36 height 36
drag, startPoint x: 266, startPoint y: 113, endPoint x: 270, endPoint y: 118, distance: 6.5
click at [266, 114] on icon "Video Player" at bounding box center [277, 104] width 36 height 36
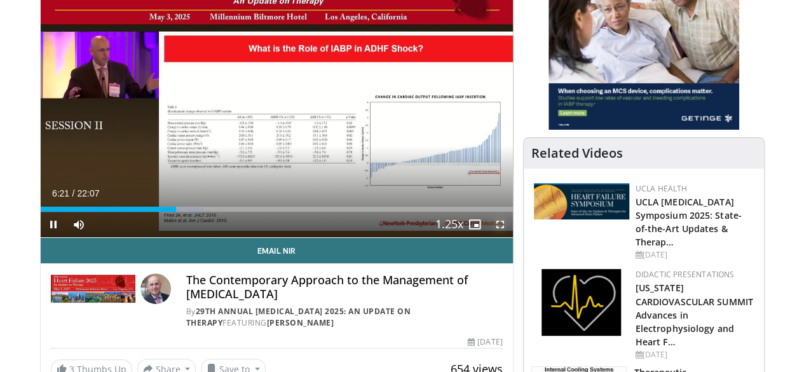
click at [511, 237] on span "Video Player" at bounding box center [500, 224] width 25 height 25
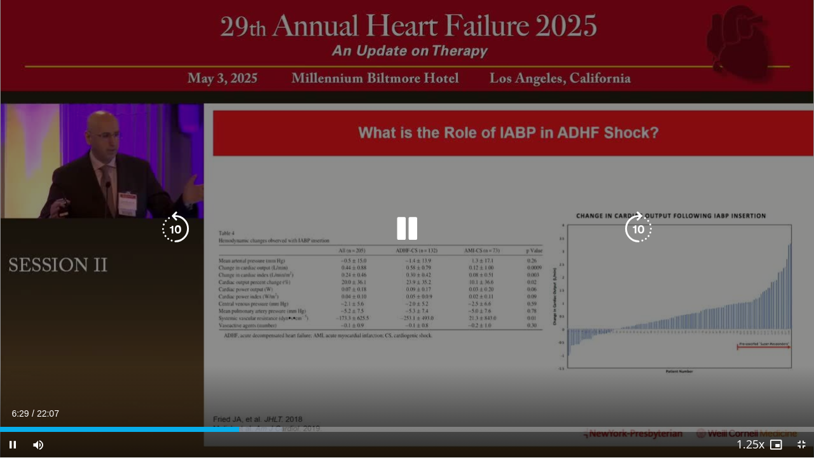
click at [177, 234] on icon "Video Player" at bounding box center [176, 229] width 36 height 36
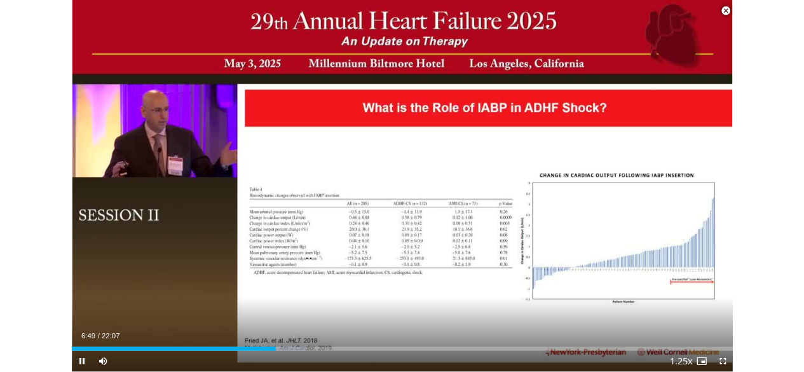
scroll to position [417, 0]
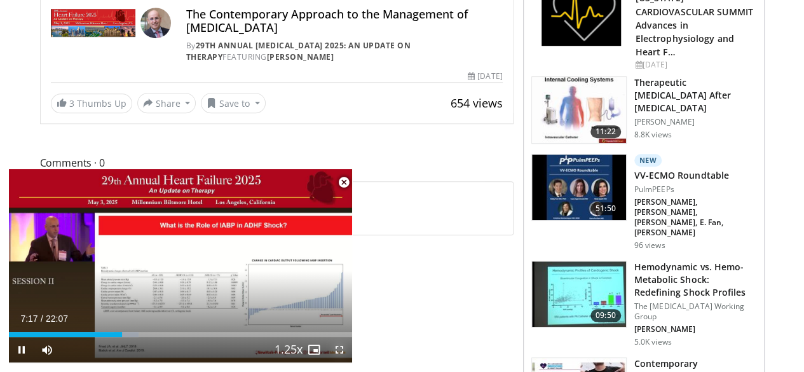
click at [345, 353] on span "Video Player" at bounding box center [339, 349] width 25 height 25
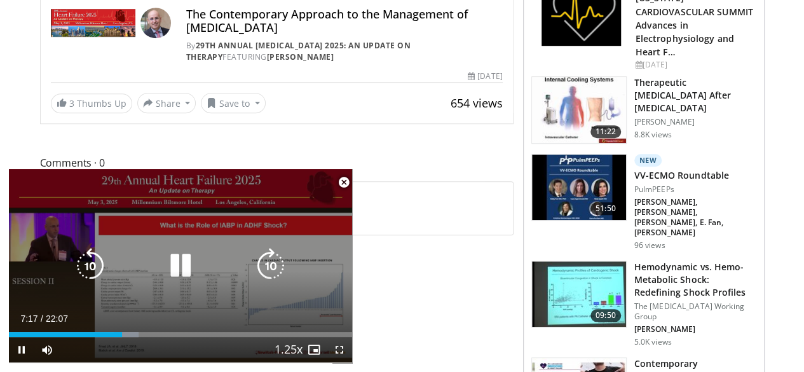
scroll to position [127, 0]
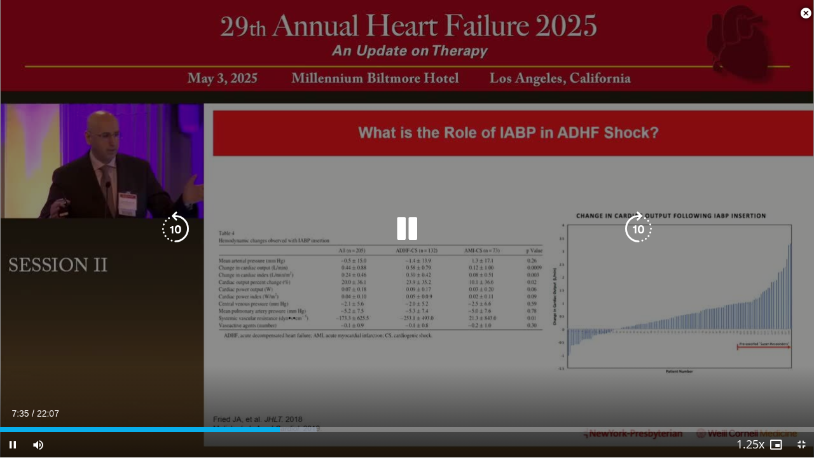
click at [174, 228] on icon "Video Player" at bounding box center [176, 229] width 36 height 36
click at [173, 231] on icon "Video Player" at bounding box center [176, 229] width 36 height 36
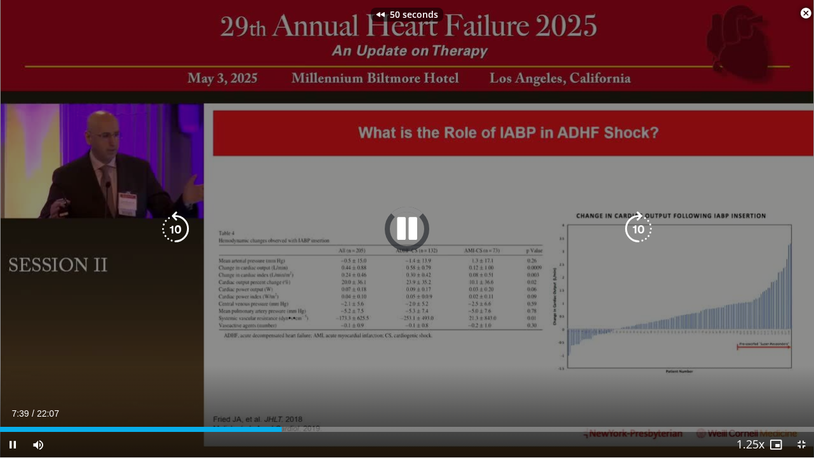
click at [173, 231] on icon "Video Player" at bounding box center [176, 229] width 36 height 36
click at [171, 225] on icon "Video Player" at bounding box center [176, 229] width 36 height 36
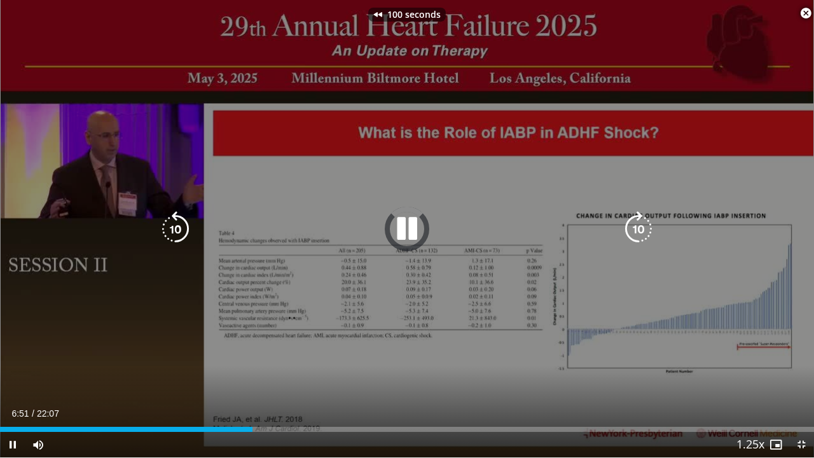
click at [171, 225] on icon "Video Player" at bounding box center [176, 229] width 36 height 36
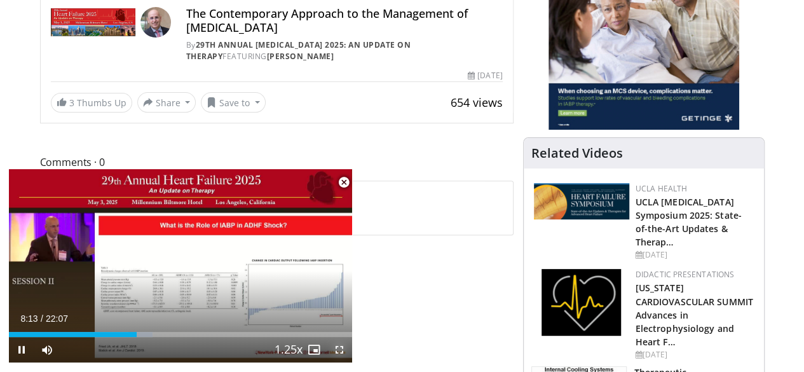
click at [342, 346] on span "Video Player" at bounding box center [339, 349] width 25 height 25
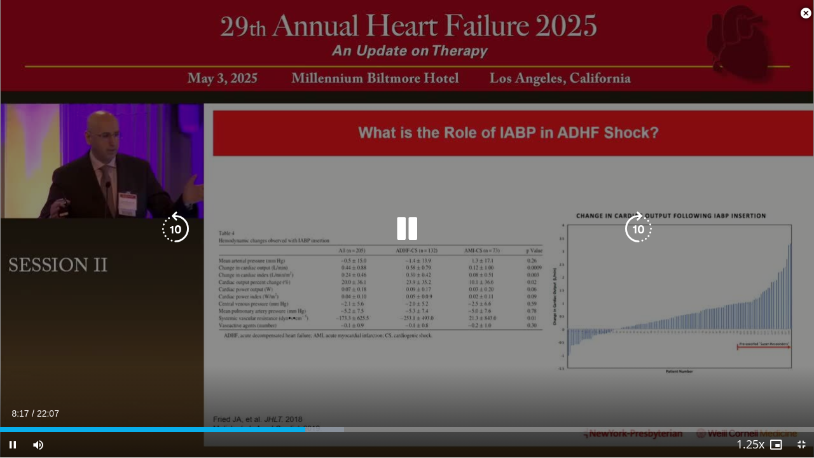
click at [631, 228] on icon "Video Player" at bounding box center [638, 229] width 36 height 36
click at [174, 232] on icon "Video Player" at bounding box center [176, 229] width 36 height 36
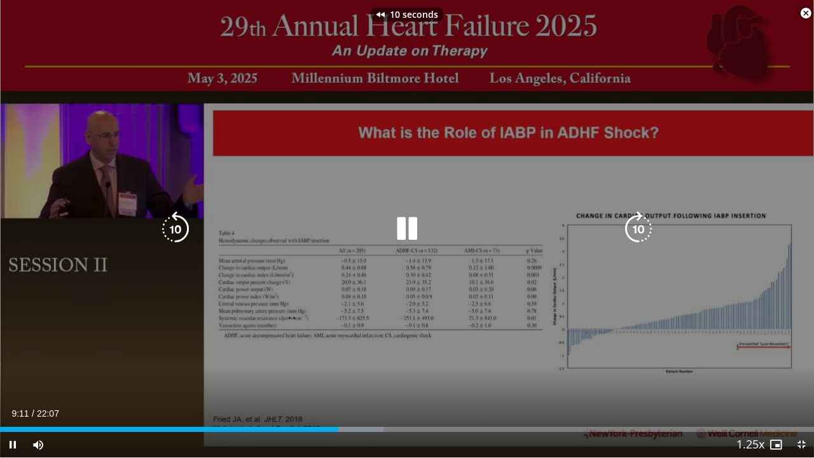
click at [175, 231] on icon "Video Player" at bounding box center [176, 229] width 36 height 36
click at [179, 228] on icon "Video Player" at bounding box center [176, 229] width 36 height 36
click at [173, 227] on icon "Video Player" at bounding box center [176, 229] width 36 height 36
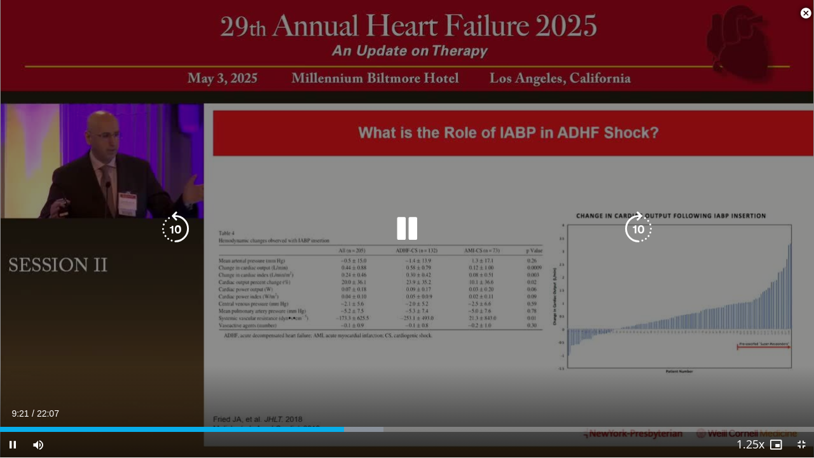
click at [411, 219] on icon "Video Player" at bounding box center [407, 229] width 36 height 36
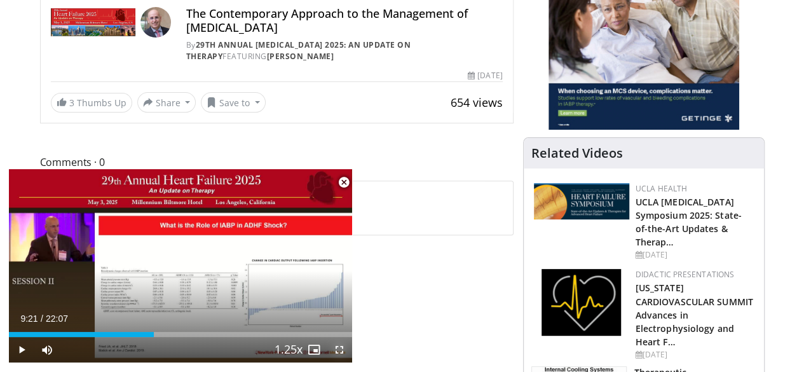
click at [339, 352] on span "Video Player" at bounding box center [339, 349] width 25 height 25
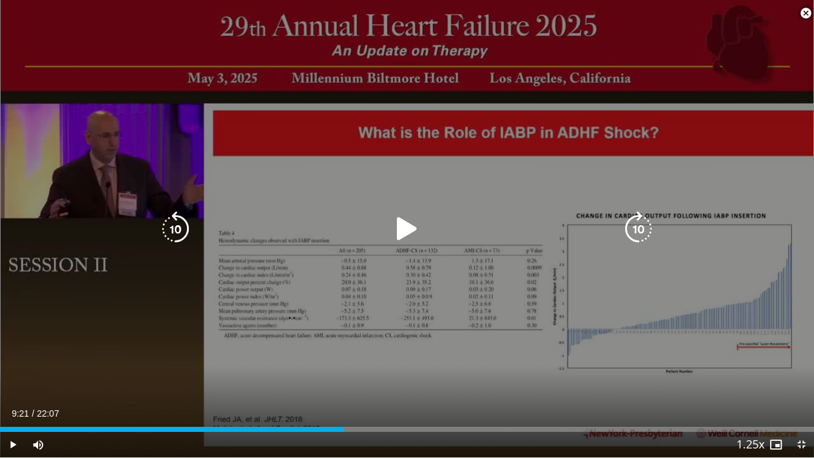
drag, startPoint x: 399, startPoint y: 228, endPoint x: 394, endPoint y: 272, distance: 44.9
click at [399, 228] on icon "Video Player" at bounding box center [407, 229] width 36 height 36
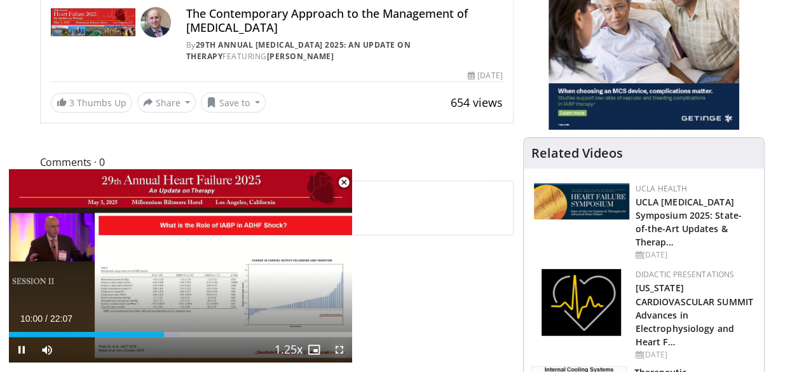
click at [341, 348] on span "Video Player" at bounding box center [339, 349] width 25 height 25
click at [338, 349] on span "Video Player" at bounding box center [339, 349] width 25 height 25
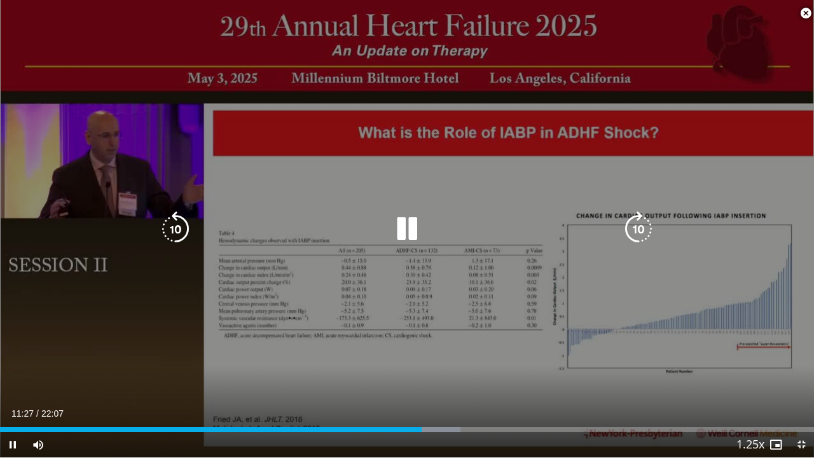
click at [629, 228] on icon "Video Player" at bounding box center [638, 229] width 36 height 36
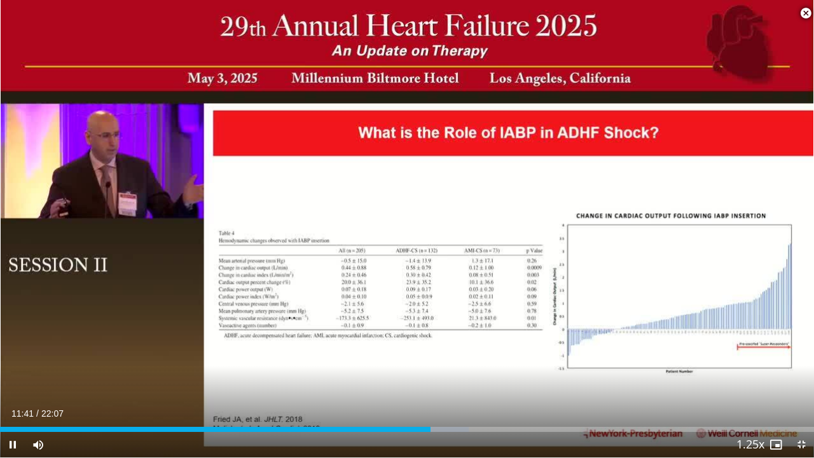
click at [628, 228] on div "10 seconds Tap to unmute" at bounding box center [407, 228] width 814 height 457
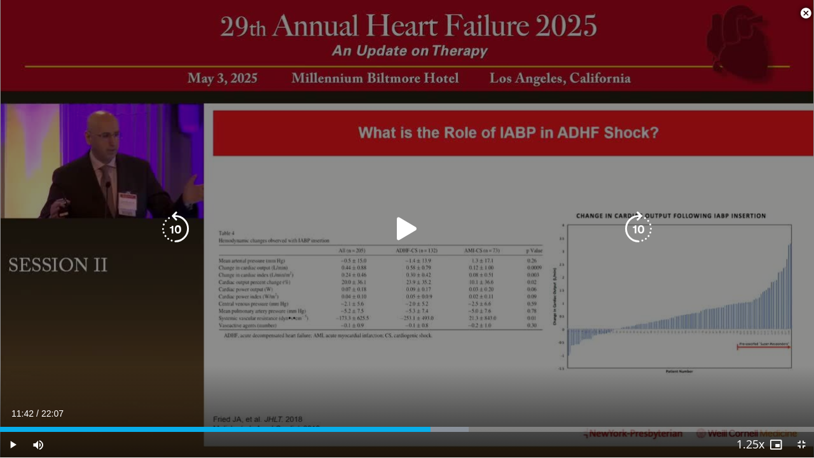
click at [633, 223] on icon "Video Player" at bounding box center [638, 229] width 36 height 36
click at [406, 230] on icon "Video Player" at bounding box center [407, 229] width 36 height 36
click at [639, 223] on icon "Video Player" at bounding box center [638, 229] width 36 height 36
click at [173, 233] on icon "Video Player" at bounding box center [176, 229] width 36 height 36
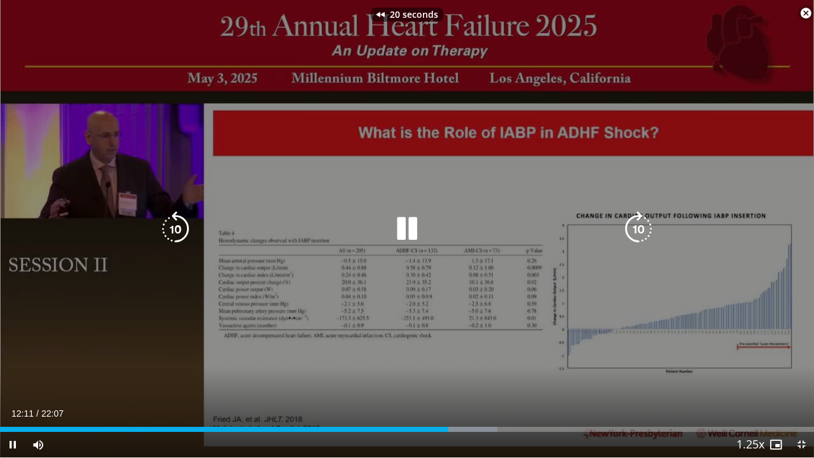
click at [173, 233] on icon "Video Player" at bounding box center [176, 229] width 36 height 36
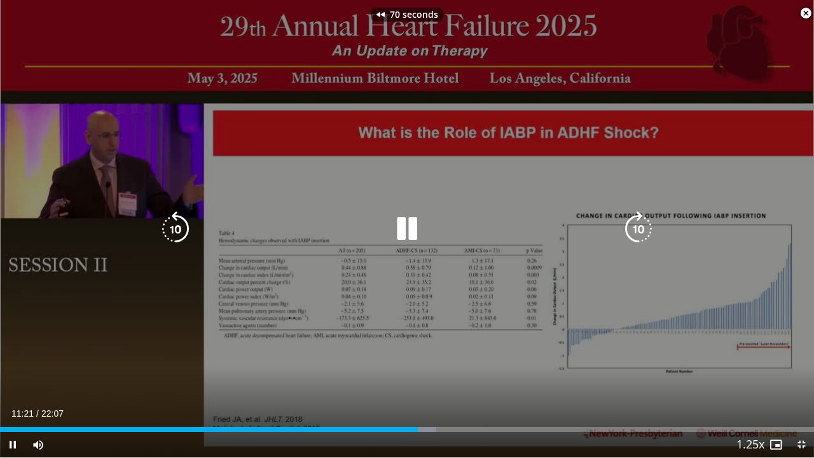
click at [173, 233] on icon "Video Player" at bounding box center [176, 229] width 36 height 36
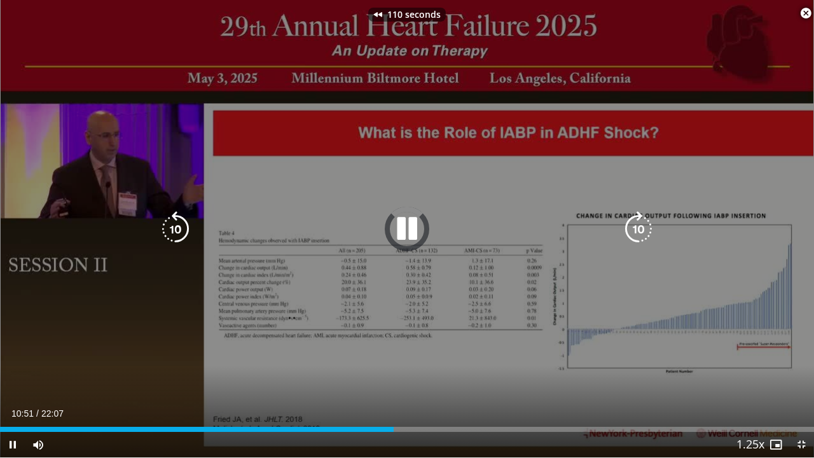
click at [173, 233] on icon "Video Player" at bounding box center [176, 229] width 36 height 36
click at [645, 226] on icon "Video Player" at bounding box center [638, 229] width 36 height 36
click at [173, 228] on icon "Video Player" at bounding box center [176, 229] width 36 height 36
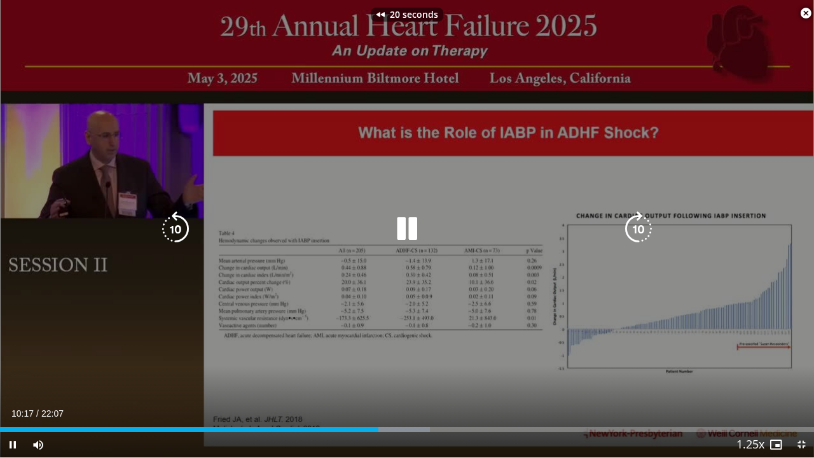
click at [173, 228] on icon "Video Player" at bounding box center [176, 229] width 36 height 36
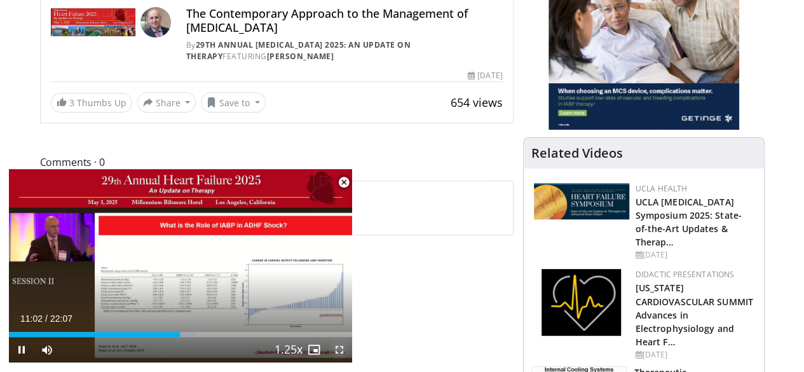
click at [339, 349] on span "Video Player" at bounding box center [339, 349] width 25 height 25
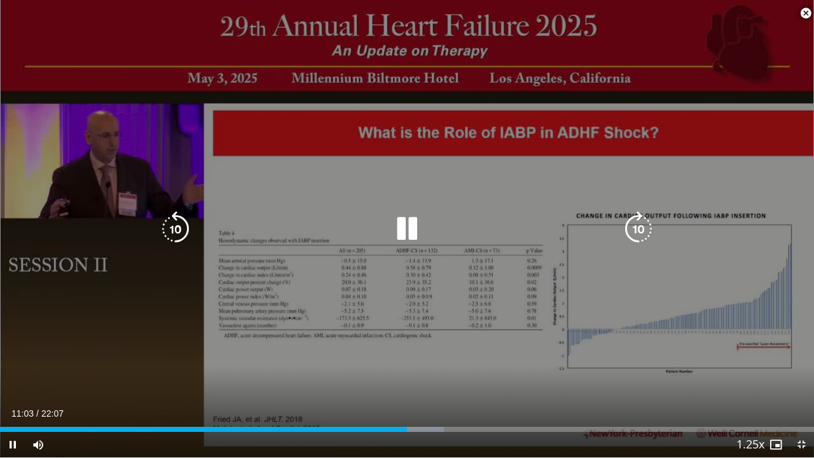
click at [634, 226] on icon "Video Player" at bounding box center [638, 229] width 36 height 36
click at [176, 233] on icon "Video Player" at bounding box center [176, 229] width 36 height 36
click at [634, 226] on icon "Video Player" at bounding box center [638, 229] width 36 height 36
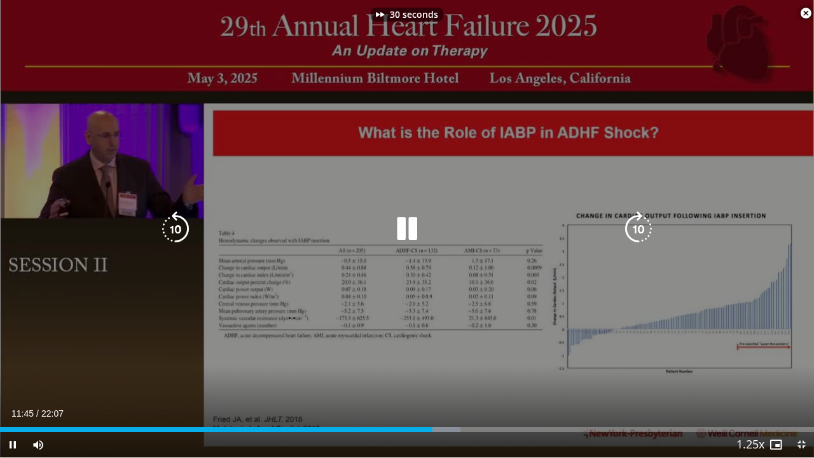
click at [634, 226] on icon "Video Player" at bounding box center [638, 229] width 36 height 36
click at [177, 224] on icon "Video Player" at bounding box center [176, 229] width 36 height 36
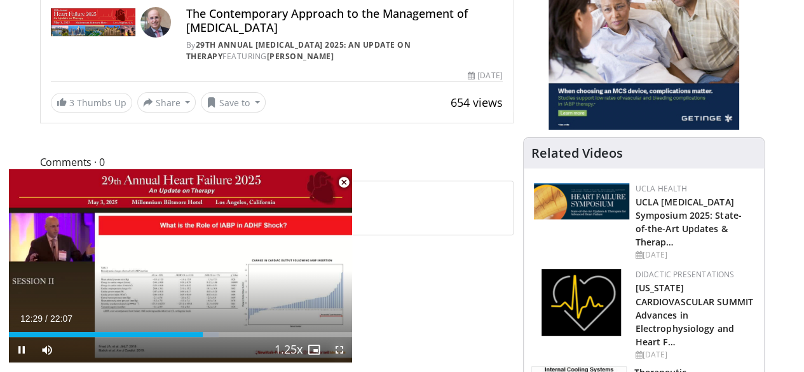
click at [341, 348] on span "Video Player" at bounding box center [339, 349] width 25 height 25
click at [338, 348] on span "Video Player" at bounding box center [339, 349] width 25 height 25
click at [343, 349] on span "Video Player" at bounding box center [339, 349] width 25 height 25
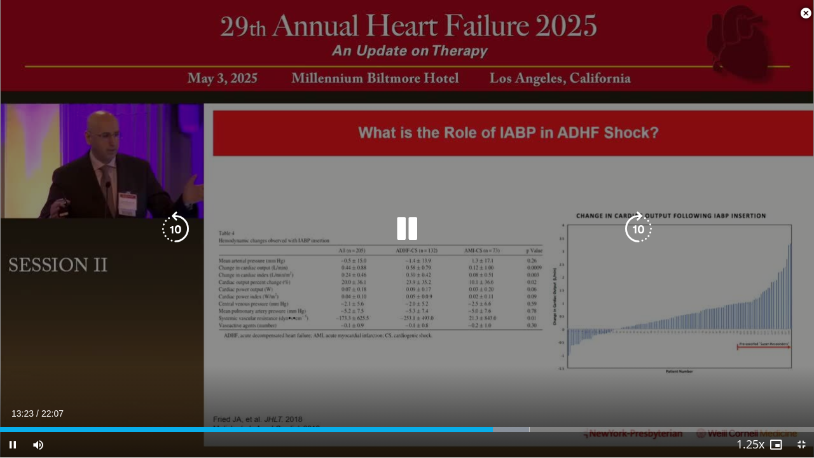
click at [634, 226] on icon "Video Player" at bounding box center [638, 229] width 36 height 36
click at [178, 219] on icon "Video Player" at bounding box center [176, 229] width 36 height 36
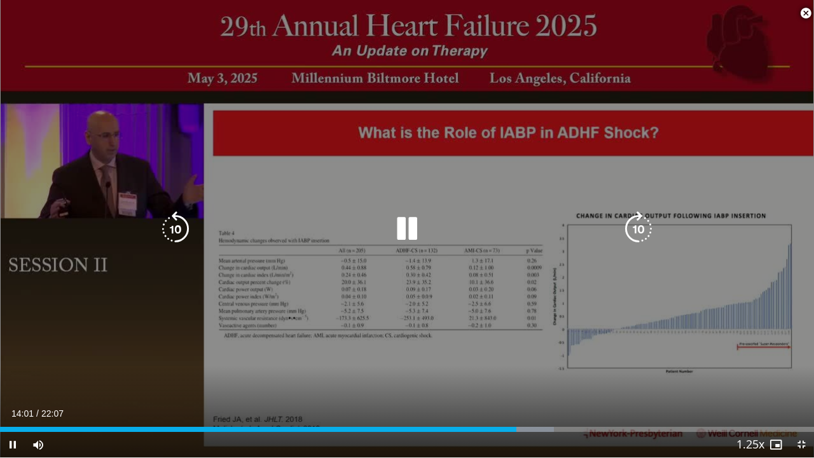
click at [174, 215] on icon "Video Player" at bounding box center [176, 229] width 36 height 36
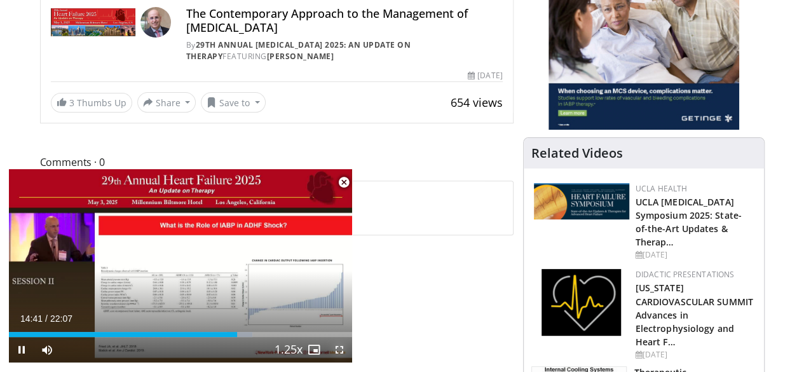
click at [340, 351] on span "Video Player" at bounding box center [339, 349] width 25 height 25
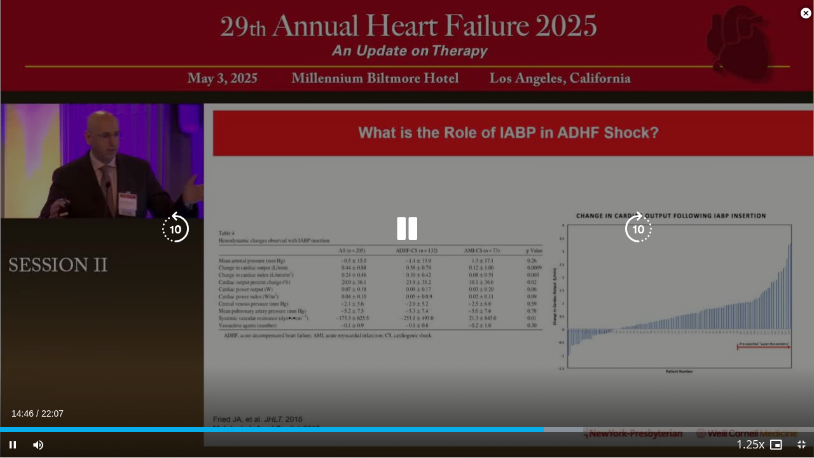
click at [645, 230] on icon "Video Player" at bounding box center [638, 229] width 36 height 36
click at [178, 229] on icon "Video Player" at bounding box center [176, 229] width 36 height 36
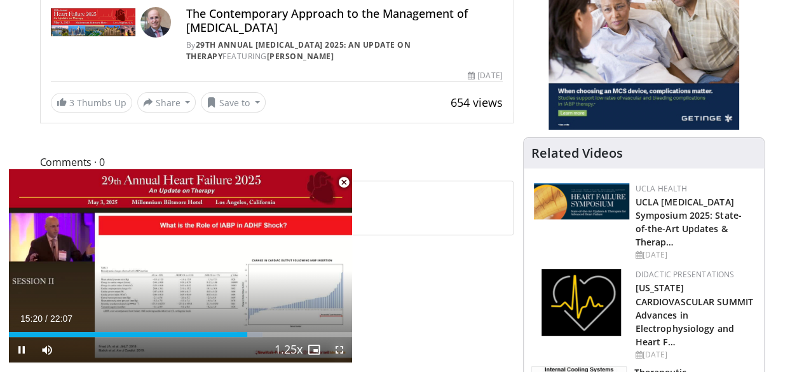
click at [339, 346] on span "Video Player" at bounding box center [339, 349] width 25 height 25
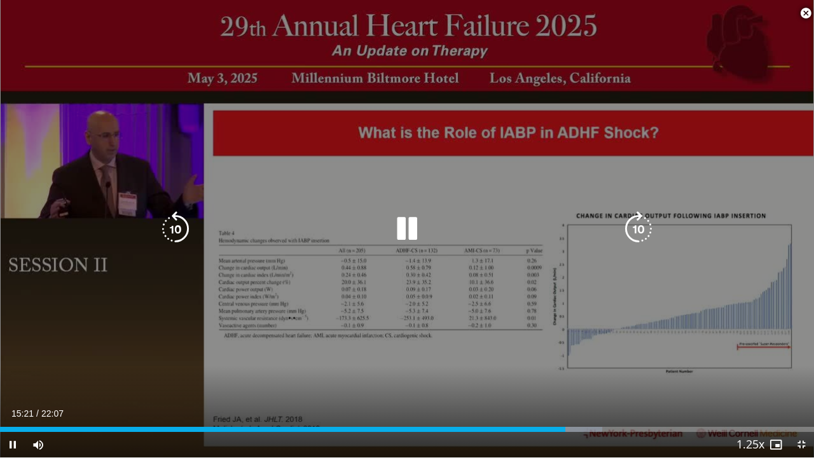
click at [181, 230] on icon "Video Player" at bounding box center [176, 229] width 36 height 36
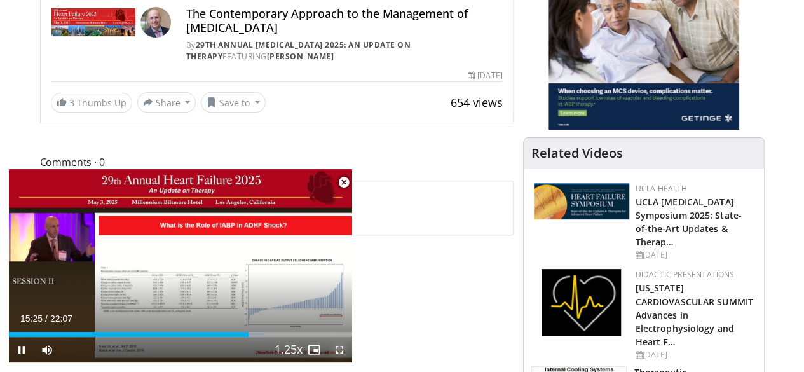
click at [338, 352] on span "Video Player" at bounding box center [339, 349] width 25 height 25
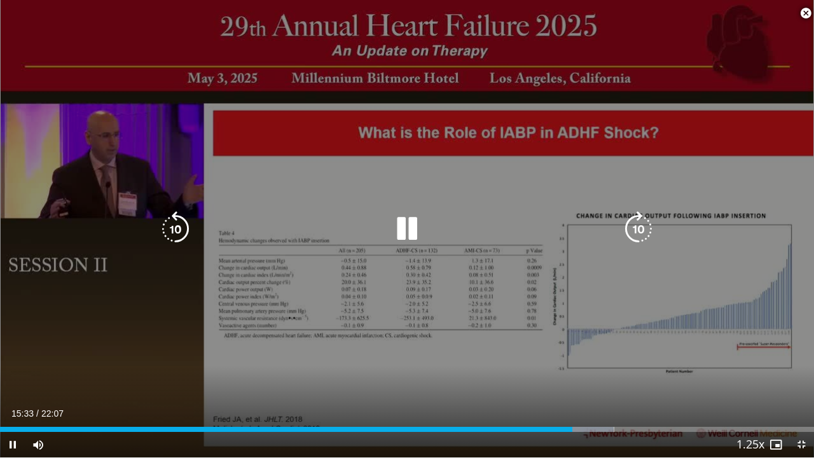
click at [173, 230] on icon "Video Player" at bounding box center [176, 229] width 36 height 36
click at [163, 223] on icon "Video Player" at bounding box center [176, 229] width 36 height 36
click at [636, 225] on icon "Video Player" at bounding box center [638, 229] width 36 height 36
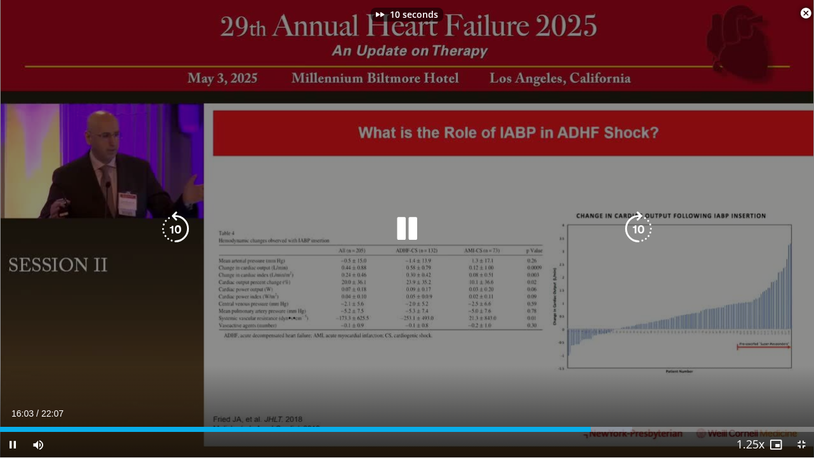
click at [636, 225] on icon "Video Player" at bounding box center [638, 229] width 36 height 36
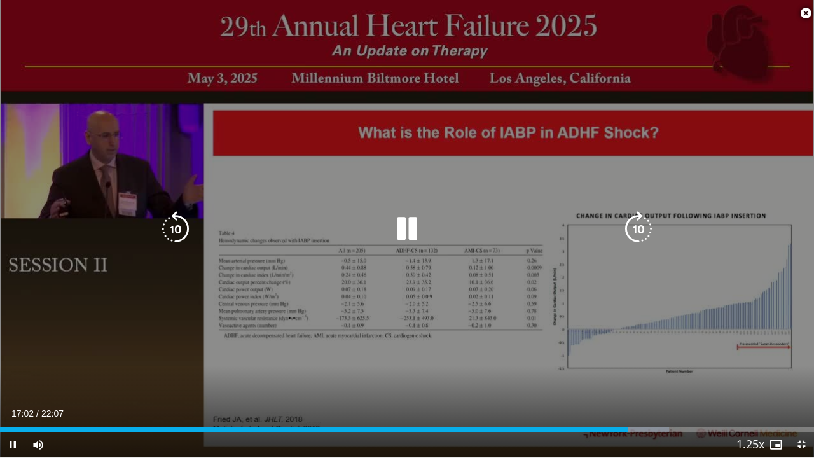
click at [636, 225] on icon "Video Player" at bounding box center [638, 229] width 36 height 36
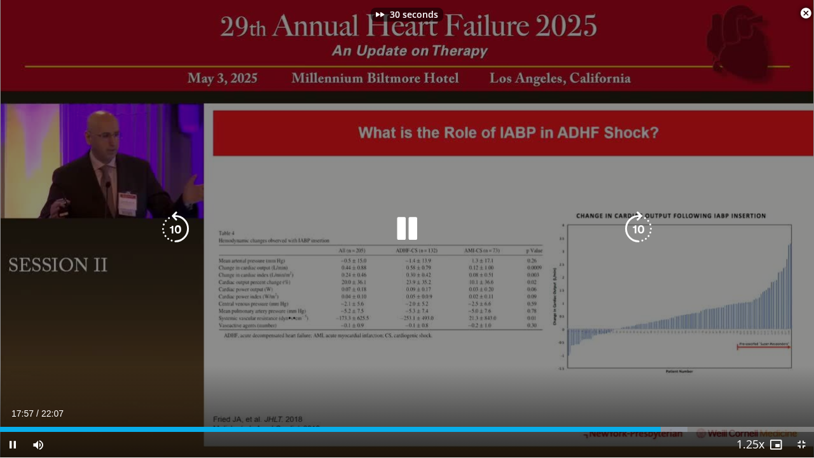
click at [636, 225] on icon "Video Player" at bounding box center [638, 229] width 36 height 36
click at [179, 229] on icon "Video Player" at bounding box center [176, 229] width 36 height 36
click at [643, 224] on icon "Video Player" at bounding box center [638, 229] width 36 height 36
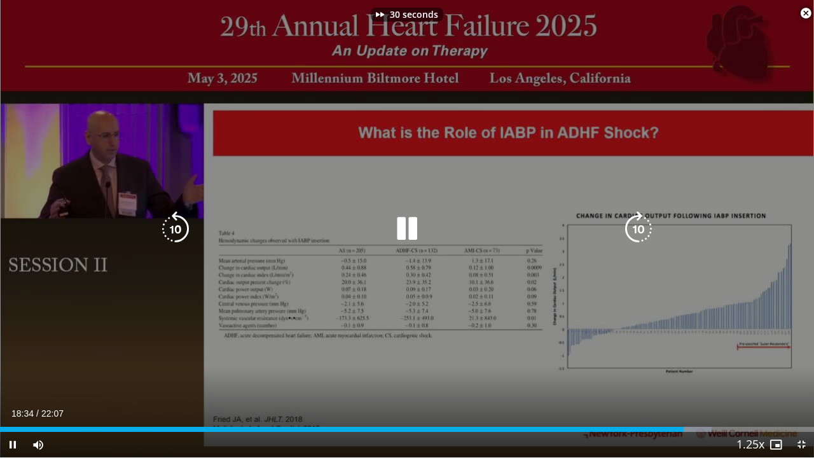
click at [643, 224] on icon "Video Player" at bounding box center [638, 229] width 36 height 36
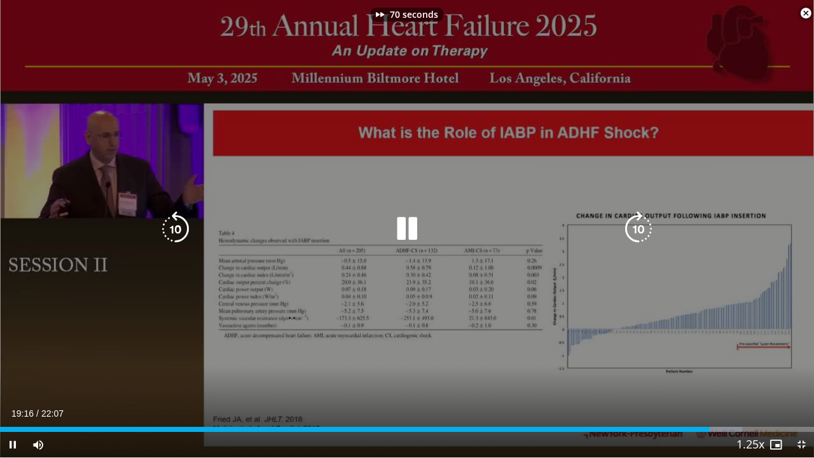
click at [643, 224] on icon "Video Player" at bounding box center [638, 229] width 36 height 36
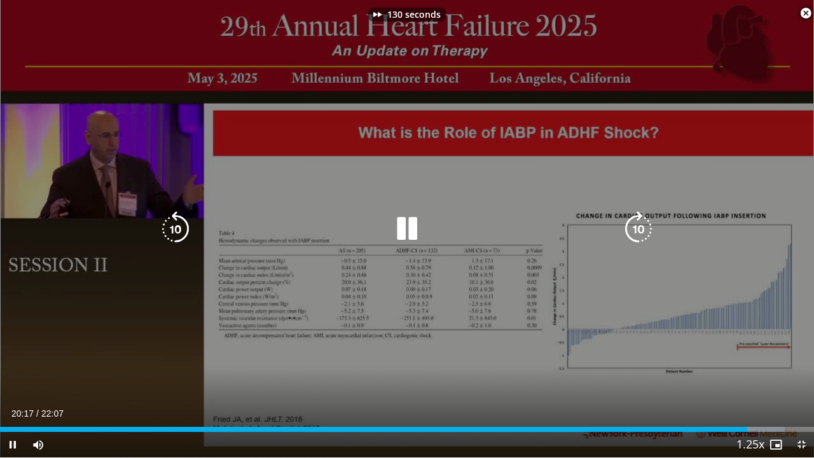
click at [643, 224] on icon "Video Player" at bounding box center [638, 229] width 36 height 36
click at [177, 227] on icon "Video Player" at bounding box center [176, 229] width 36 height 36
click at [172, 230] on icon "Video Player" at bounding box center [176, 229] width 36 height 36
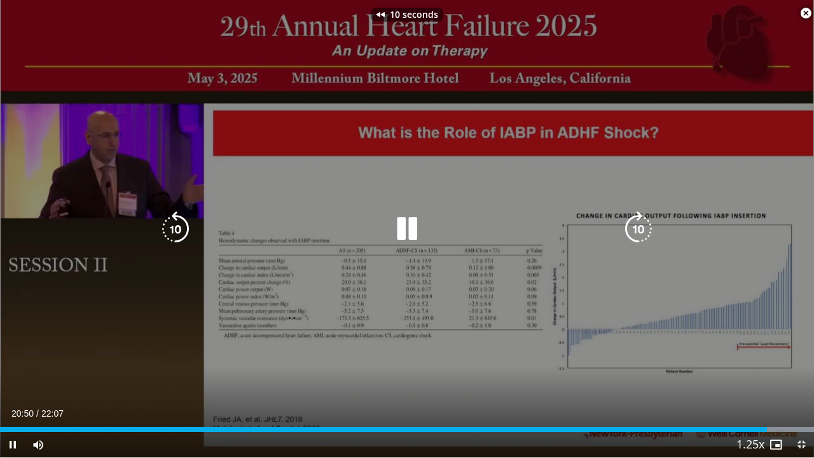
click at [172, 230] on icon "Video Player" at bounding box center [176, 229] width 36 height 36
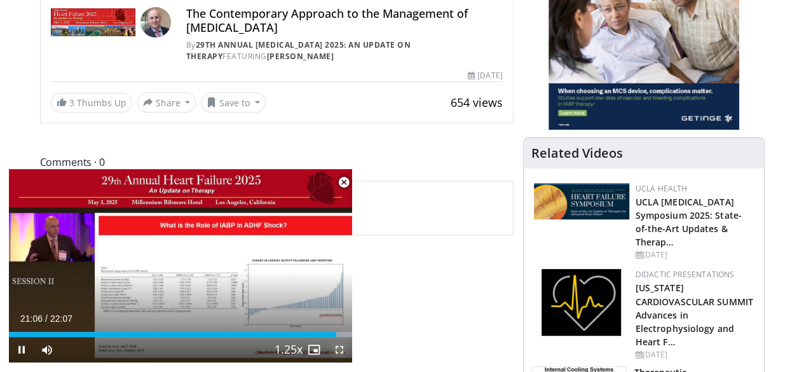
click at [343, 350] on span "Video Player" at bounding box center [339, 349] width 25 height 25
